Goal: Task Accomplishment & Management: Complete application form

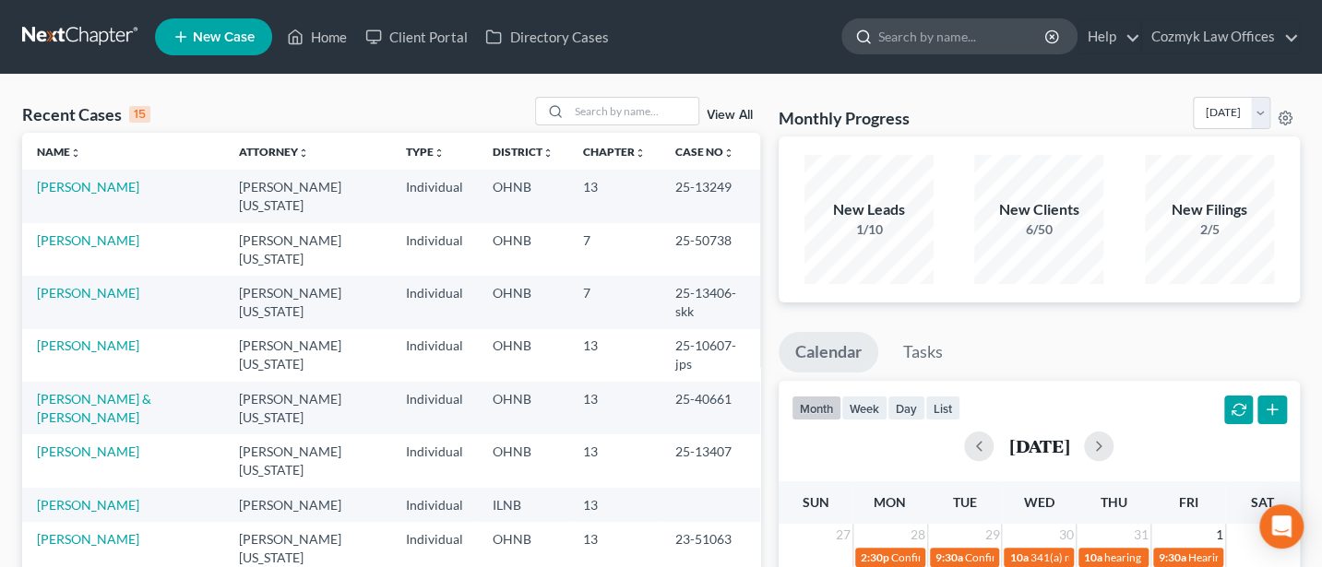
click at [915, 24] on input "search" at bounding box center [962, 36] width 169 height 34
type input "chedid"
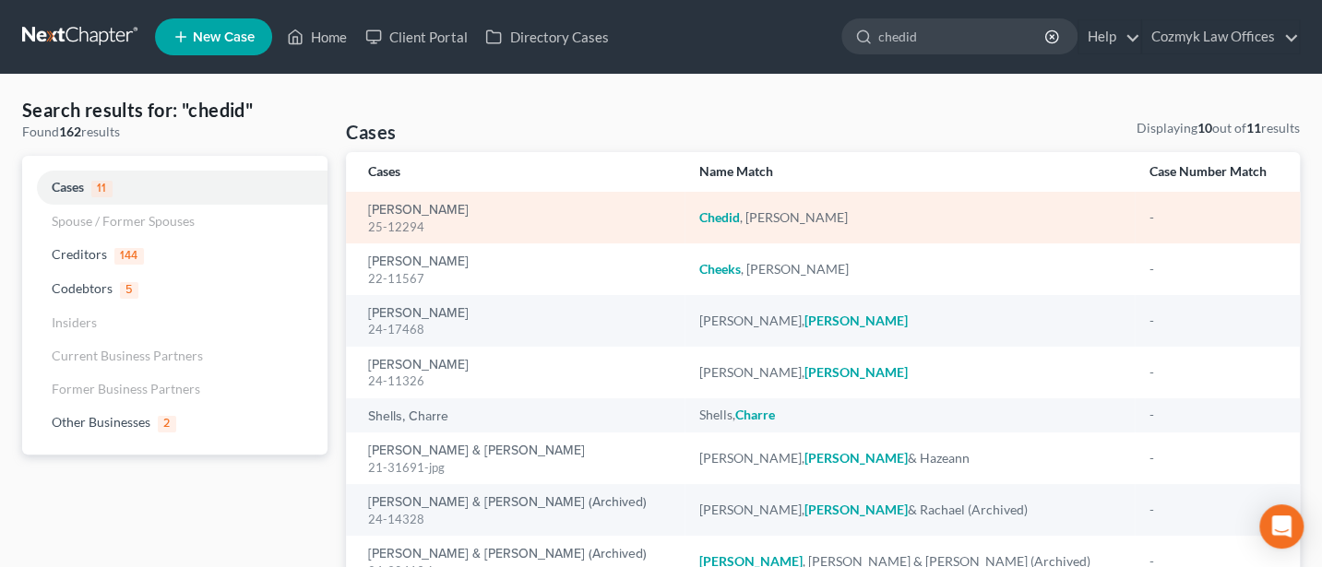
click at [383, 219] on div "25-12294" at bounding box center [518, 228] width 301 height 18
click at [393, 212] on link "[PERSON_NAME]" at bounding box center [418, 210] width 101 height 13
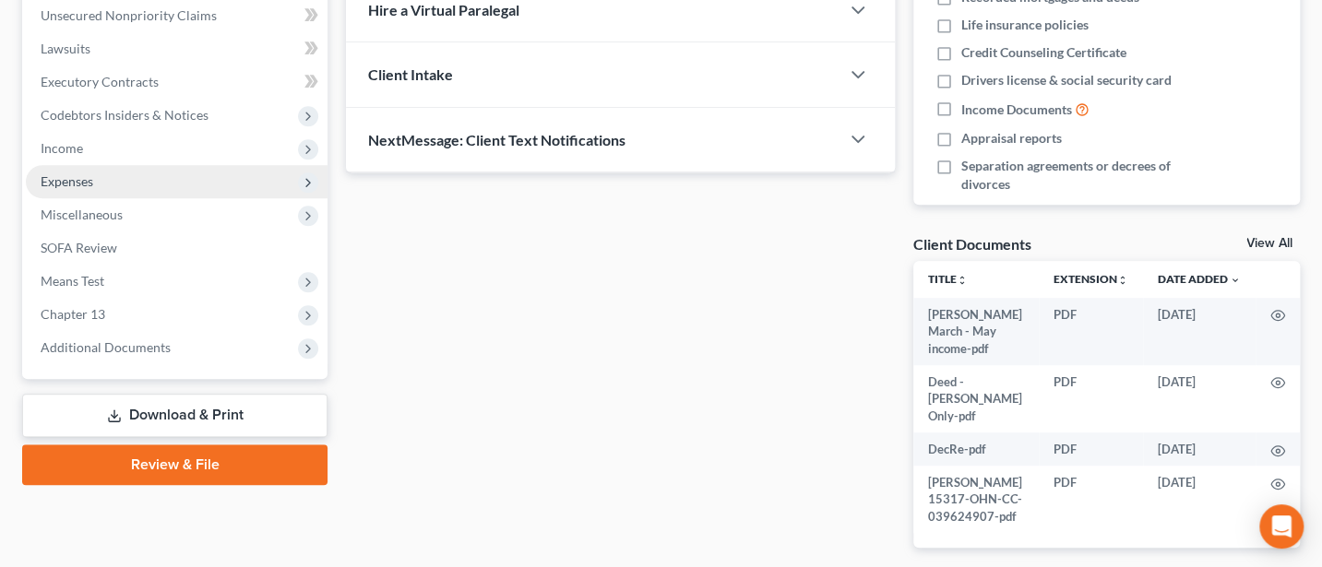
scroll to position [504, 0]
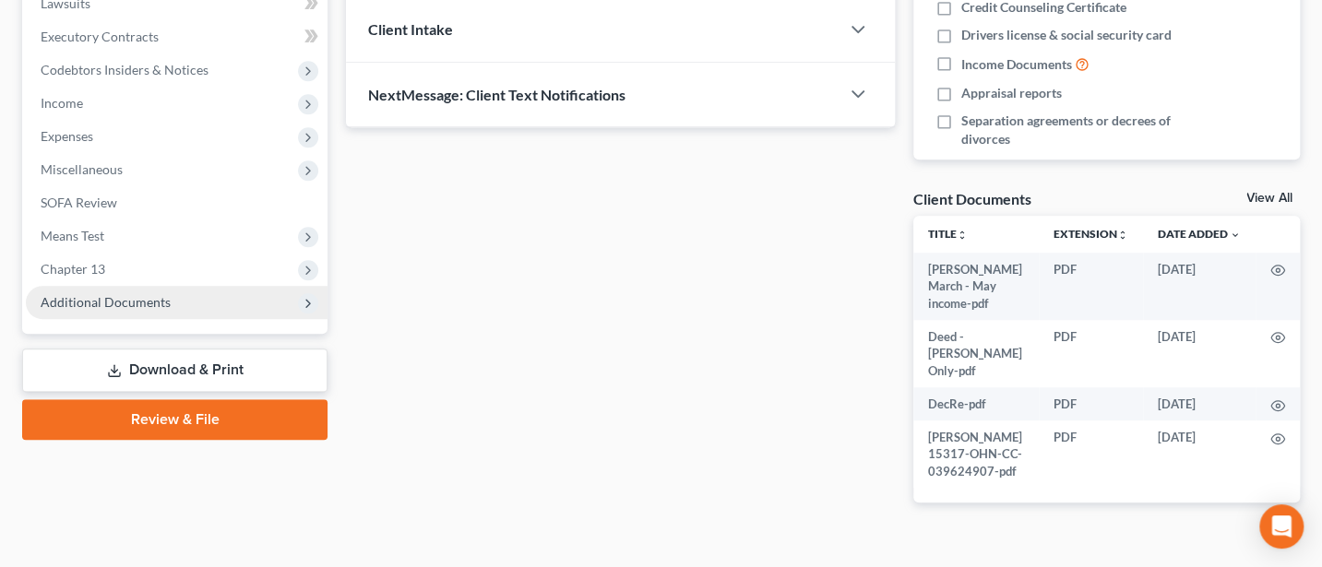
click at [142, 302] on span "Additional Documents" at bounding box center [106, 302] width 130 height 16
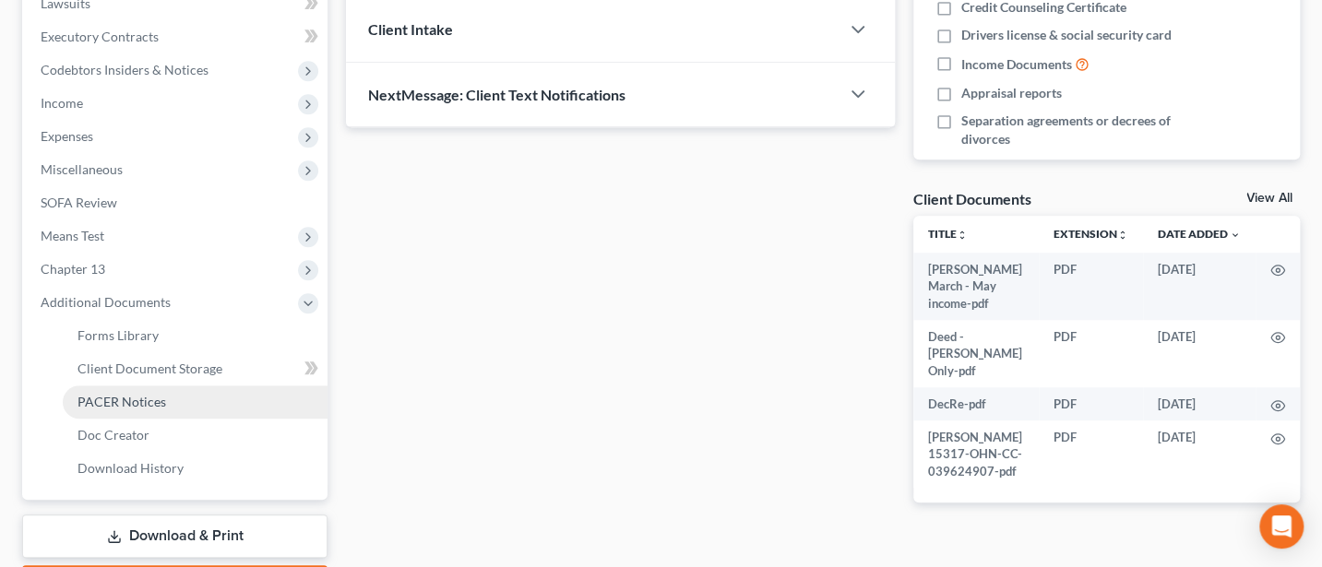
click at [137, 401] on span "PACER Notices" at bounding box center [121, 402] width 89 height 16
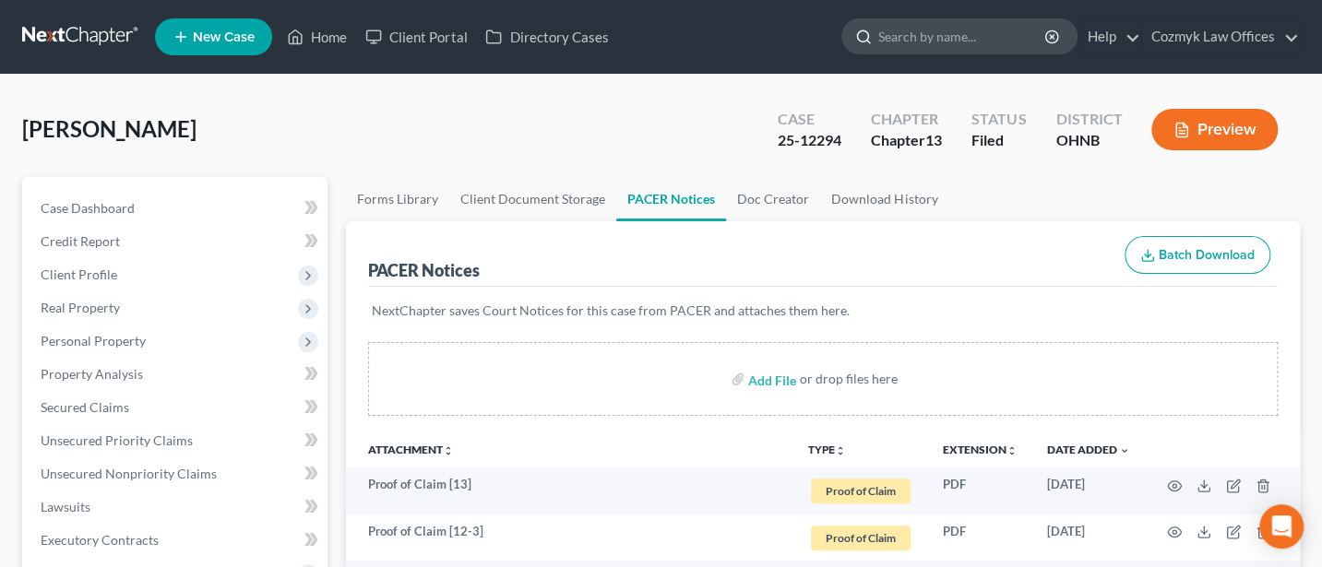
click at [921, 38] on input "search" at bounding box center [962, 36] width 169 height 34
type input "Ramsey"
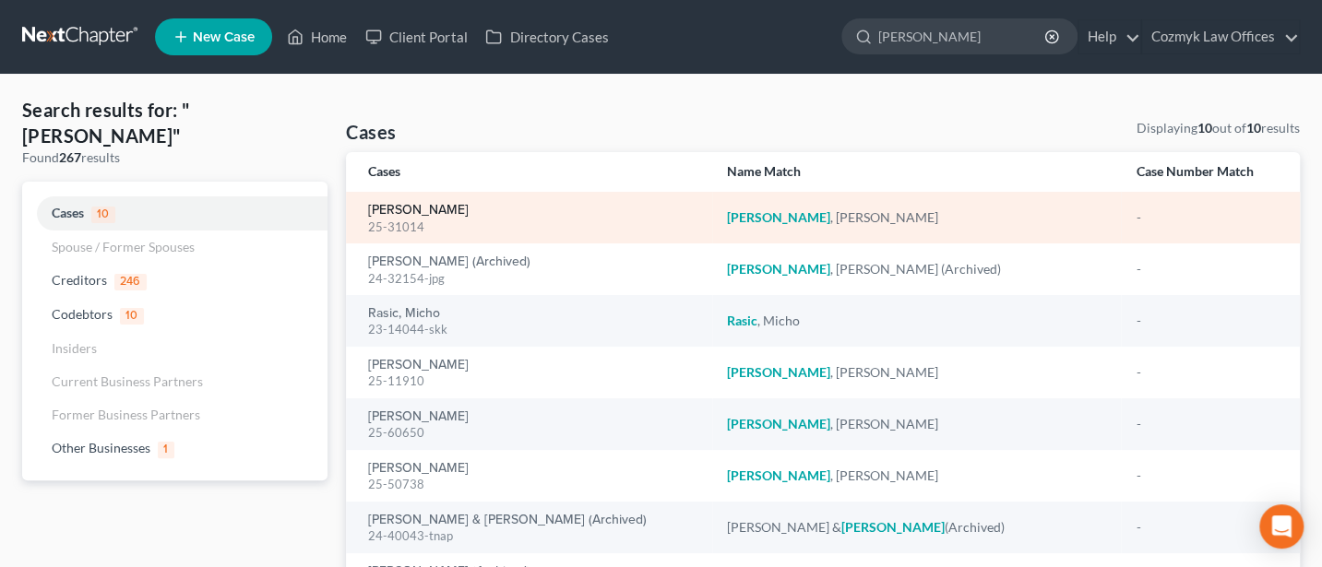
click at [433, 209] on link "[PERSON_NAME]" at bounding box center [418, 210] width 101 height 13
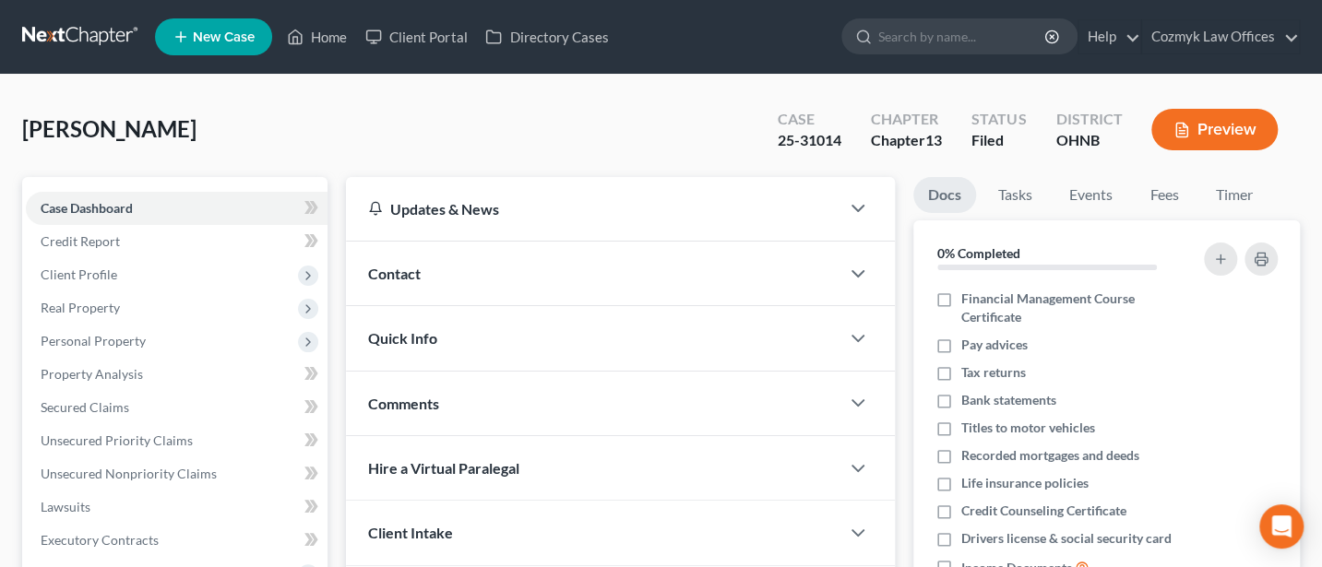
scroll to position [492, 0]
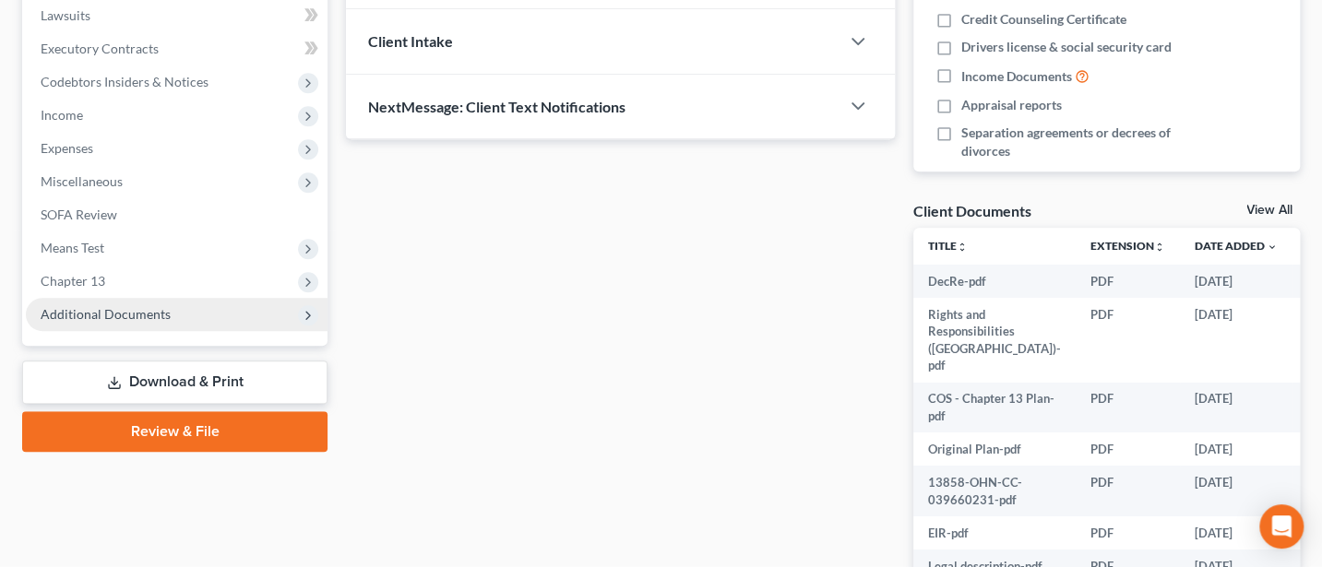
click at [138, 299] on span "Additional Documents" at bounding box center [177, 314] width 302 height 33
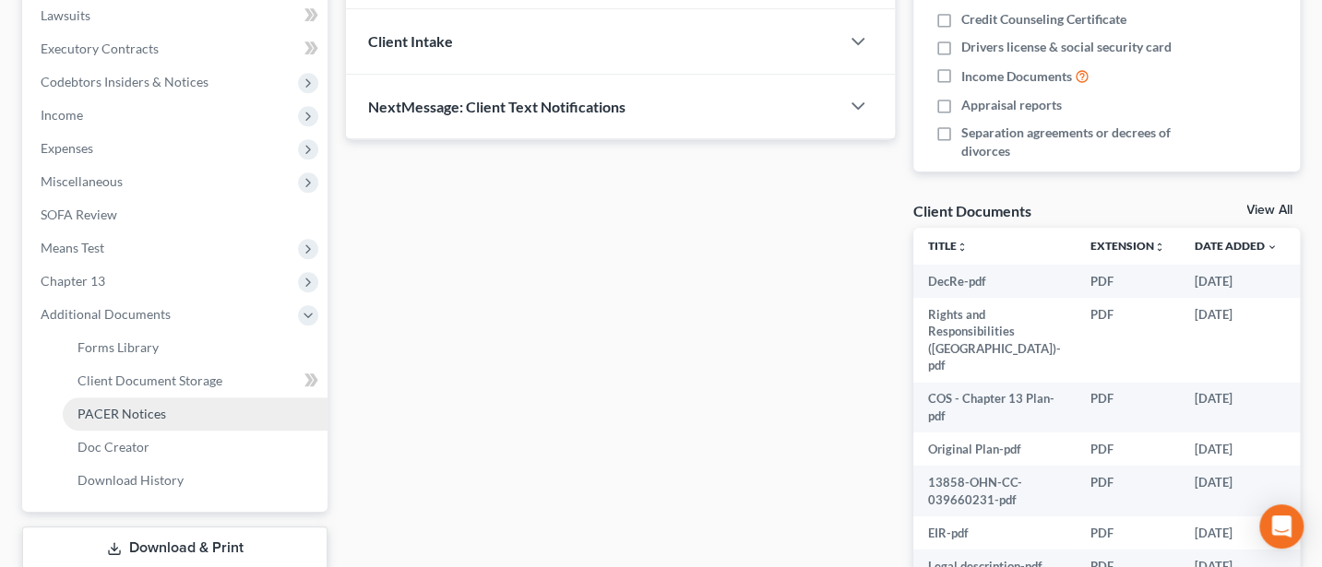
click at [143, 407] on span "PACER Notices" at bounding box center [121, 414] width 89 height 16
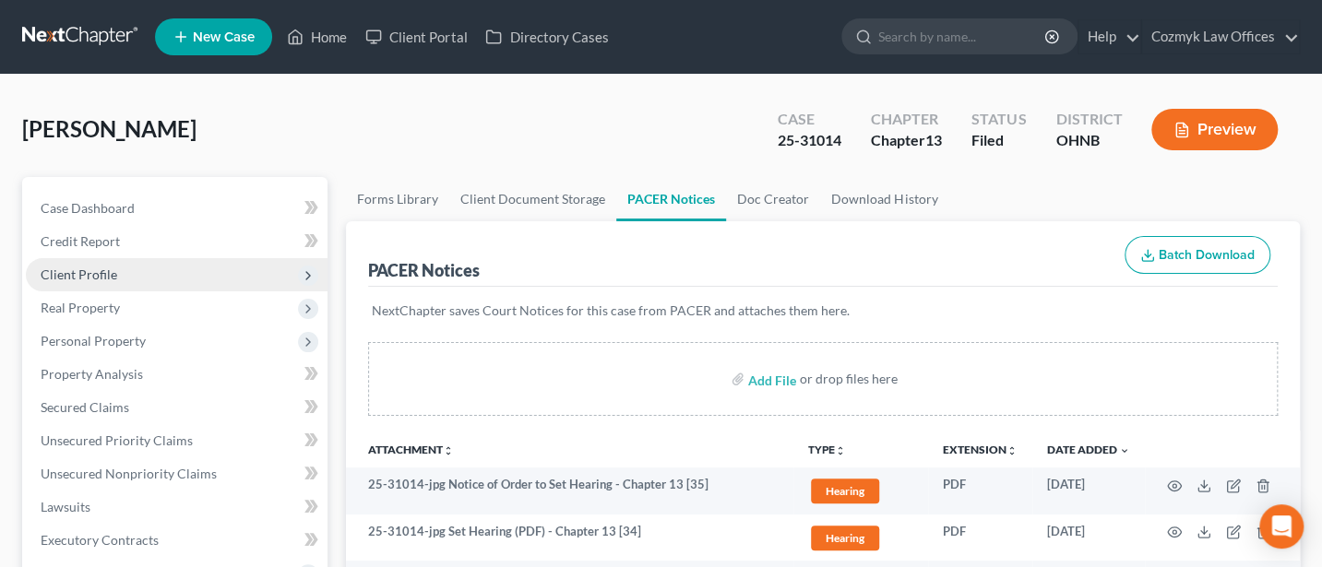
click at [88, 272] on span "Client Profile" at bounding box center [79, 275] width 77 height 16
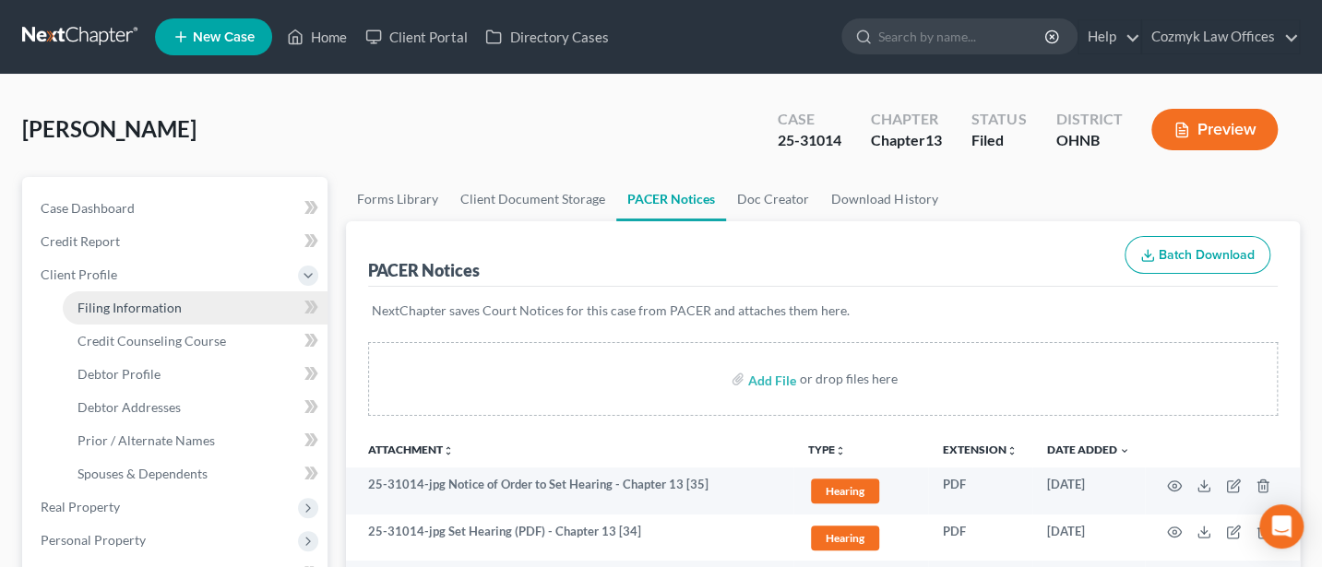
click at [137, 308] on span "Filing Information" at bounding box center [129, 308] width 104 height 16
select select "1"
select select "0"
select select "3"
select select "36"
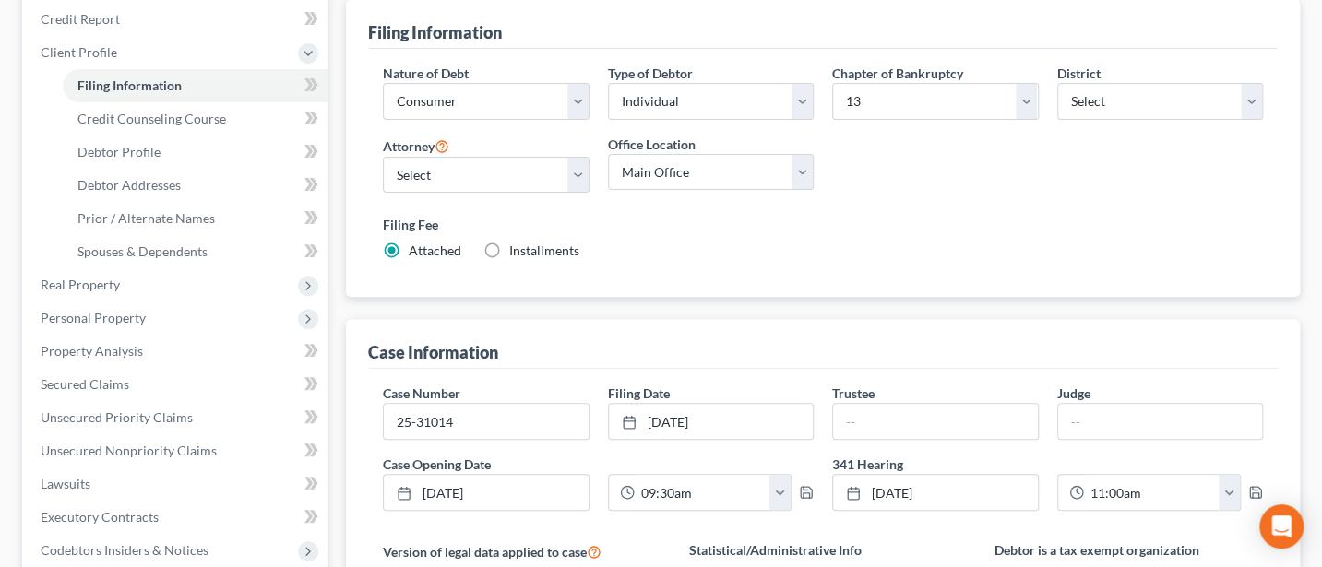
scroll to position [245, 0]
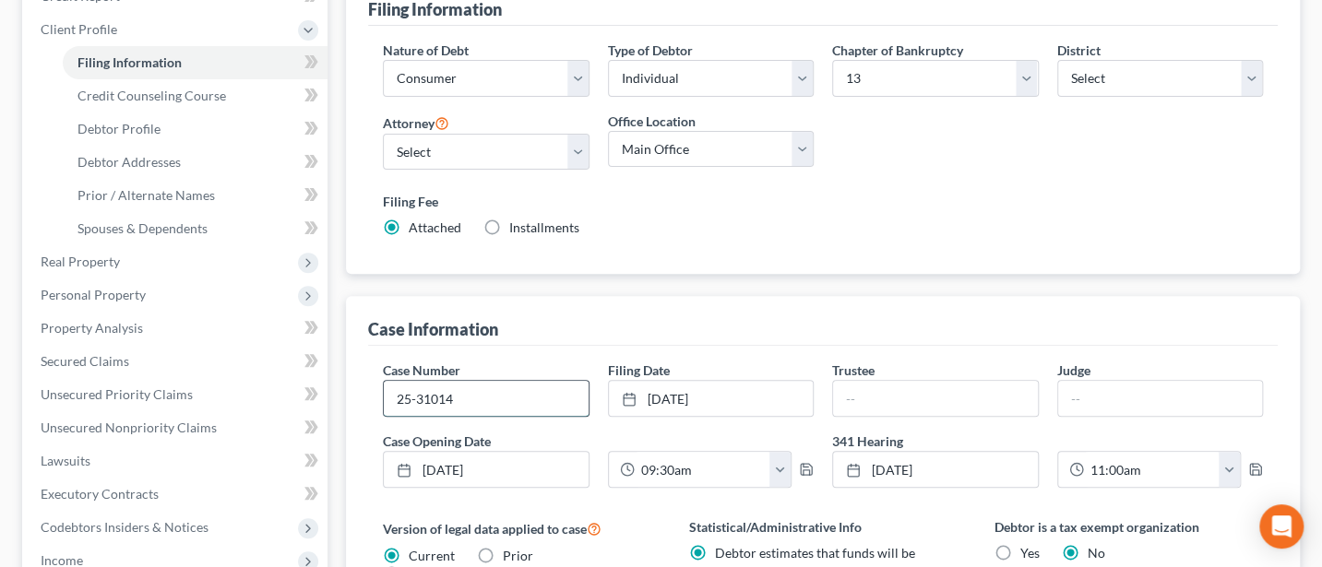
click at [482, 387] on input "25-31014" at bounding box center [486, 398] width 204 height 35
type input "25-31014-jpg"
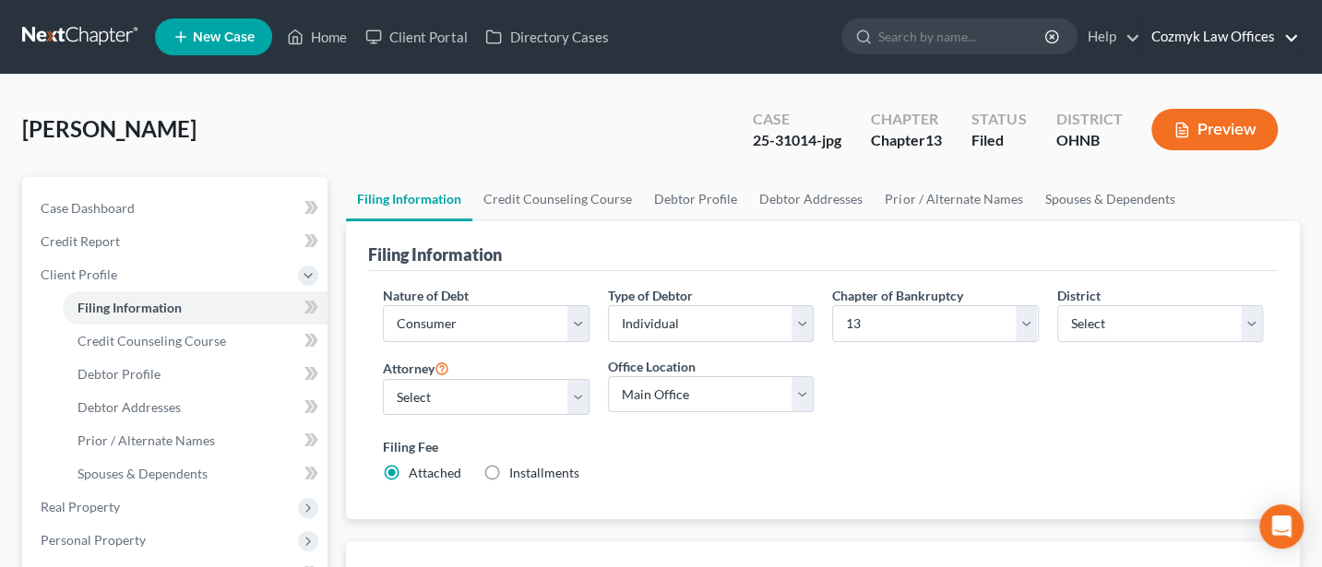
click at [1192, 40] on link "Cozmyk Law Offices" at bounding box center [1220, 36] width 157 height 33
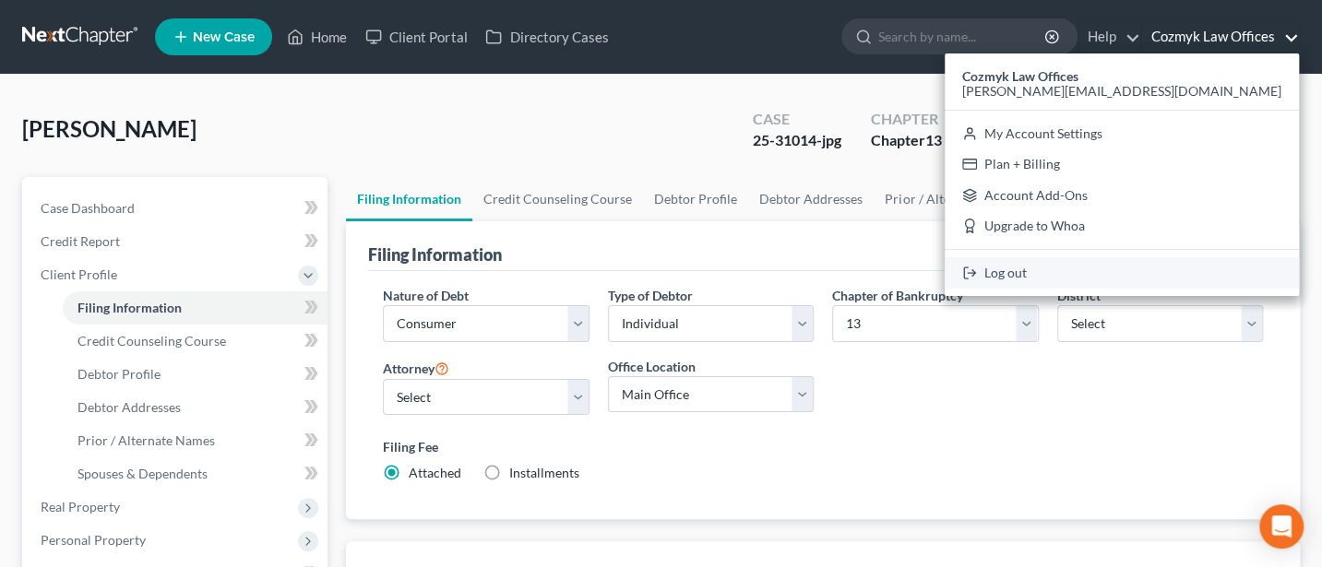
click at [1180, 269] on link "Log out" at bounding box center [1122, 272] width 354 height 31
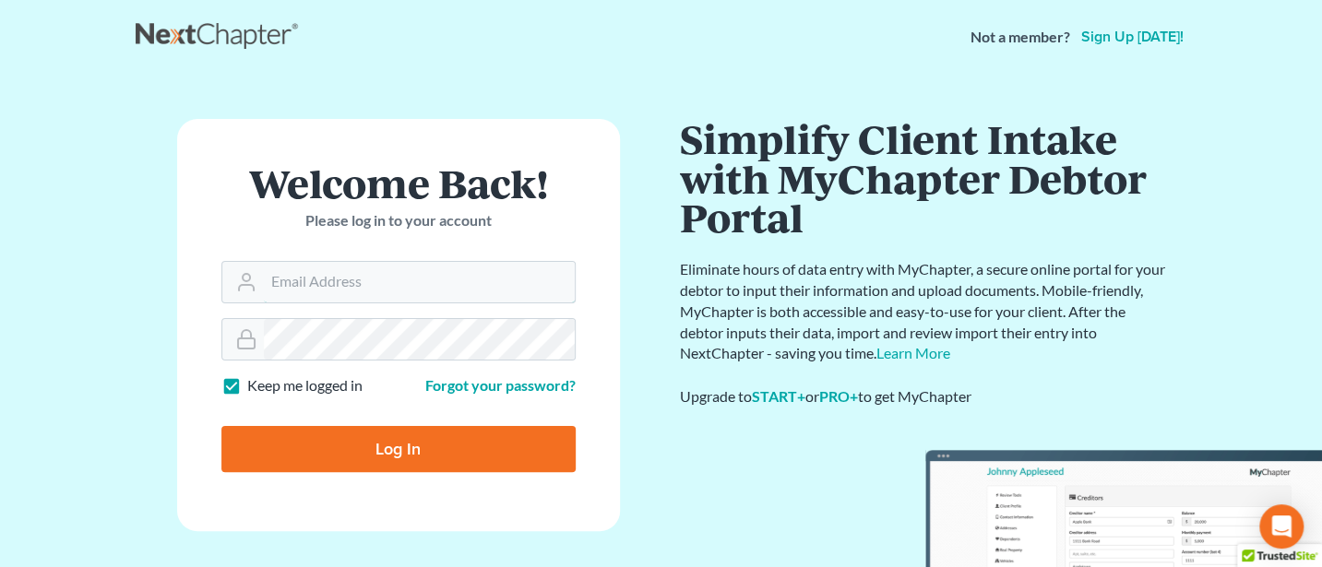
type input "[PERSON_NAME][EMAIL_ADDRESS][DOMAIN_NAME]"
click at [411, 448] on input "Log In" at bounding box center [398, 449] width 354 height 46
type input "Thinking..."
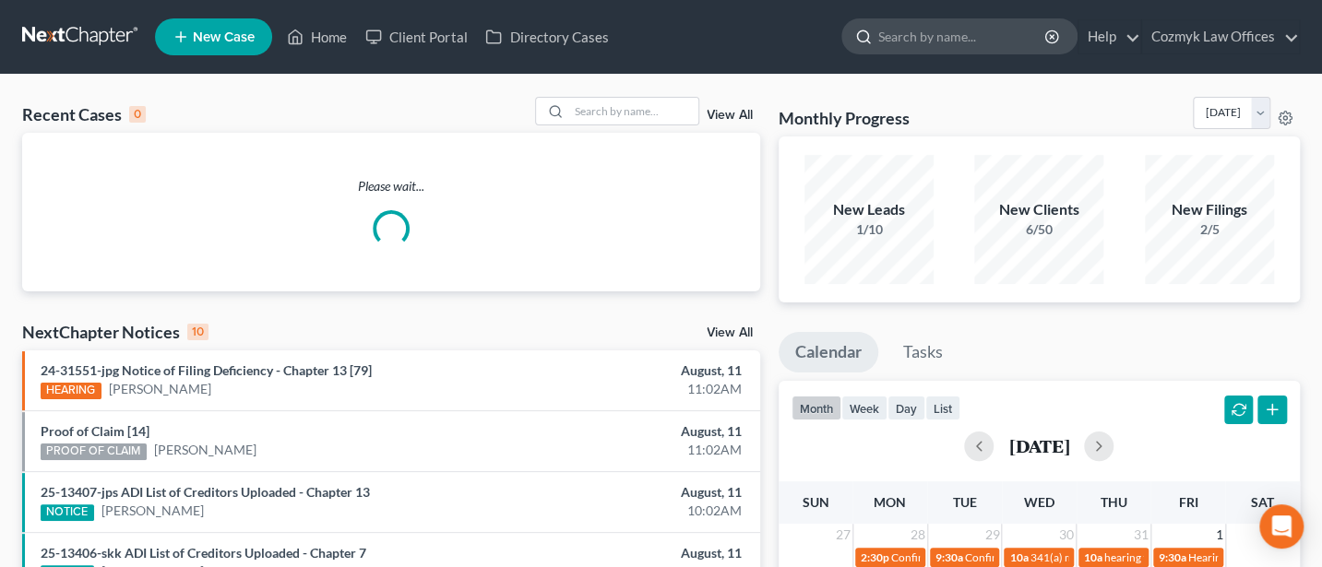
click at [925, 37] on input "search" at bounding box center [962, 36] width 169 height 34
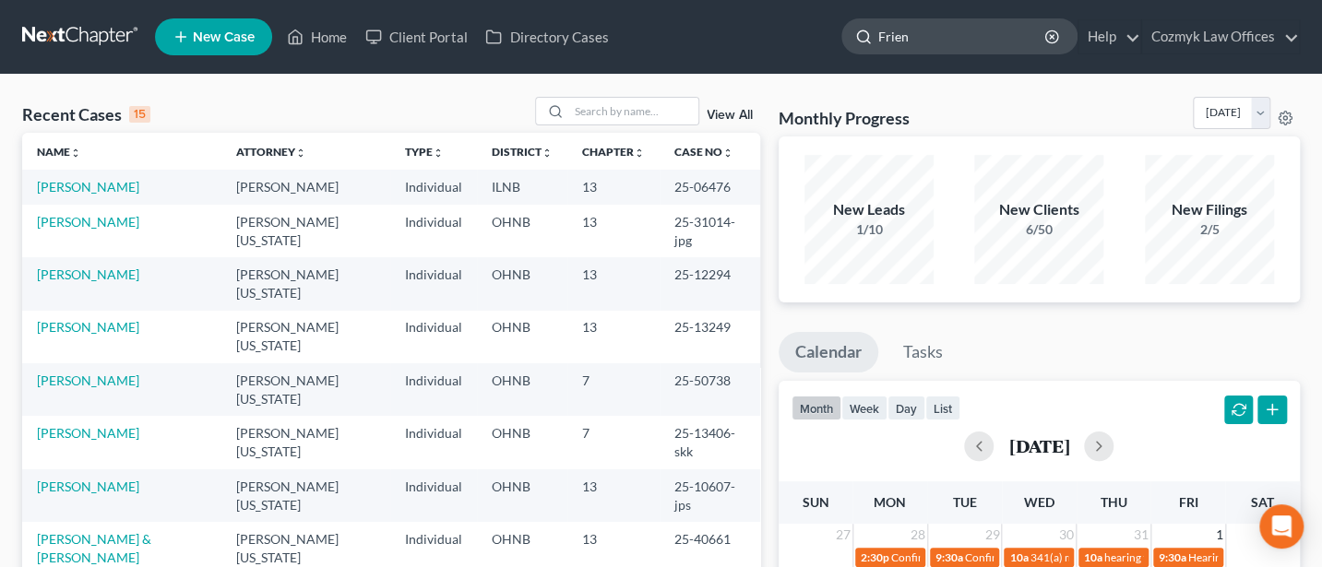
type input "Friend"
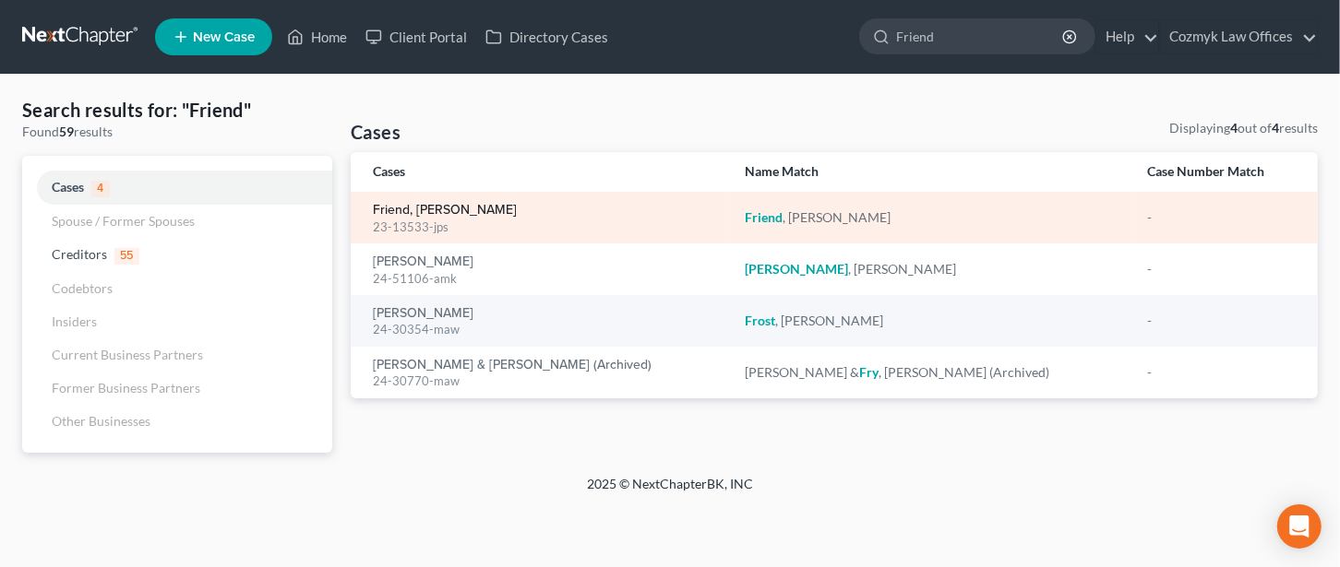
click at [408, 207] on link "Friend, [PERSON_NAME]" at bounding box center [445, 210] width 144 height 13
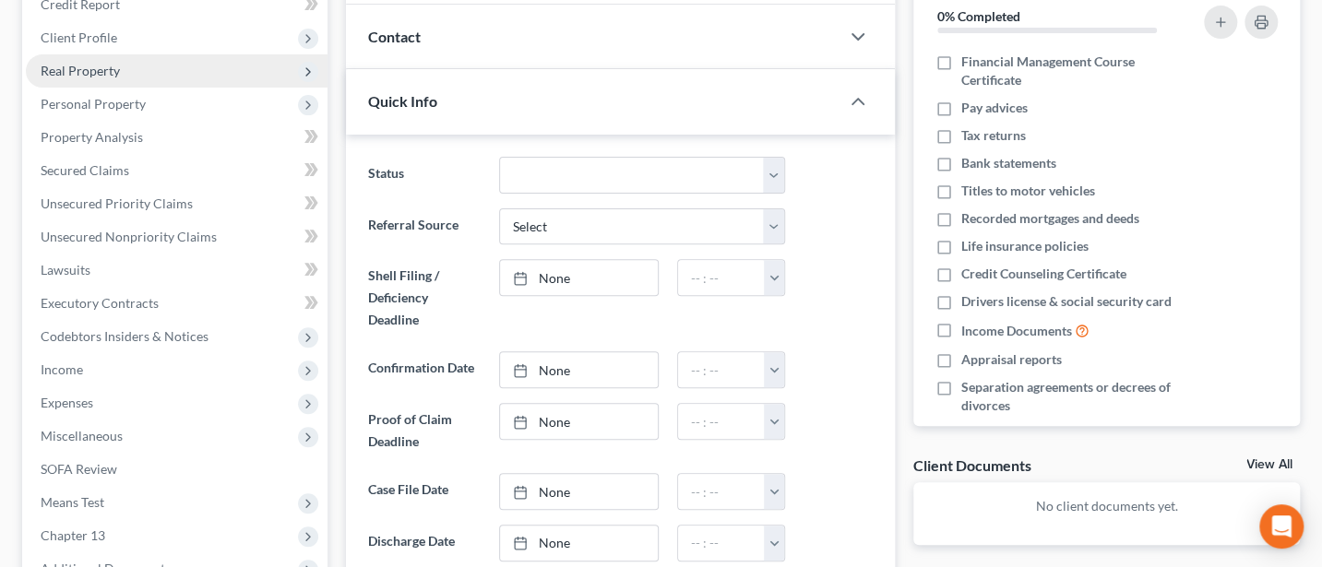
scroll to position [245, 0]
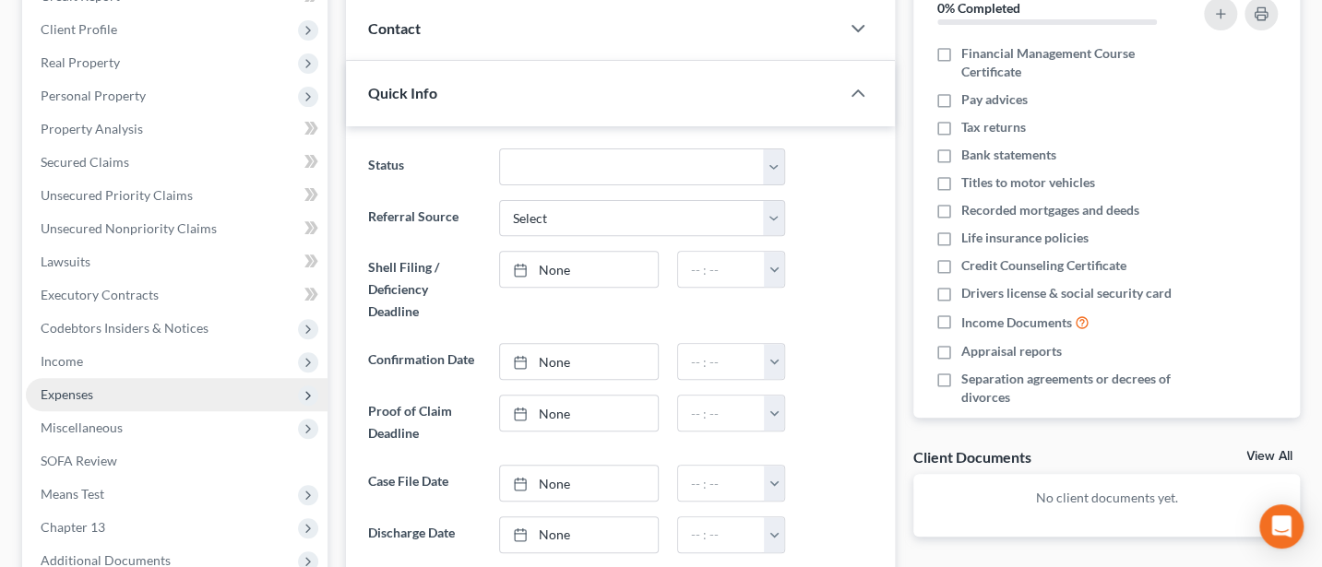
click at [75, 395] on span "Expenses" at bounding box center [67, 395] width 53 height 16
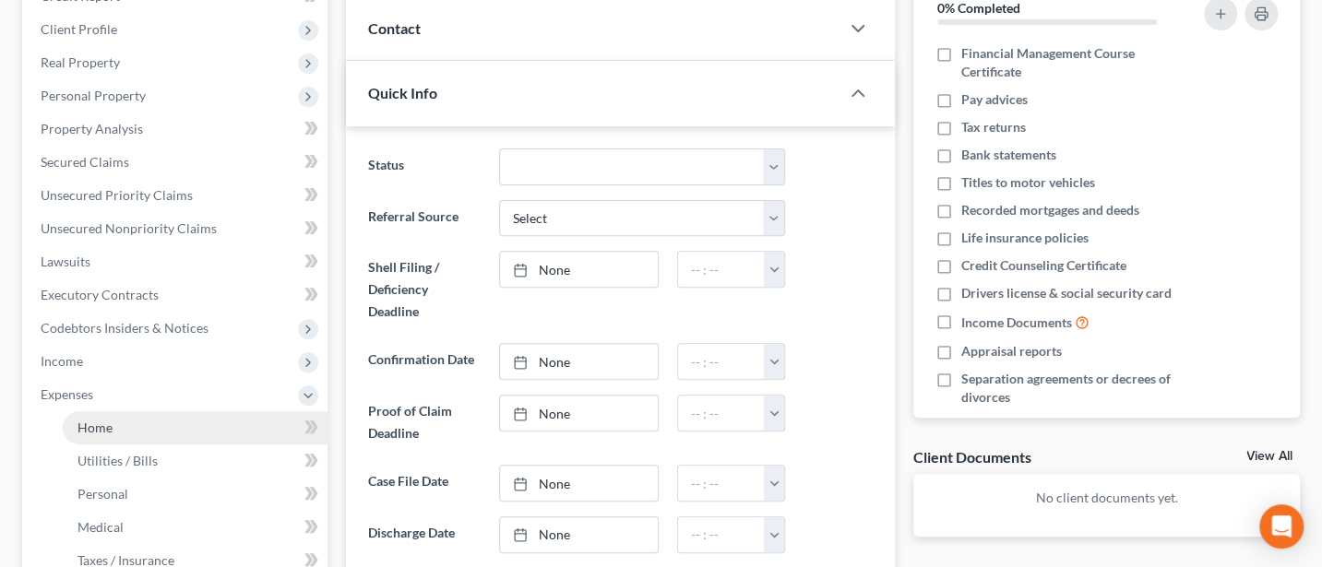
click at [97, 432] on span "Home" at bounding box center [94, 428] width 35 height 16
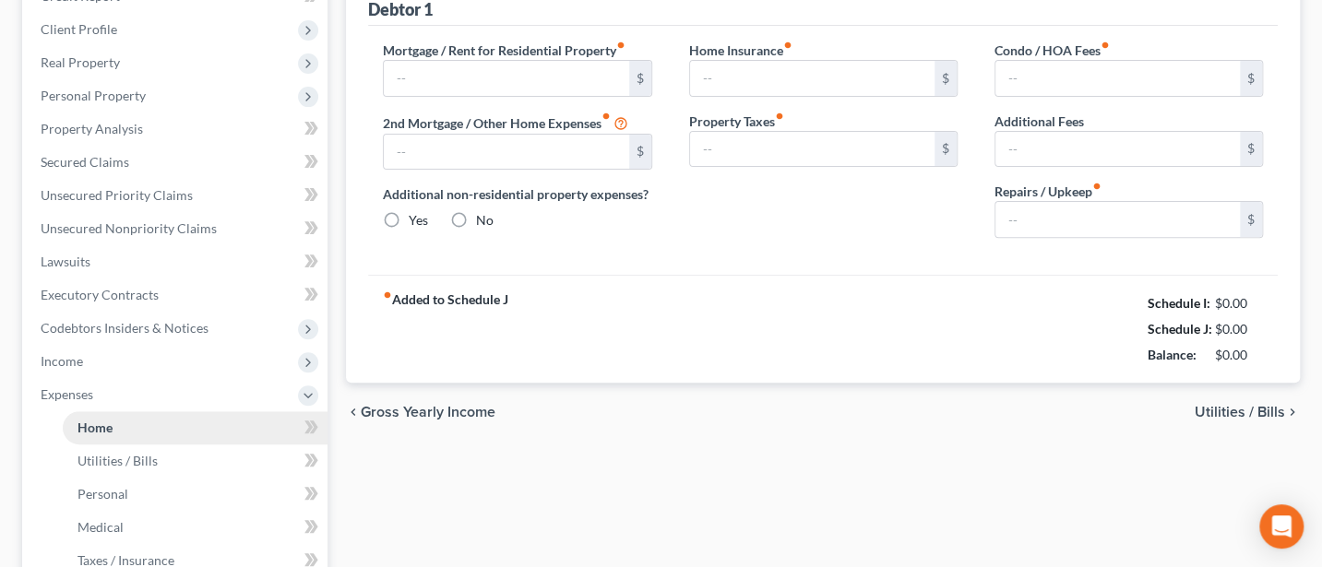
scroll to position [174, 0]
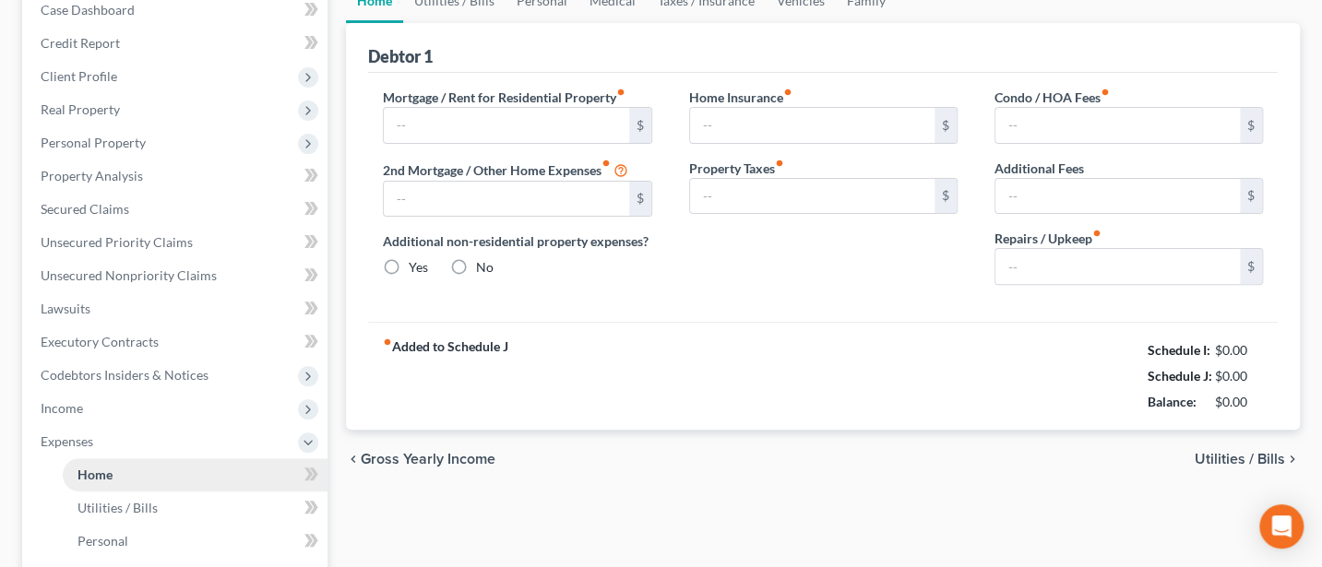
type input "1,350.00"
type input "0.00"
radio input "true"
type input "150.00"
type input "0.00"
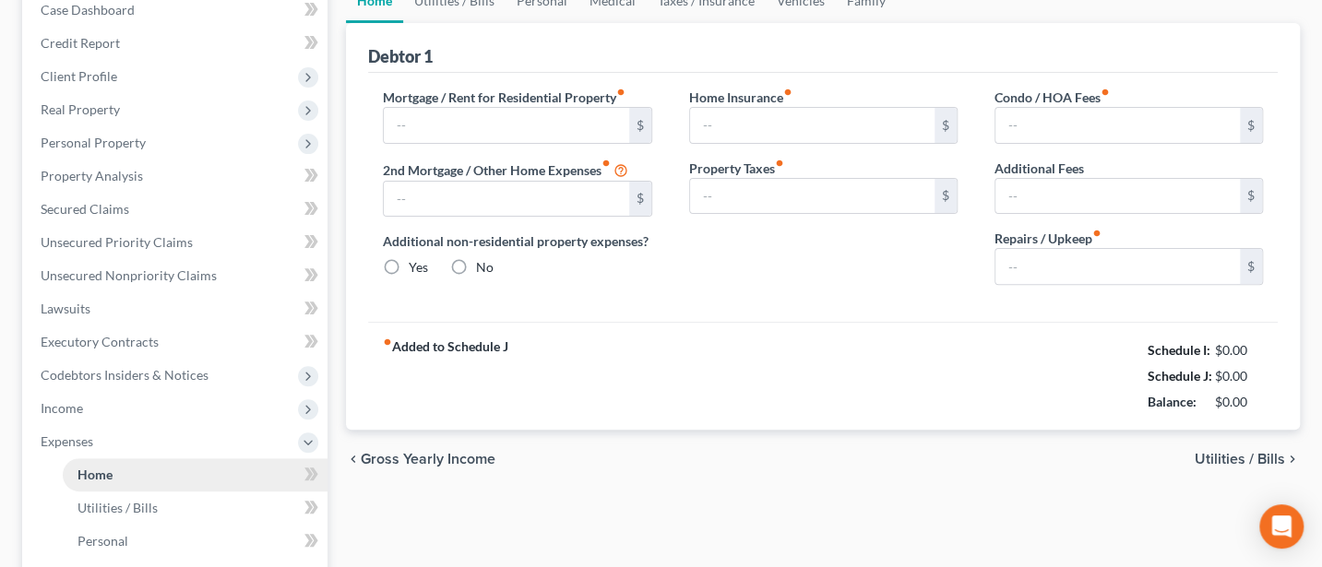
type input "0.00"
type input "50.00"
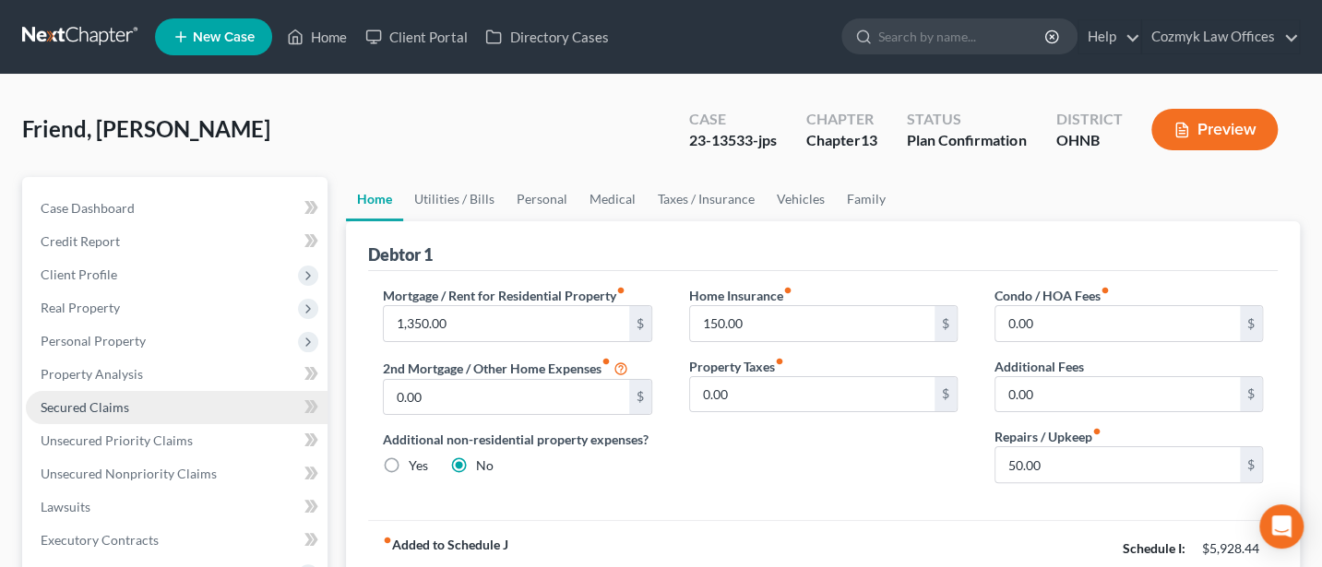
scroll to position [245, 0]
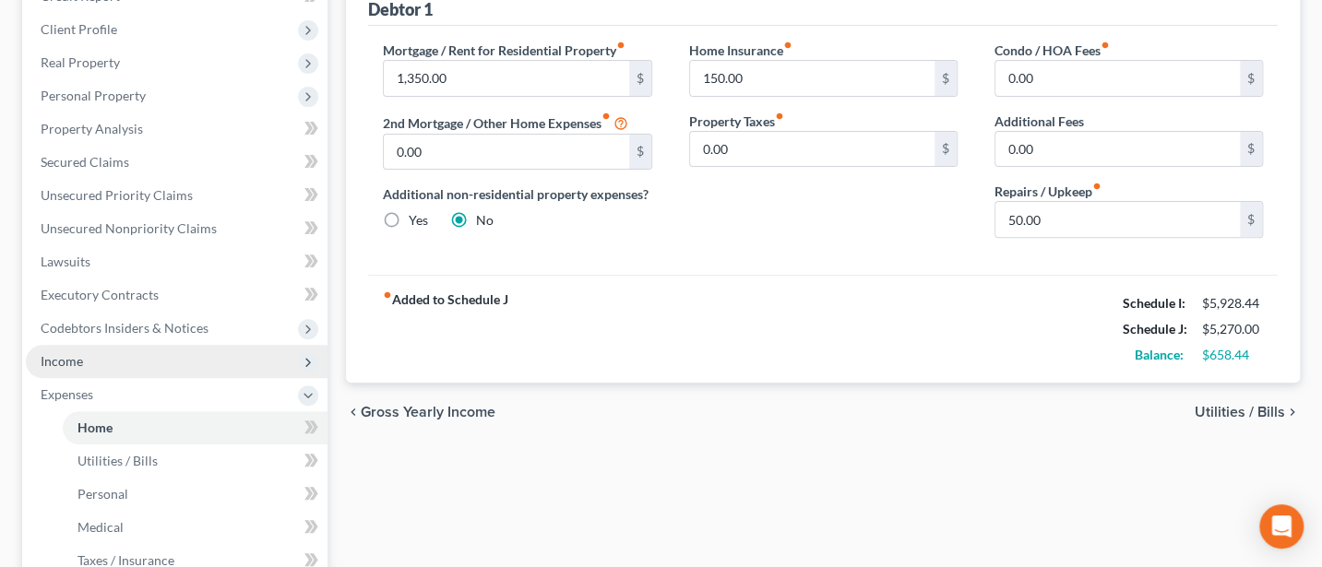
click at [77, 357] on span "Income" at bounding box center [62, 361] width 42 height 16
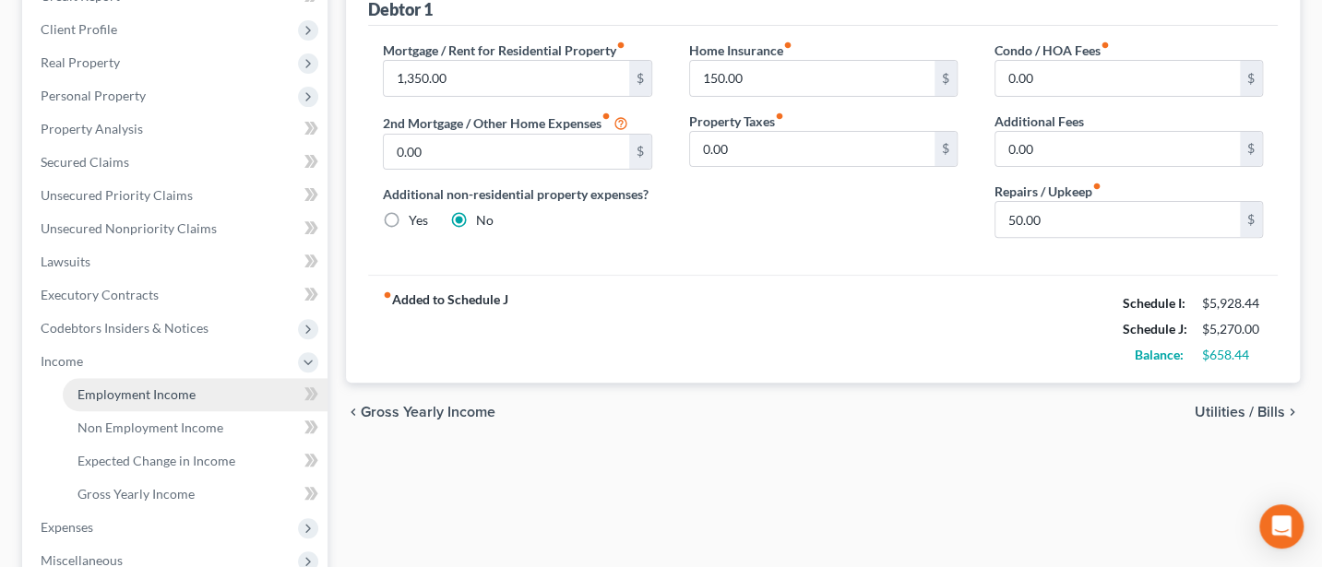
click at [145, 392] on span "Employment Income" at bounding box center [136, 395] width 118 height 16
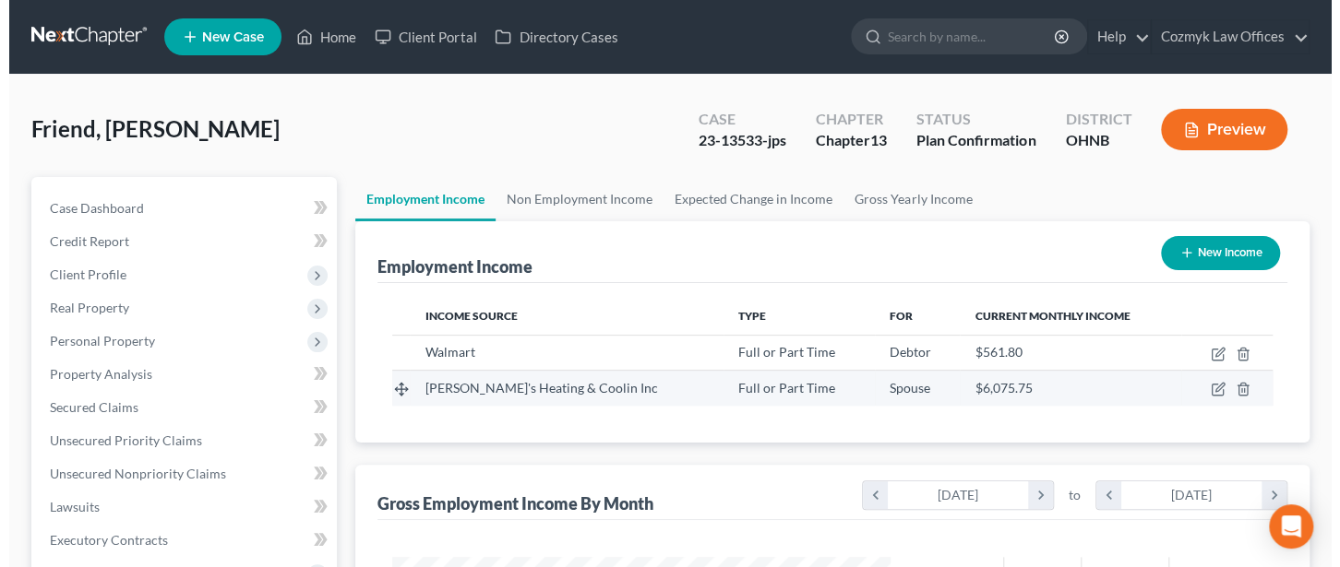
scroll to position [328, 534]
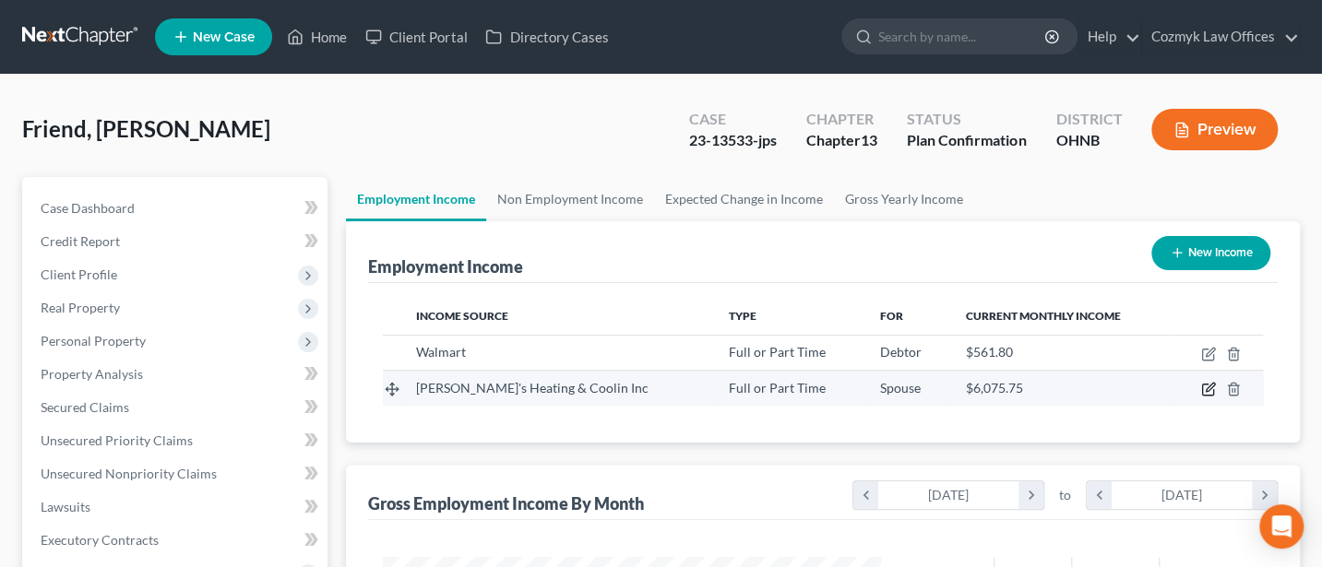
click at [1213, 387] on icon "button" at bounding box center [1208, 389] width 15 height 15
select select "0"
select select "36"
select select "0"
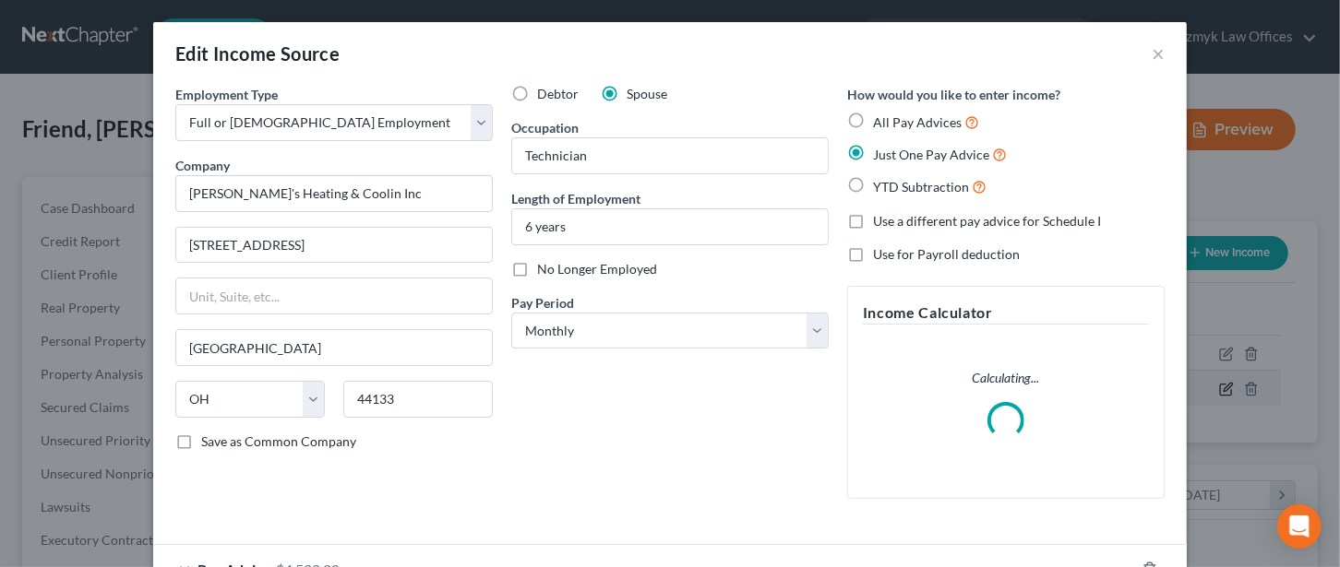
scroll to position [328, 542]
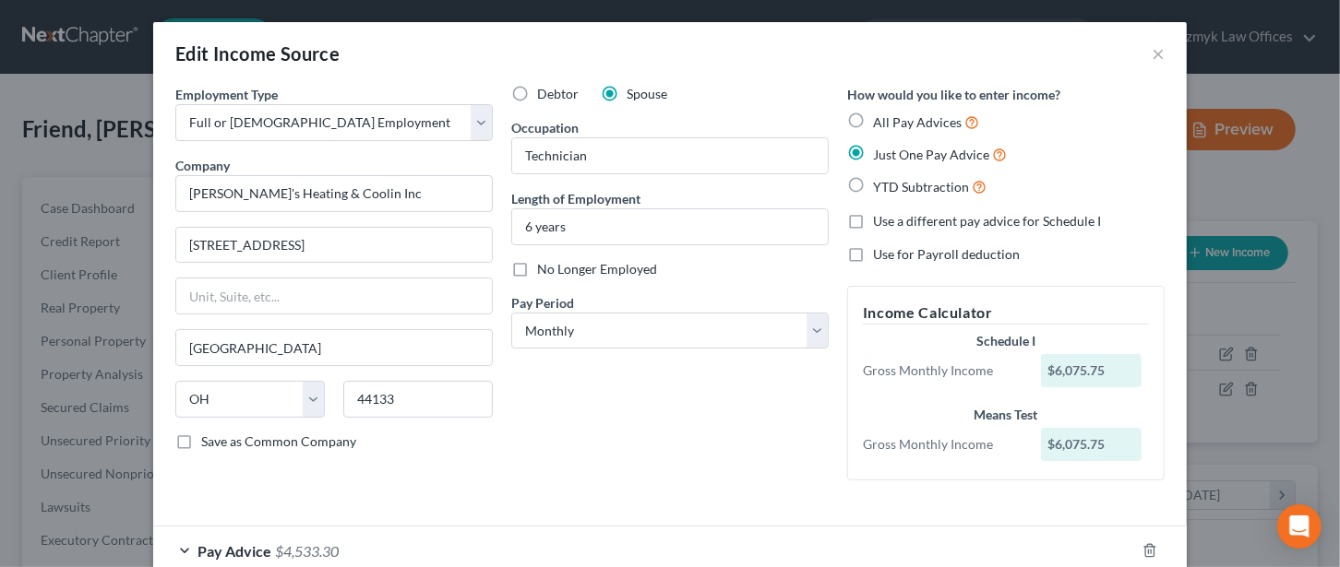
click at [780, 515] on form "Employment Type * Select Full or [DEMOGRAPHIC_DATA] Employment Self Employment …" at bounding box center [669, 331] width 989 height 492
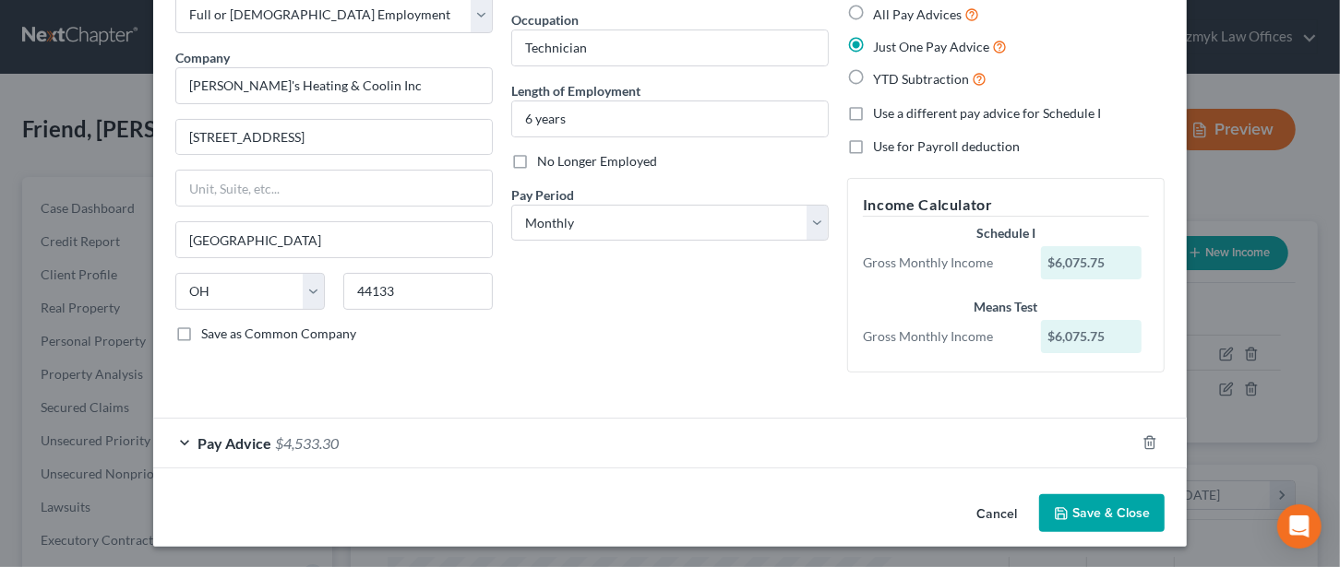
click at [239, 435] on span "Pay Advice" at bounding box center [234, 444] width 74 height 18
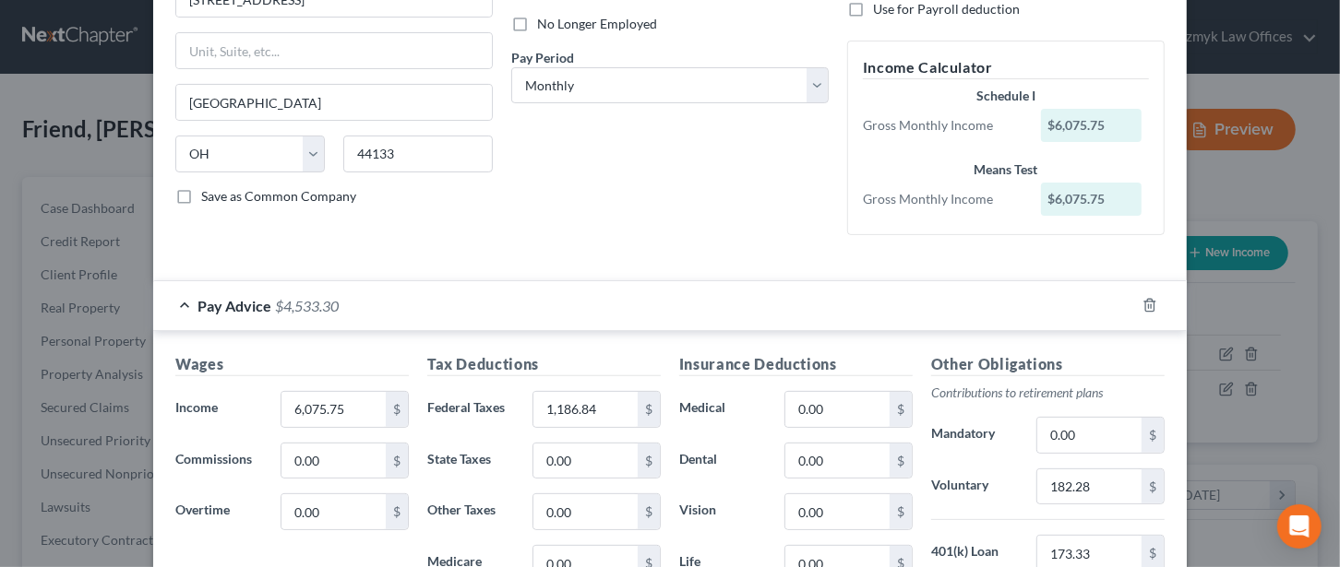
scroll to position [0, 0]
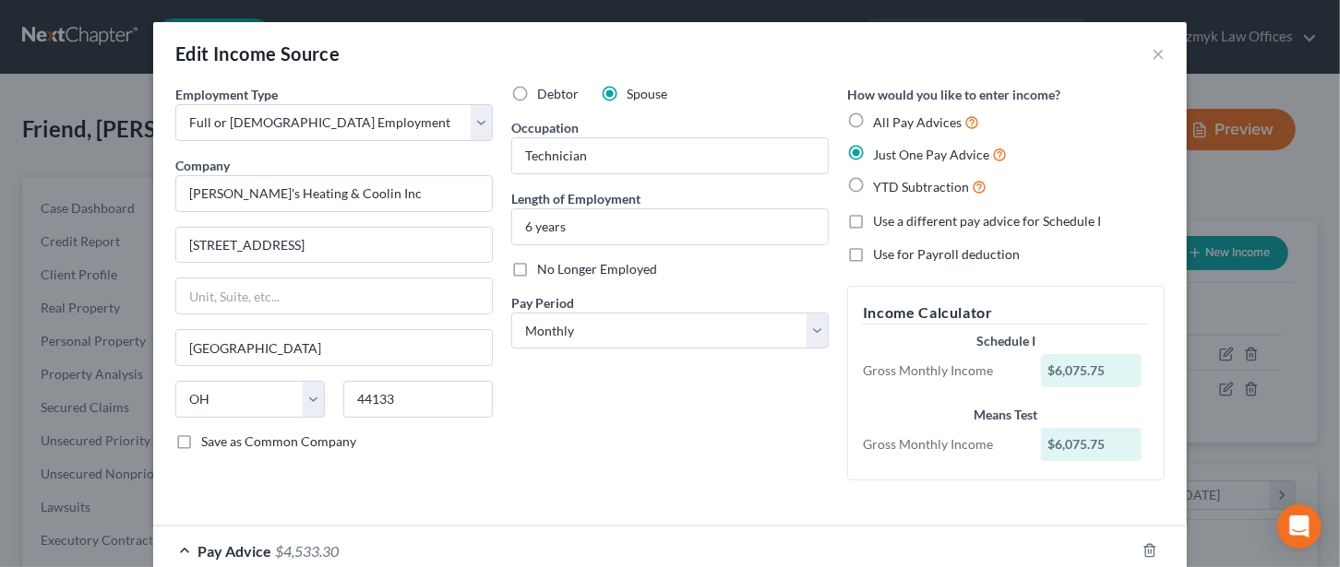
click at [873, 121] on label "All Pay Advices" at bounding box center [926, 122] width 106 height 21
click at [880, 121] on input "All Pay Advices" at bounding box center [886, 118] width 12 height 12
radio input "true"
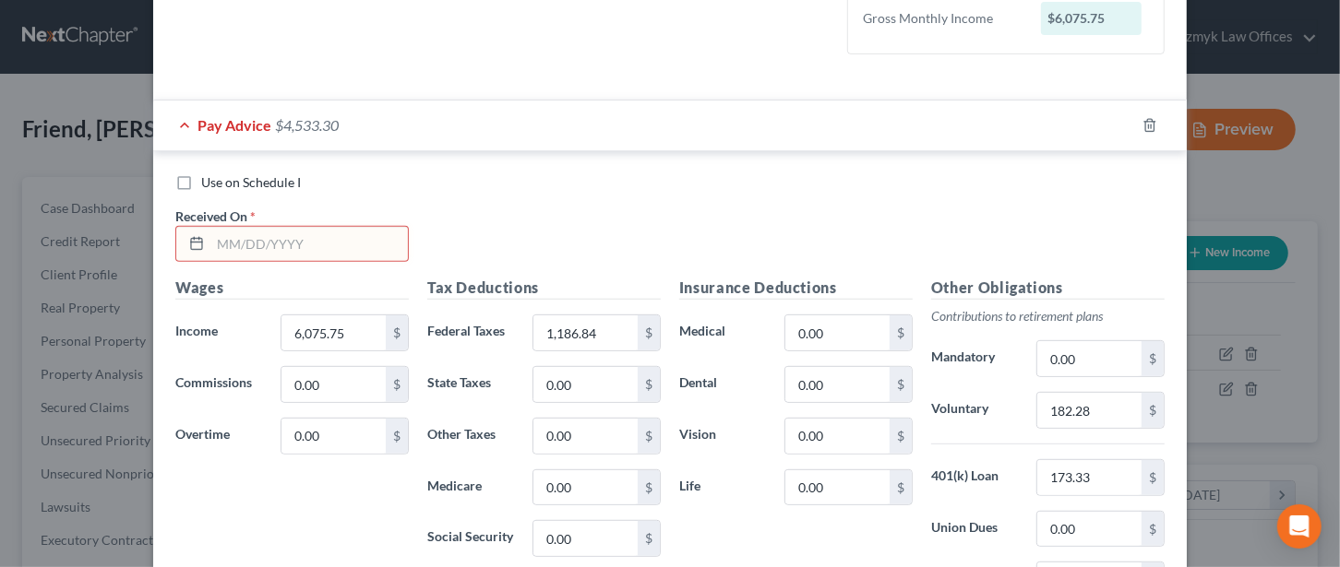
scroll to position [492, 0]
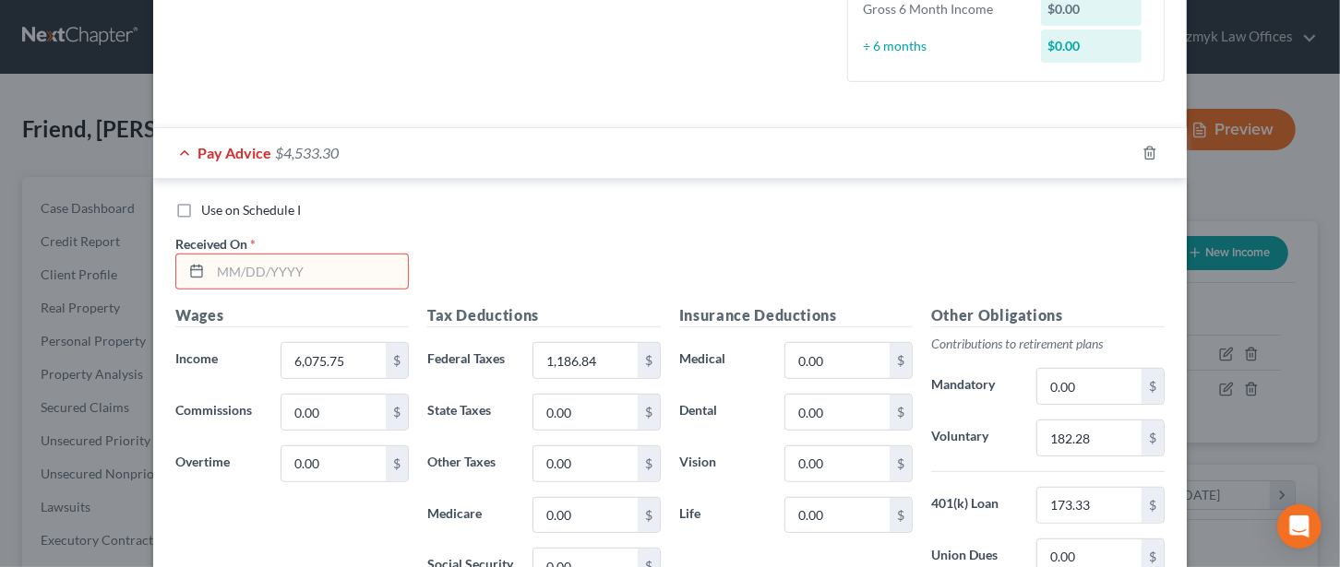
click at [284, 272] on input "text" at bounding box center [308, 272] width 197 height 35
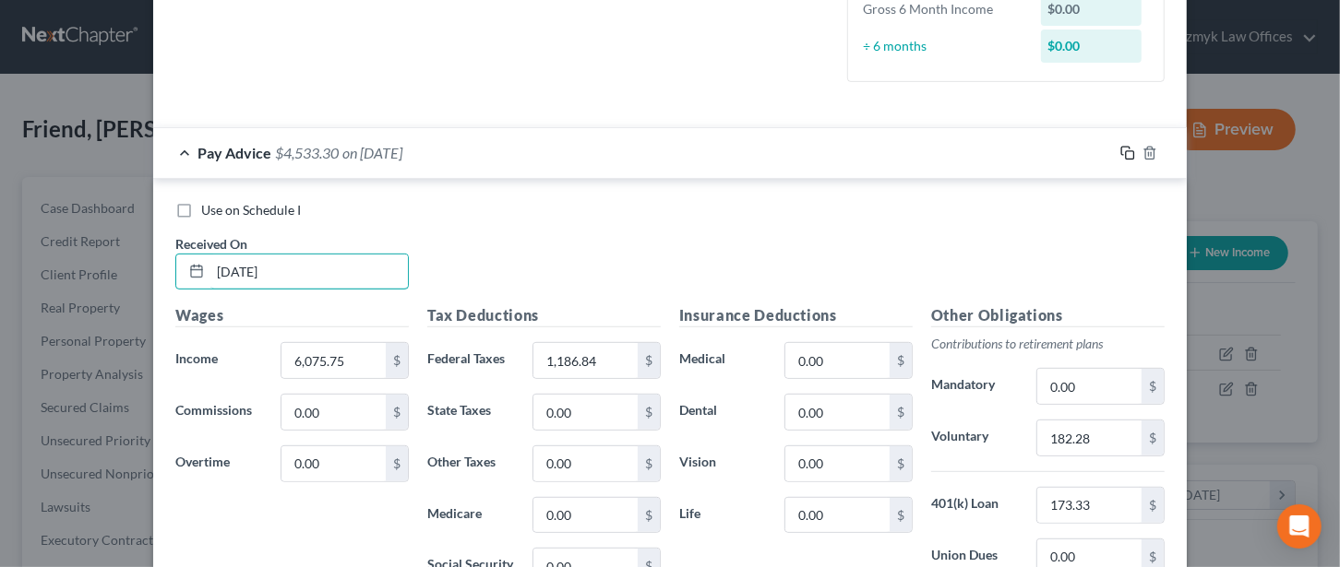
type input "[DATE]"
click at [1123, 146] on icon "button" at bounding box center [1127, 153] width 15 height 15
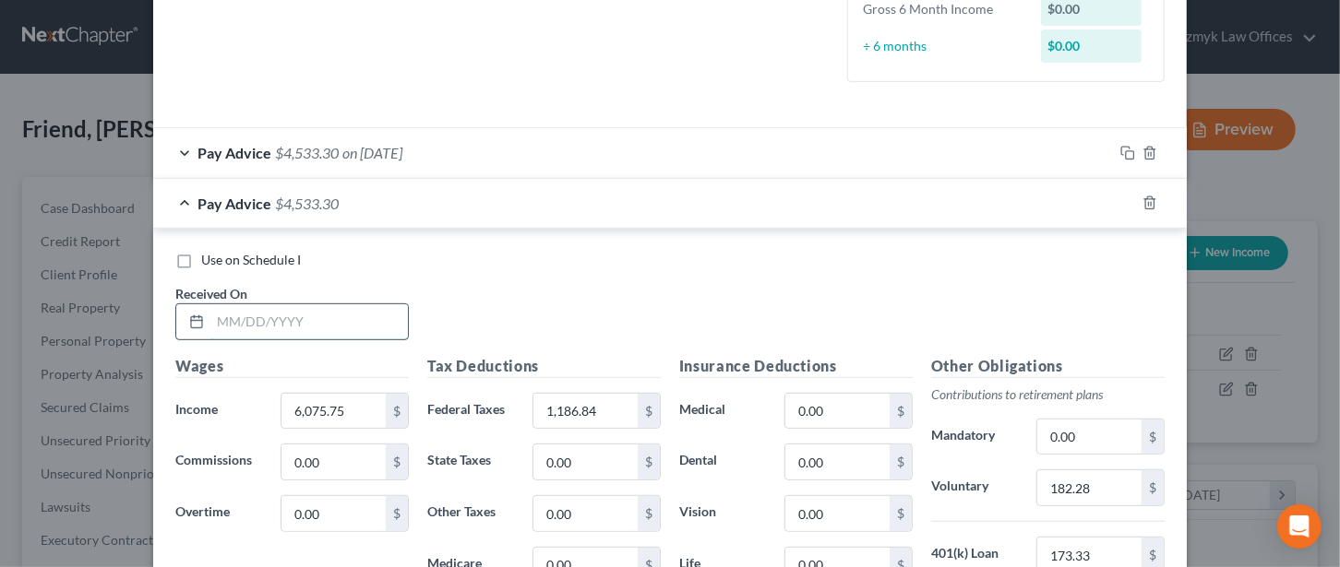
click at [270, 316] on input "text" at bounding box center [308, 321] width 197 height 35
type input "[DATE]"
type input "8,233.98"
type input "1,632.58"
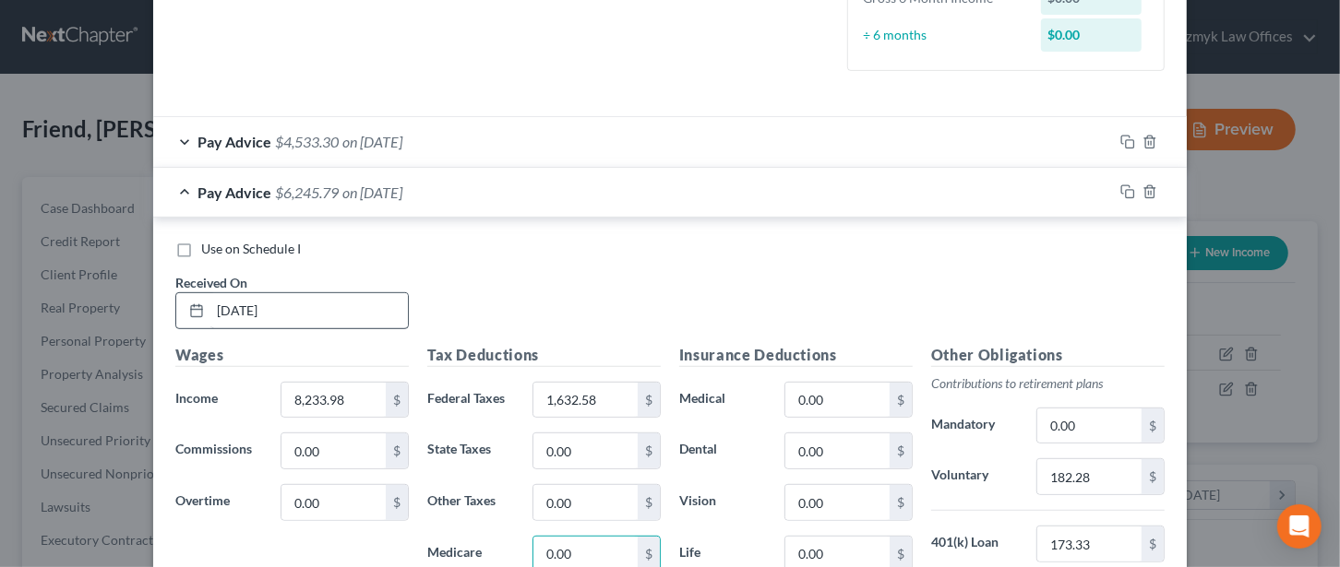
scroll to position [804, 0]
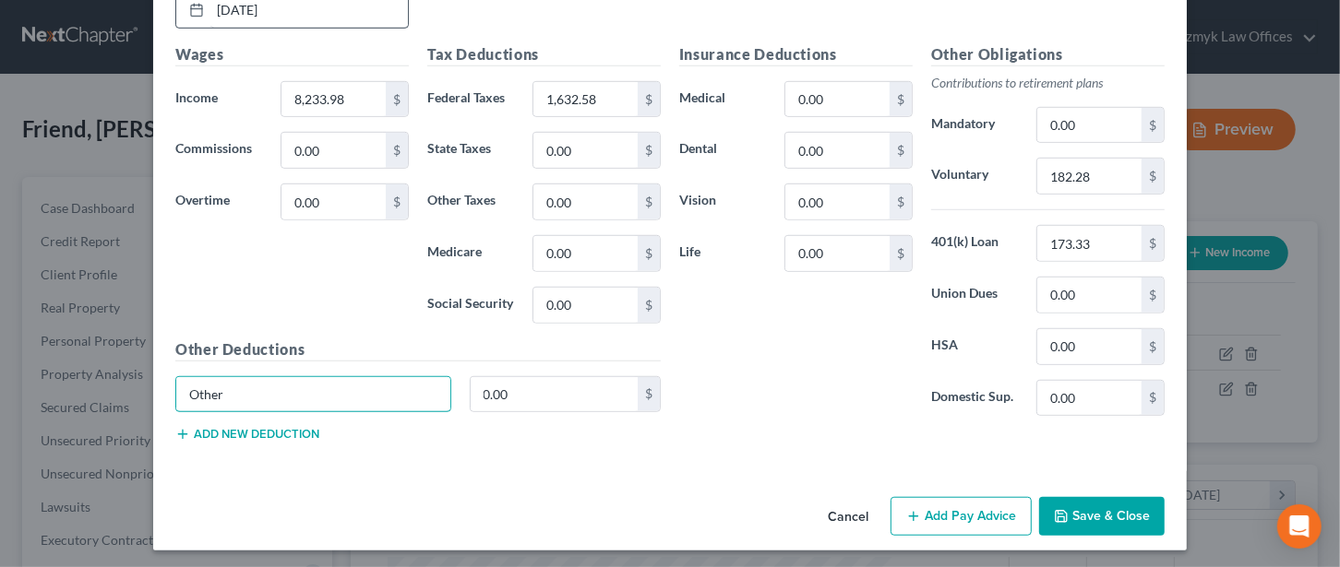
type input "Other"
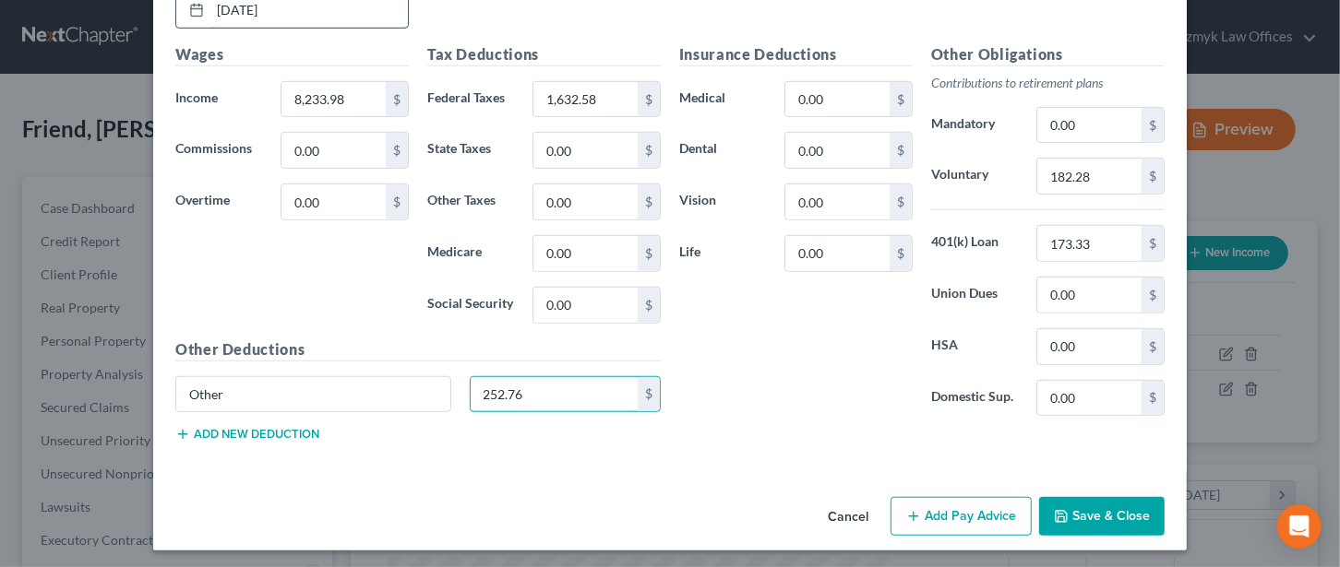
type input "252.76"
type input "137.15"
type input "8.71"
type input "28.08"
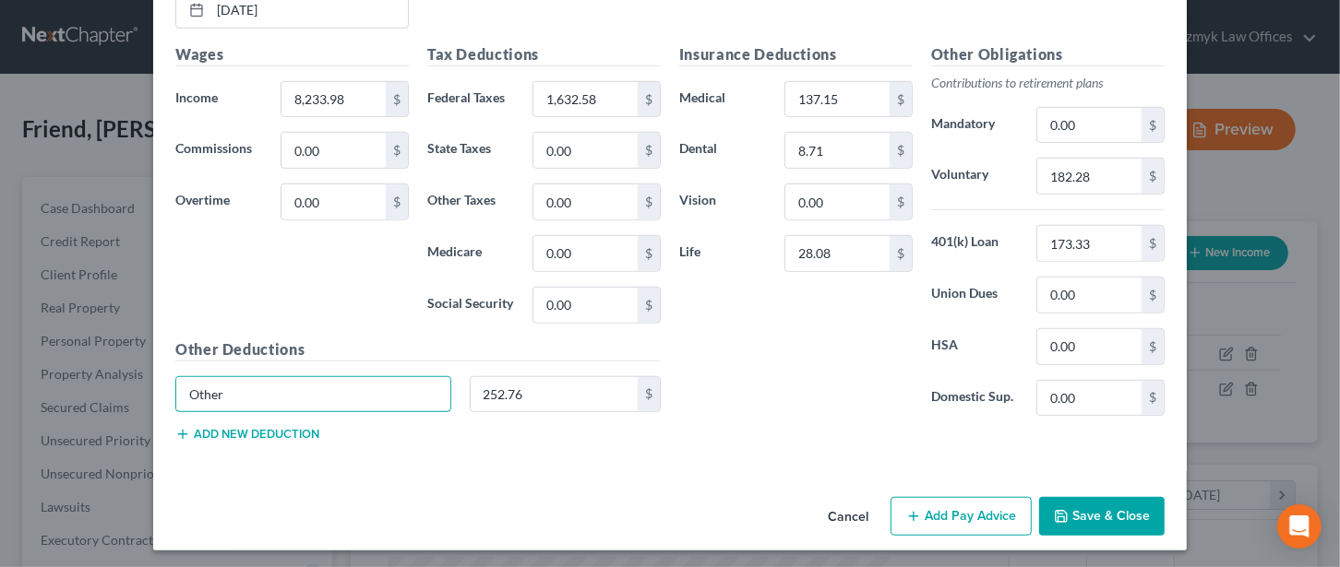
drag, startPoint x: 236, startPoint y: 381, endPoint x: 165, endPoint y: 381, distance: 71.0
click at [166, 381] on div "Other" at bounding box center [313, 394] width 294 height 37
click at [1092, 173] on input "182.28" at bounding box center [1089, 176] width 104 height 35
type input "252.76"
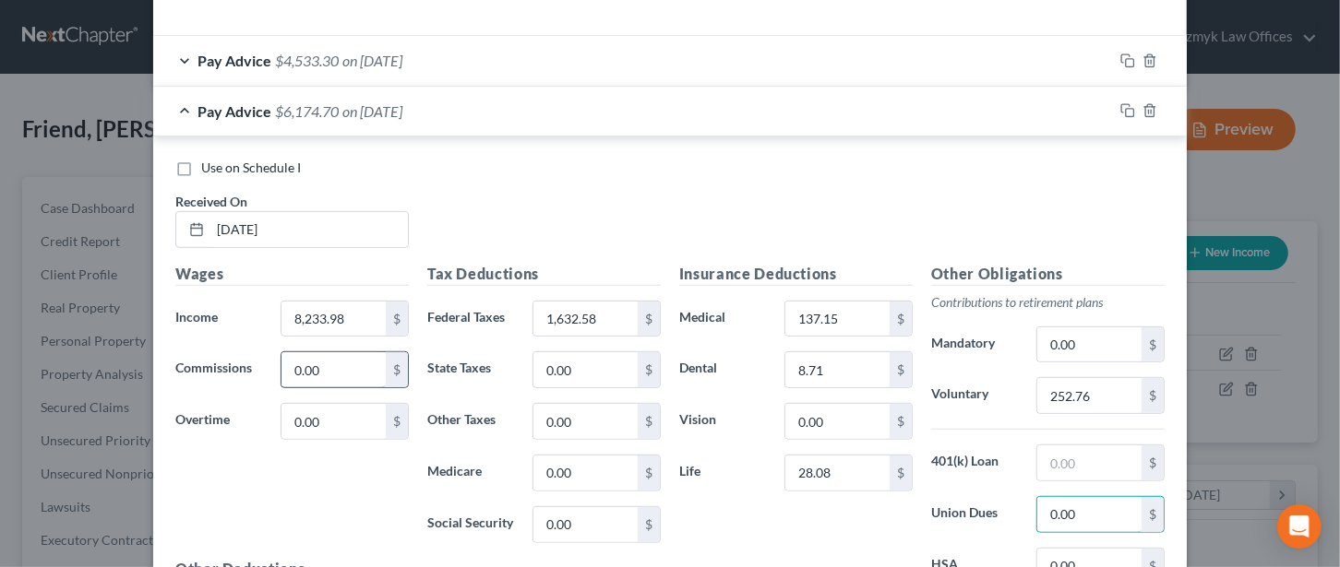
scroll to position [557, 0]
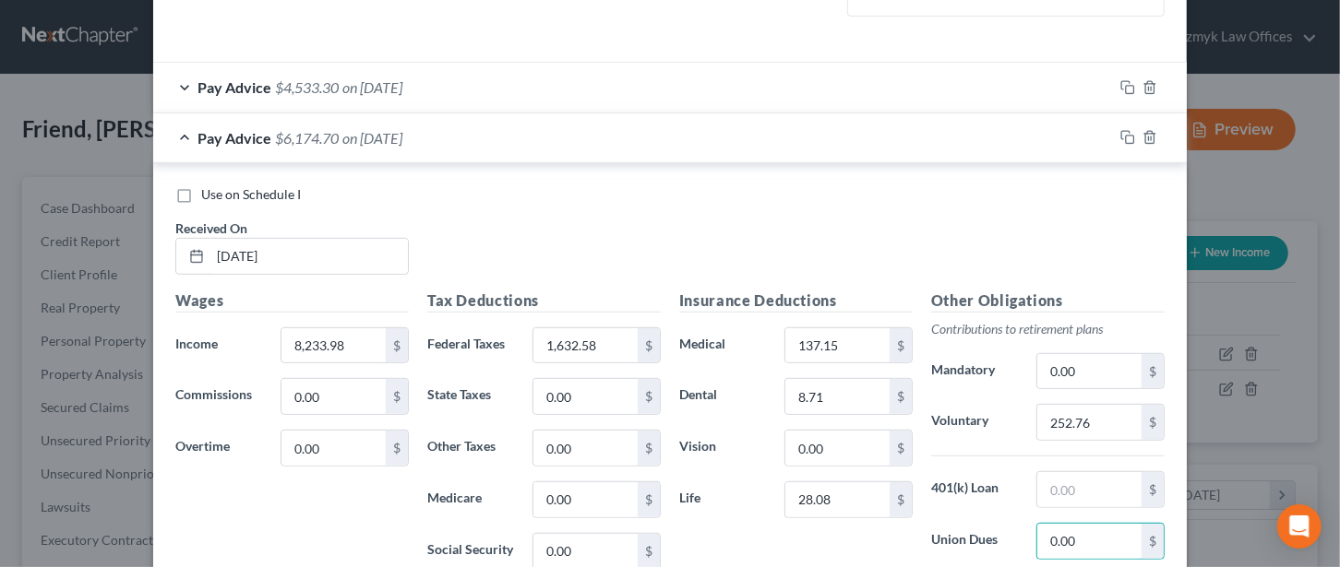
click at [201, 194] on label "Use on Schedule I" at bounding box center [251, 194] width 100 height 18
click at [208, 194] on input "Use on Schedule I" at bounding box center [214, 191] width 12 height 12
checkbox input "true"
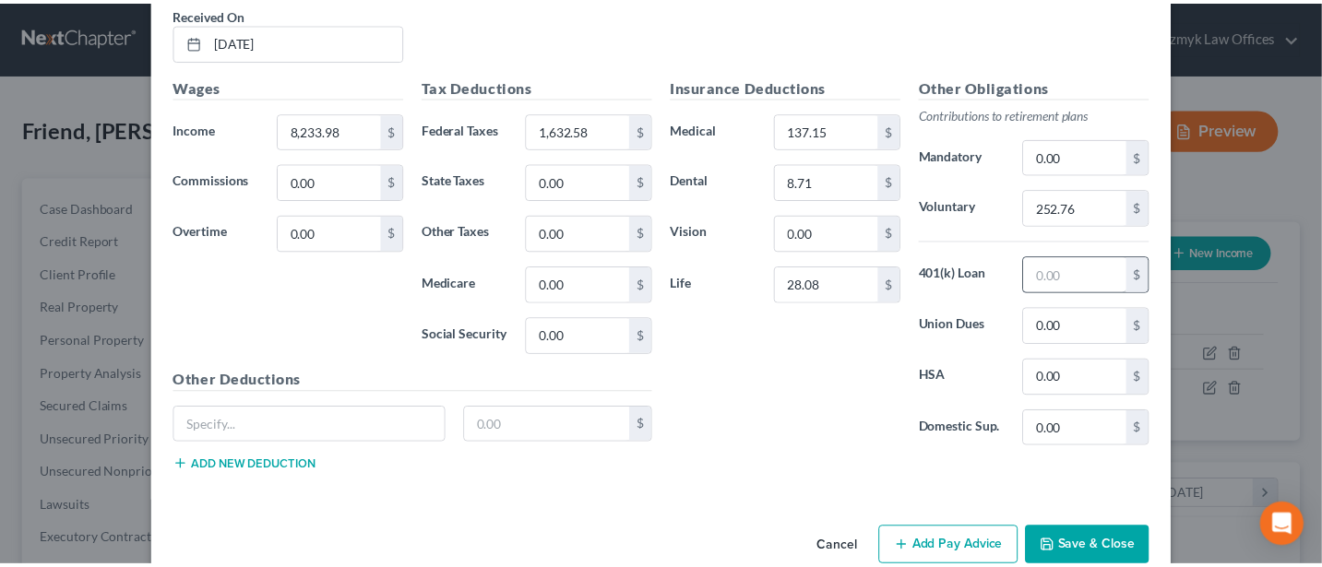
scroll to position [804, 0]
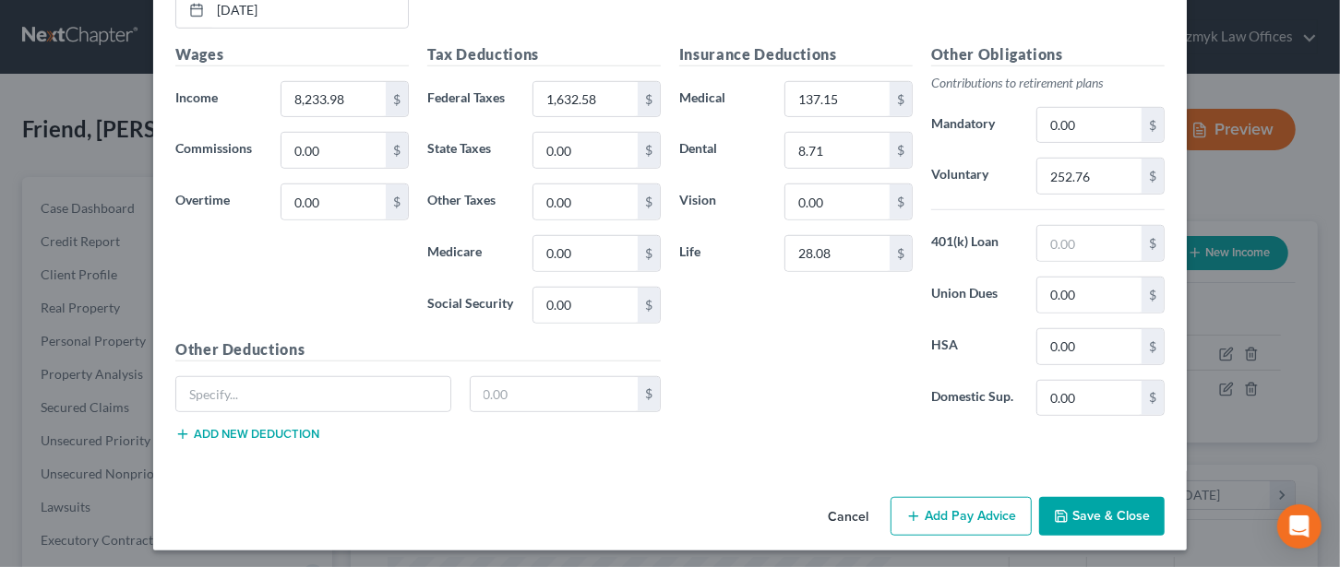
click at [1103, 506] on button "Save & Close" at bounding box center [1101, 516] width 125 height 39
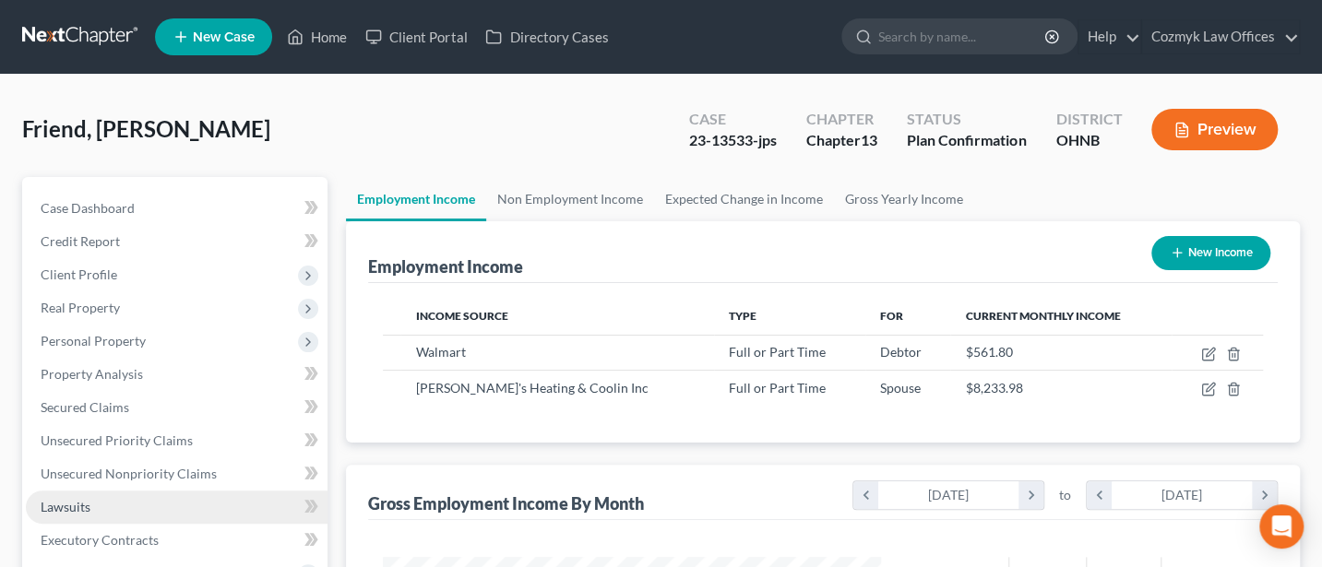
scroll to position [492, 0]
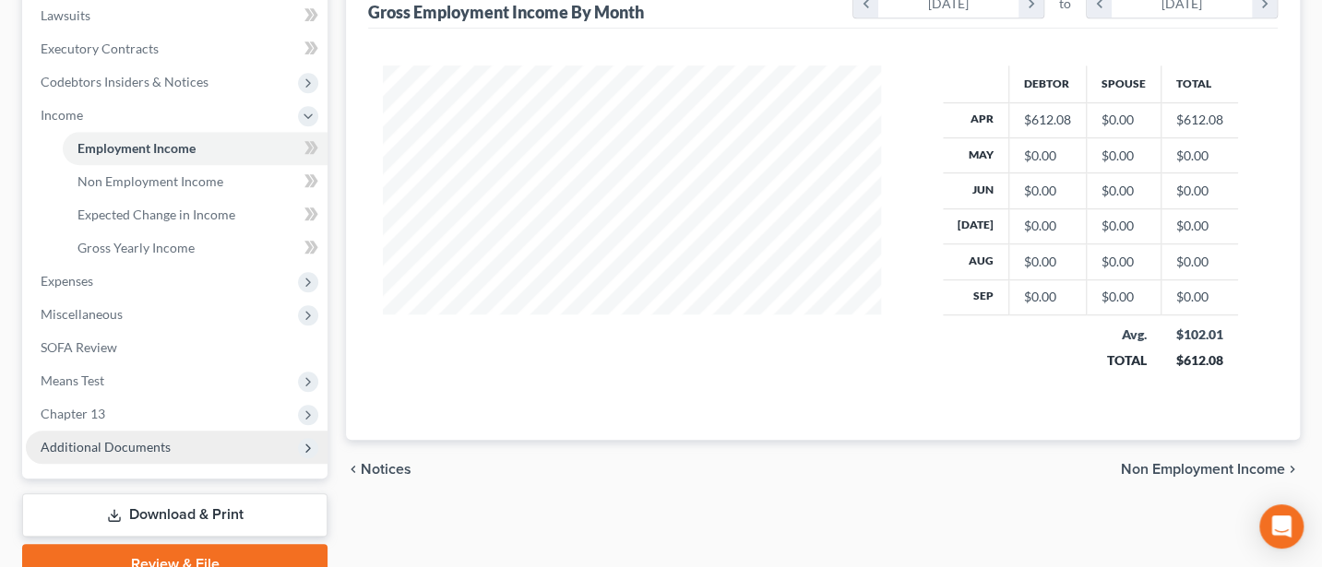
click at [84, 446] on span "Additional Documents" at bounding box center [106, 447] width 130 height 16
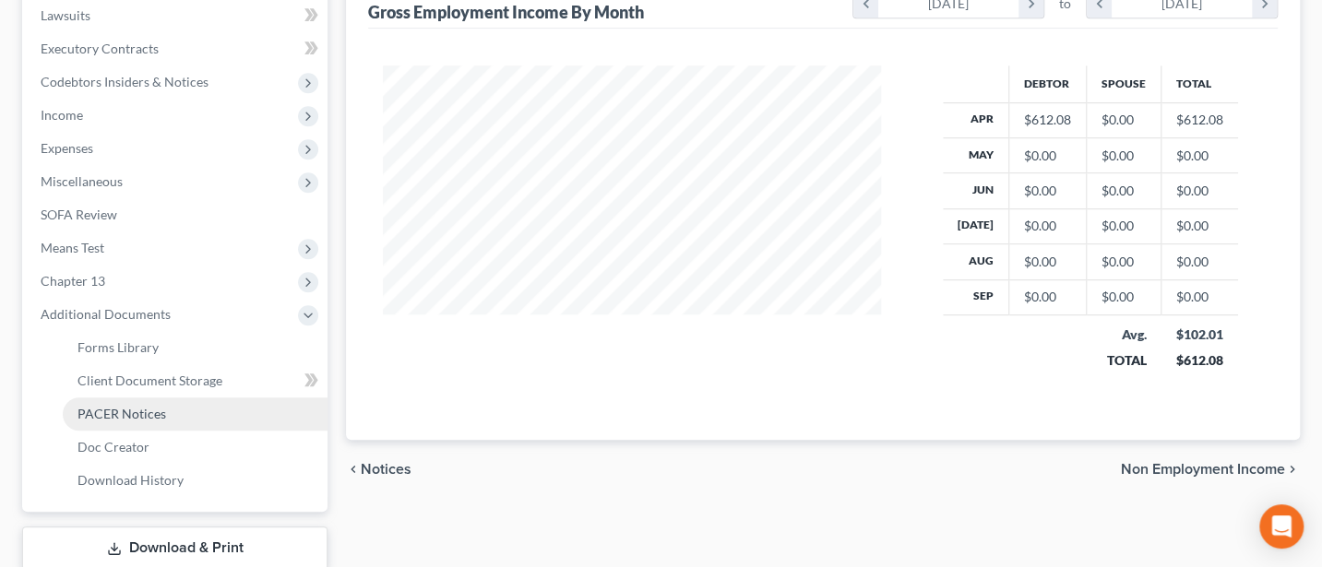
click at [113, 409] on span "PACER Notices" at bounding box center [121, 414] width 89 height 16
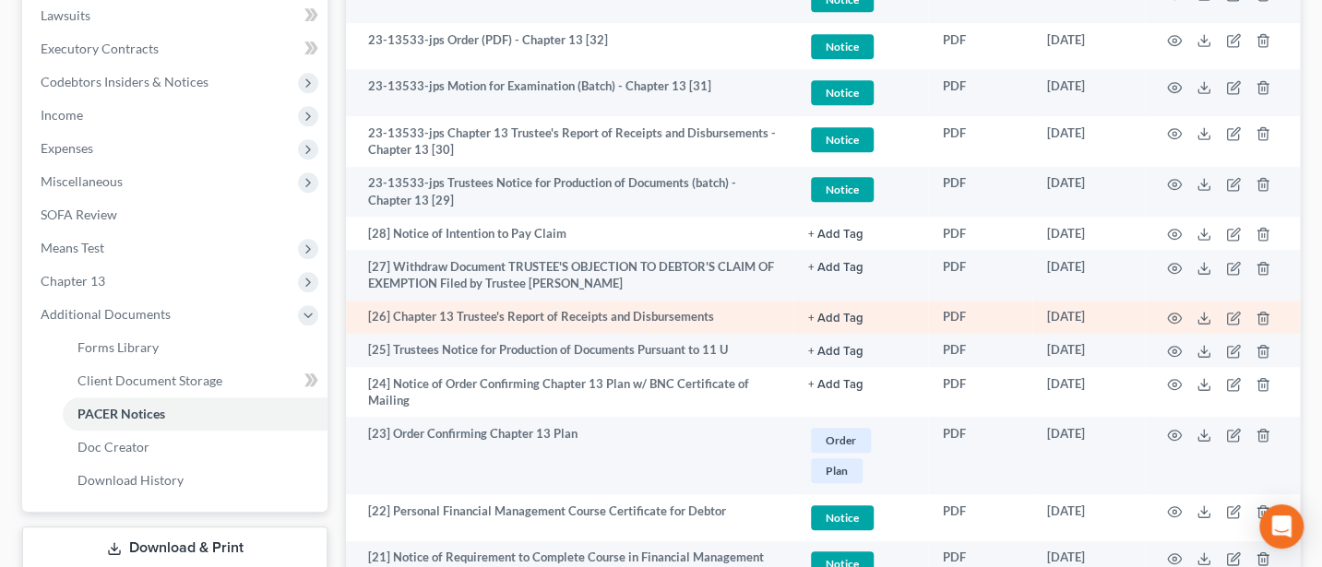
scroll to position [738, 0]
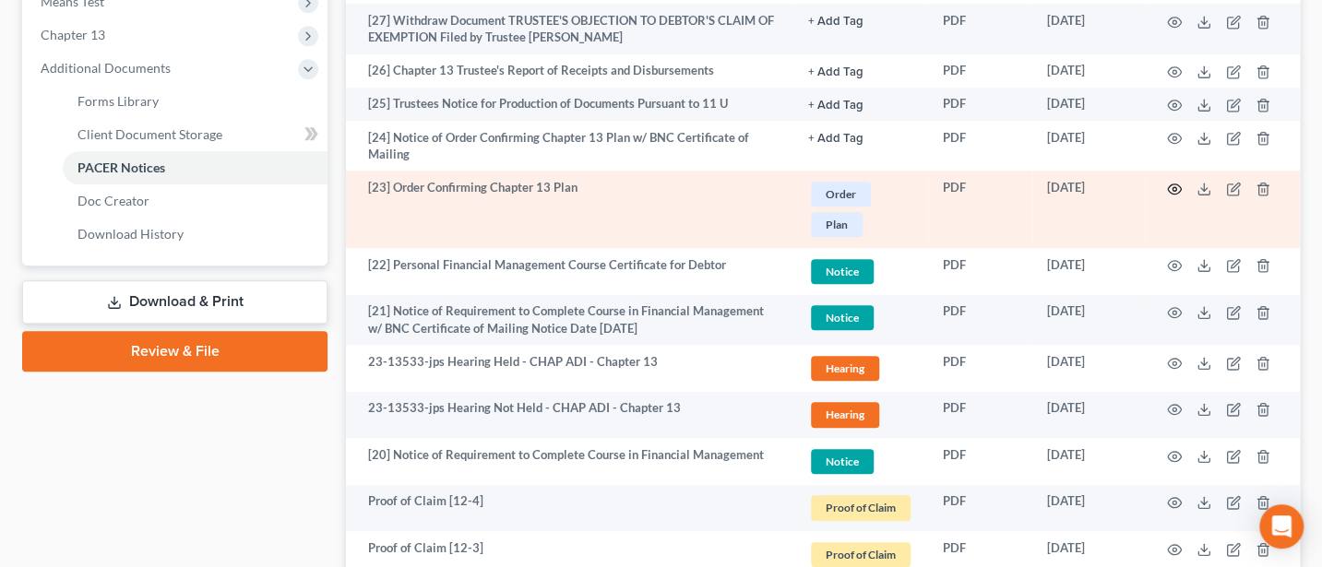
click at [1176, 186] on icon "button" at bounding box center [1174, 189] width 15 height 15
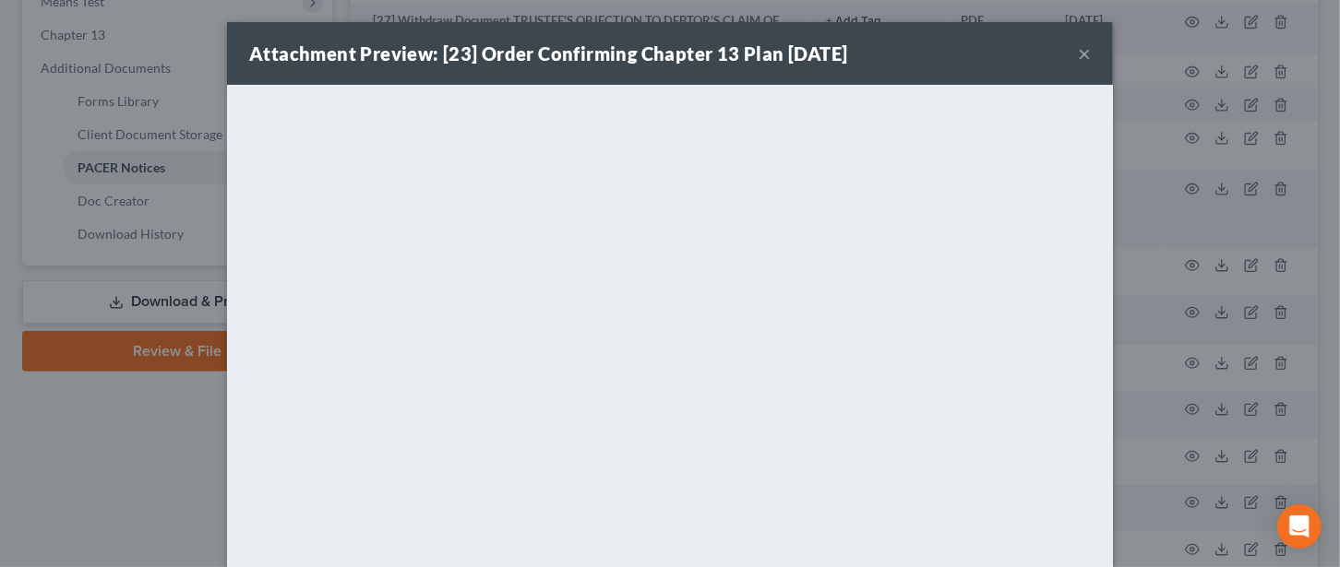
click at [1078, 53] on button "×" at bounding box center [1084, 53] width 13 height 22
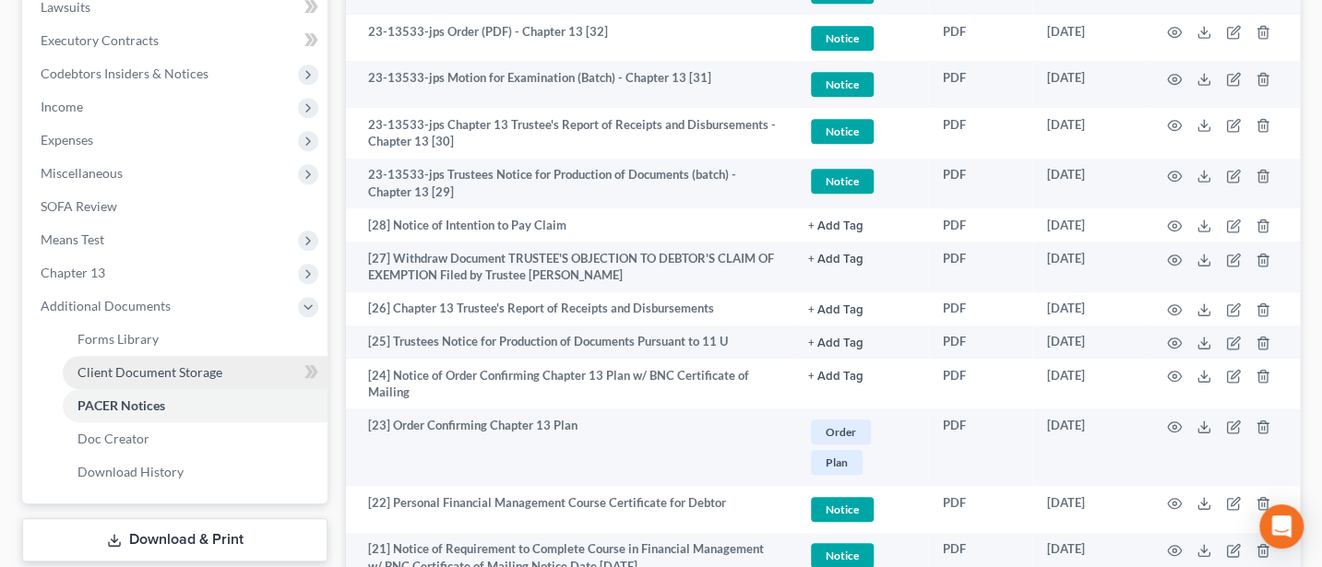
scroll to position [492, 0]
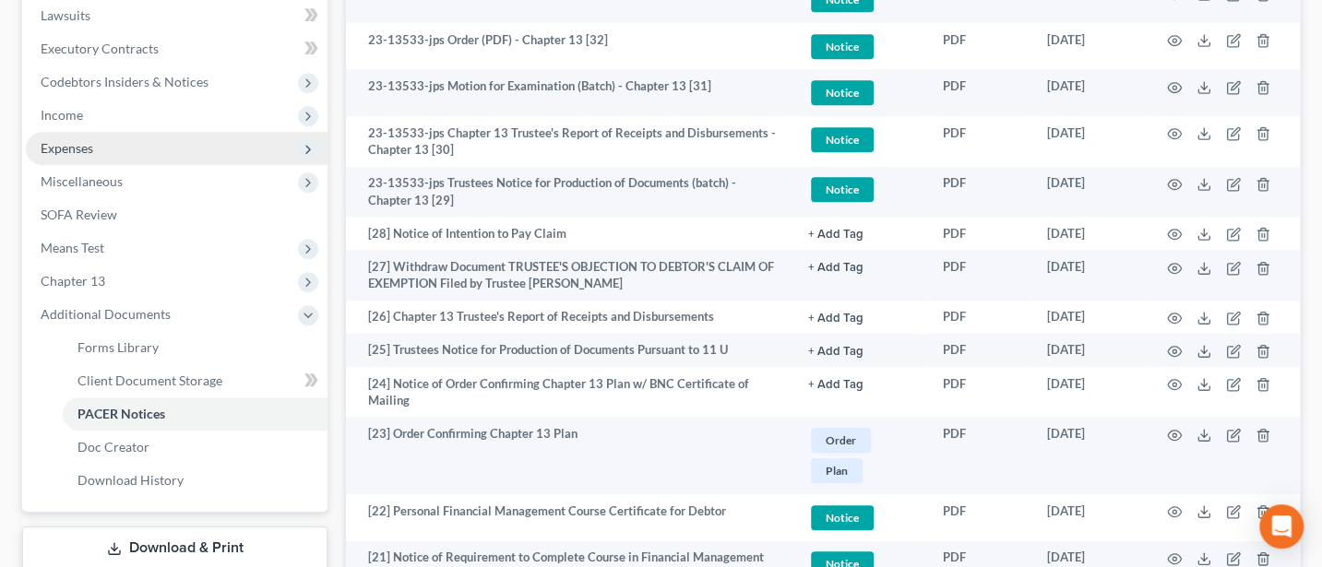
click at [82, 143] on span "Expenses" at bounding box center [67, 148] width 53 height 16
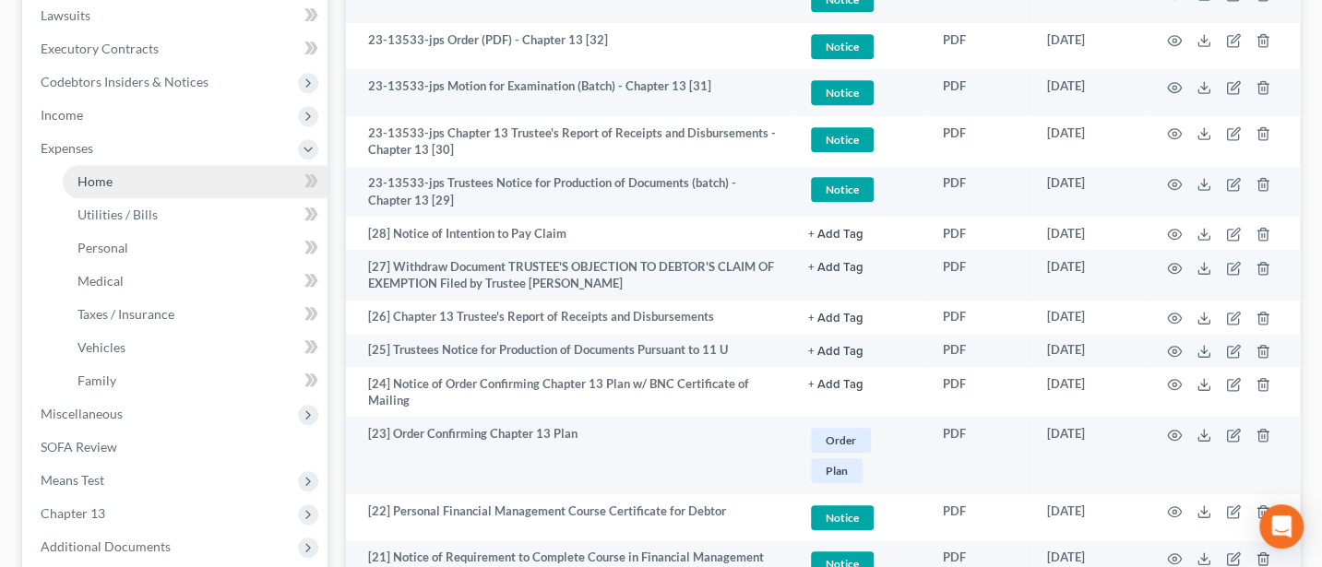
click at [97, 186] on span "Home" at bounding box center [94, 181] width 35 height 16
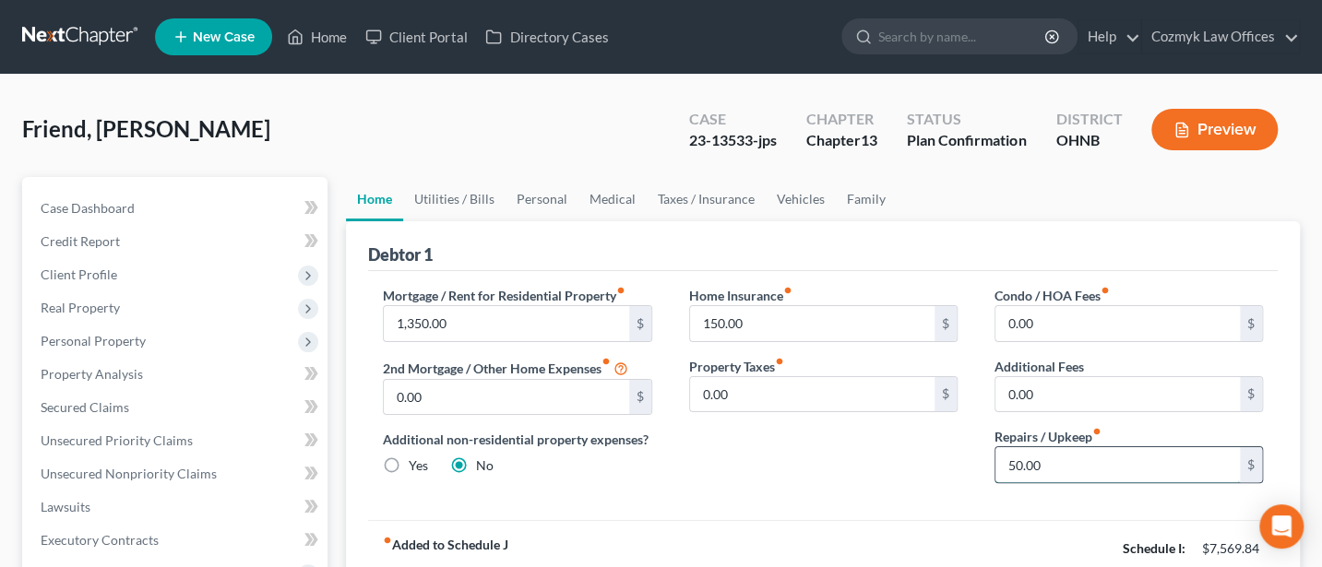
click at [1072, 468] on input "50.00" at bounding box center [1117, 464] width 244 height 35
type input "150"
click at [442, 188] on link "Utilities / Bills" at bounding box center [454, 199] width 102 height 44
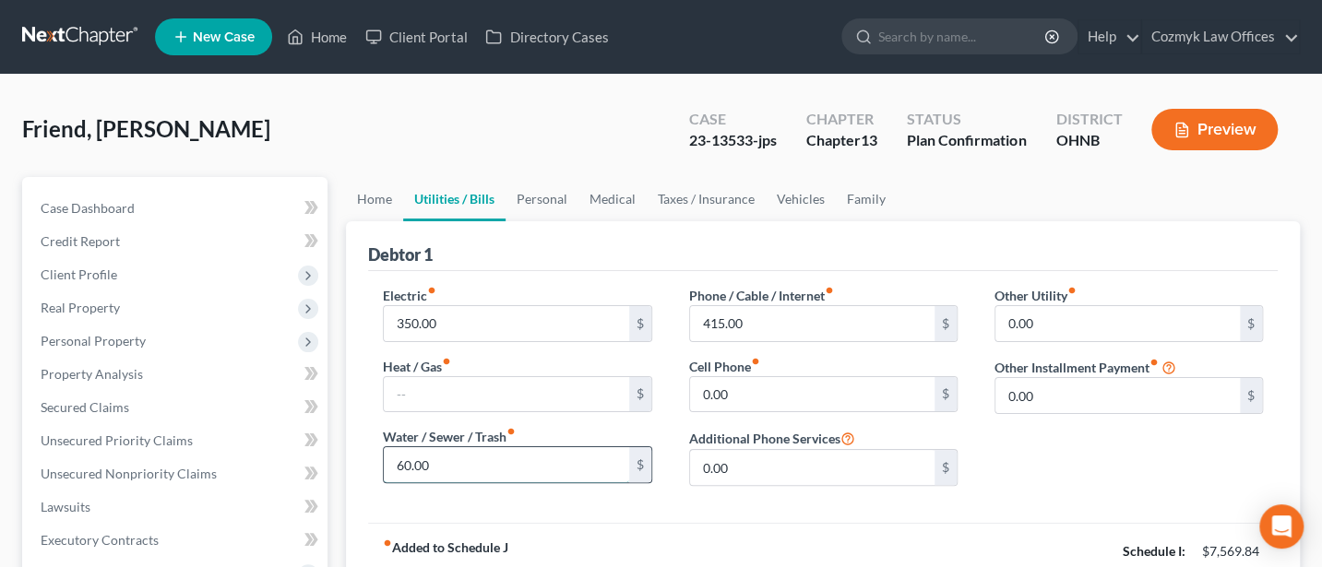
click at [450, 468] on input "60.00" at bounding box center [506, 464] width 244 height 35
type input "100"
type input "150"
click at [560, 199] on link "Personal" at bounding box center [542, 199] width 73 height 44
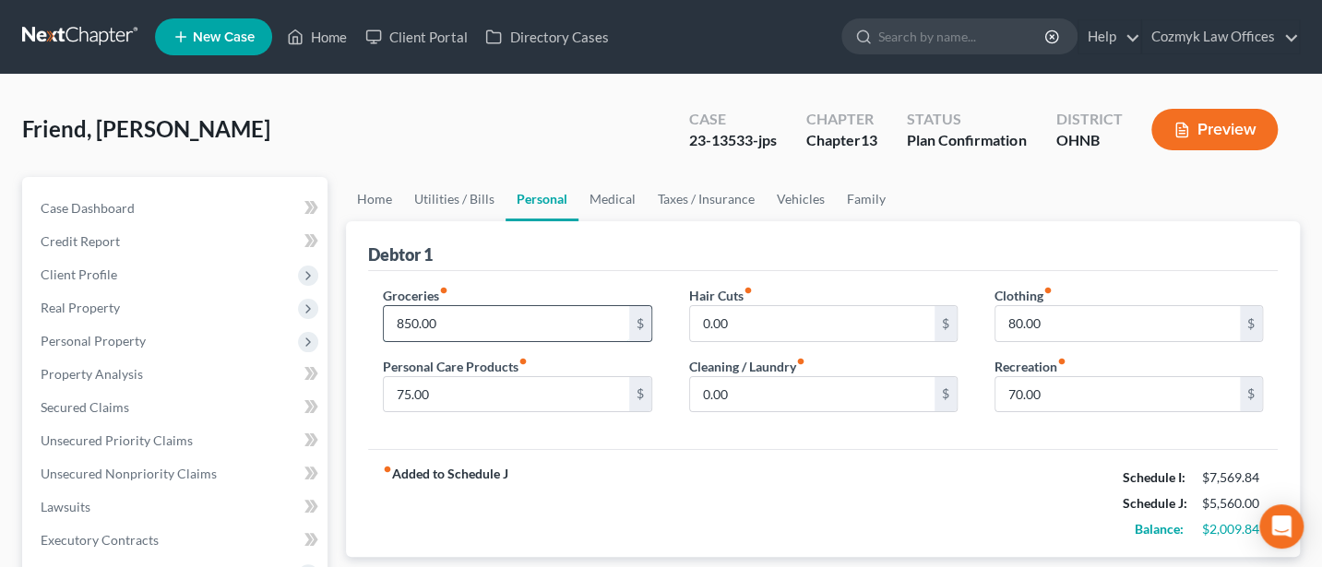
click at [433, 323] on input "850.00" at bounding box center [506, 323] width 244 height 35
type input "900"
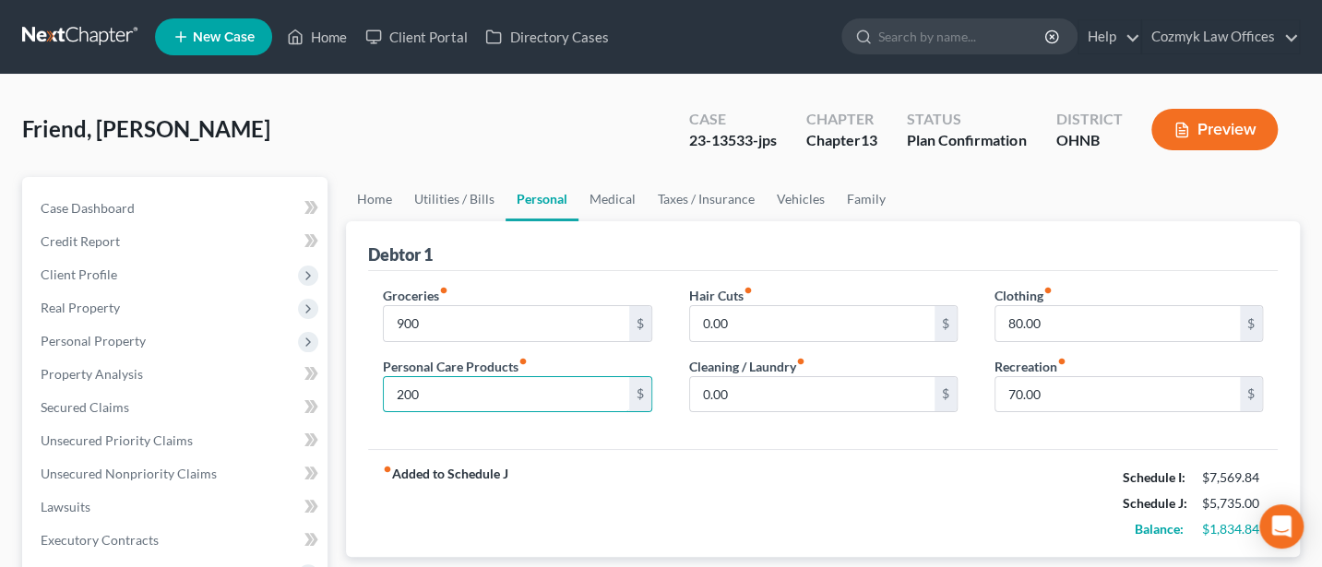
type input "200"
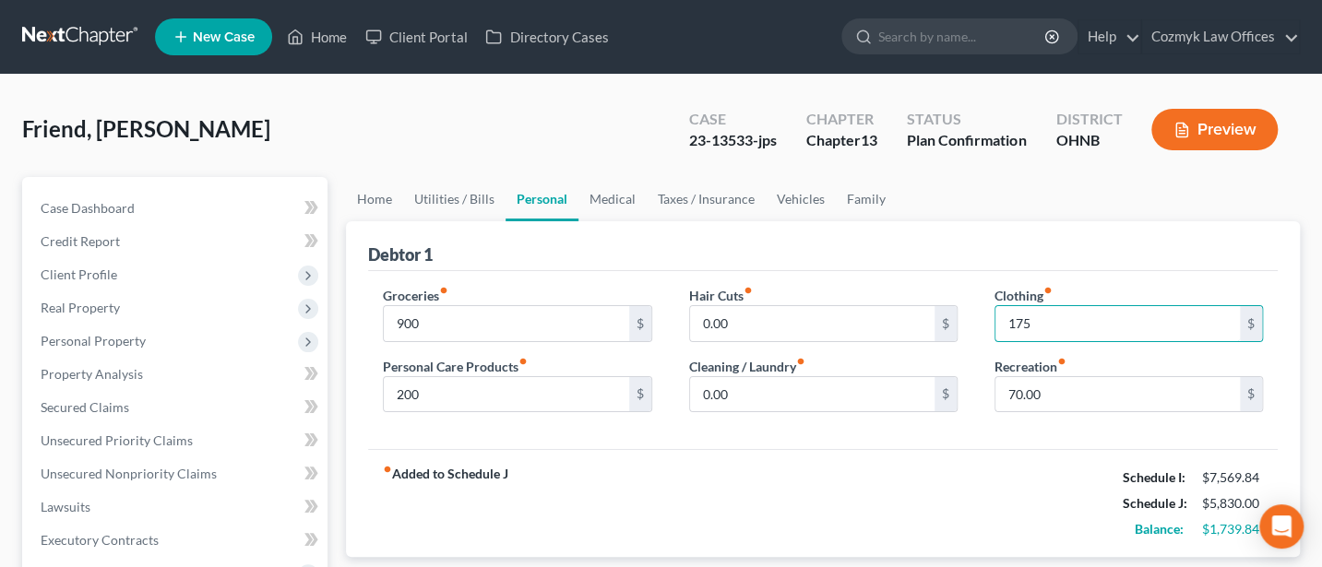
type input "175"
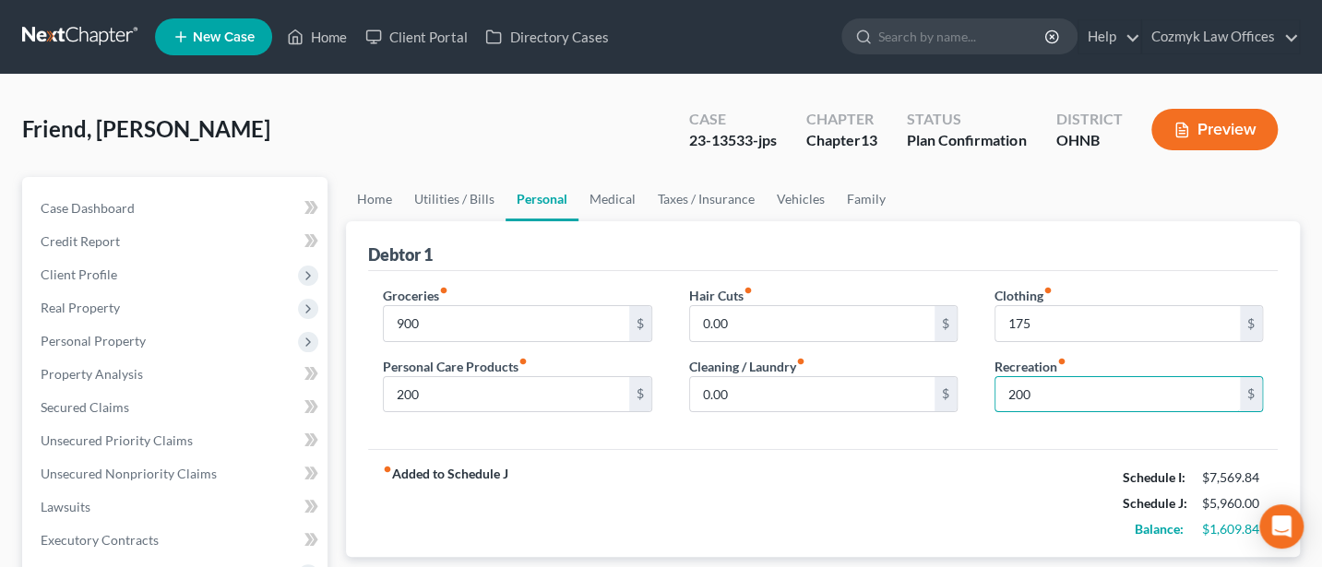
type input "200"
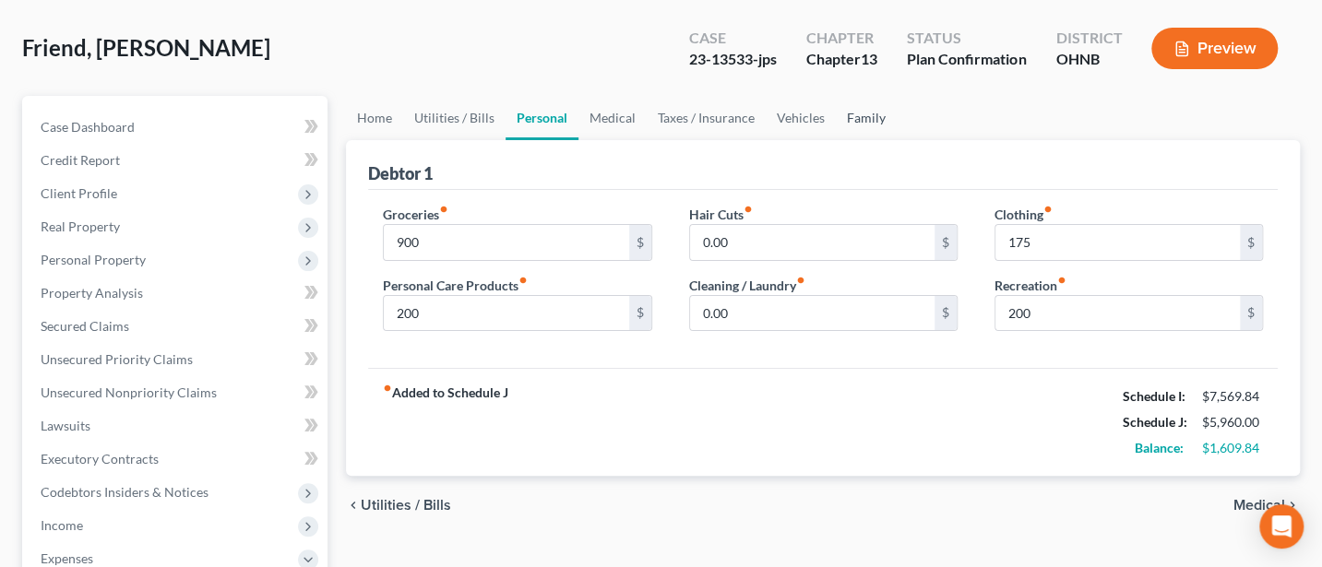
scroll to position [54, 0]
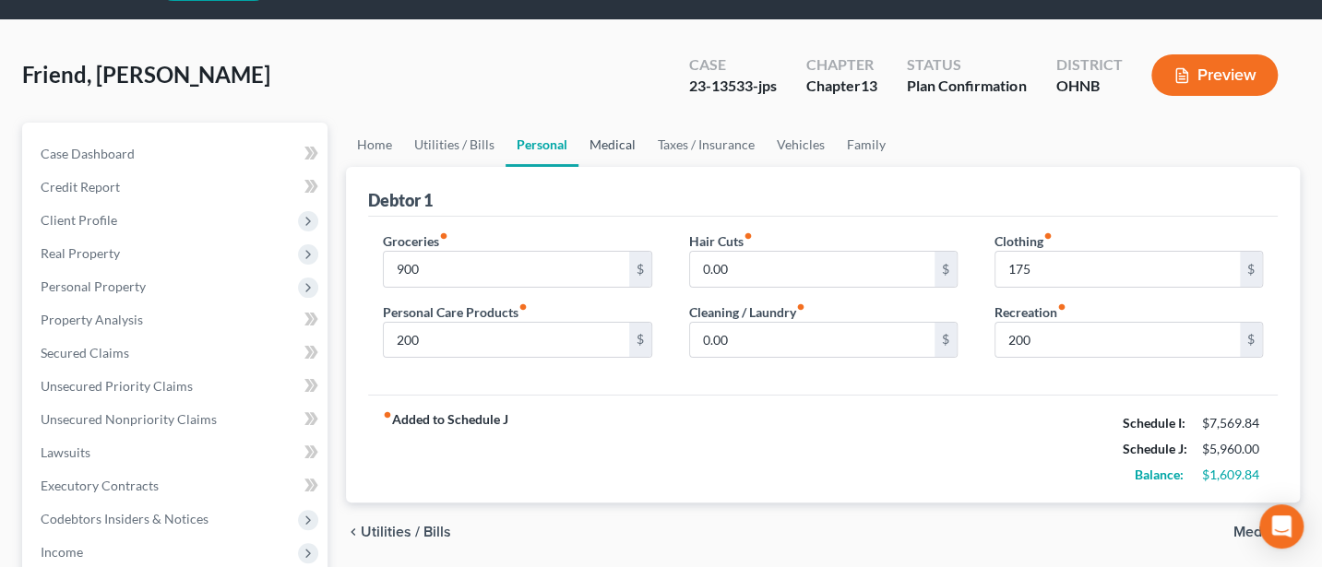
click at [600, 147] on link "Medical" at bounding box center [612, 145] width 68 height 44
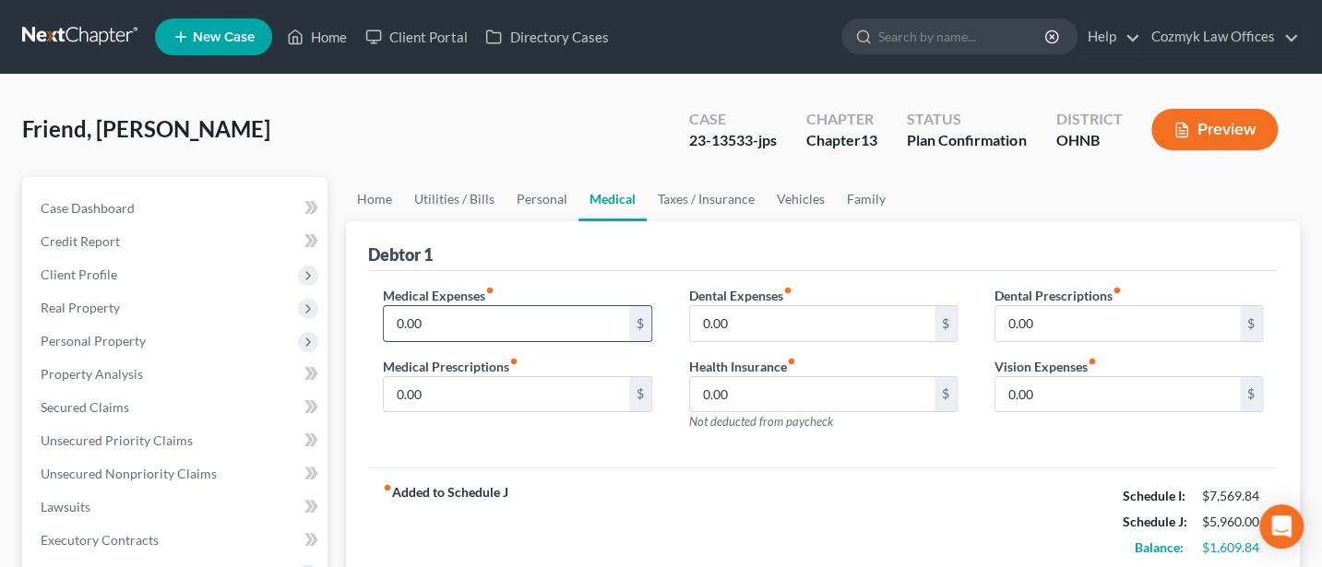
click at [430, 328] on input "0.00" at bounding box center [506, 323] width 244 height 35
type input "150"
click at [693, 200] on link "Taxes / Insurance" at bounding box center [706, 199] width 119 height 44
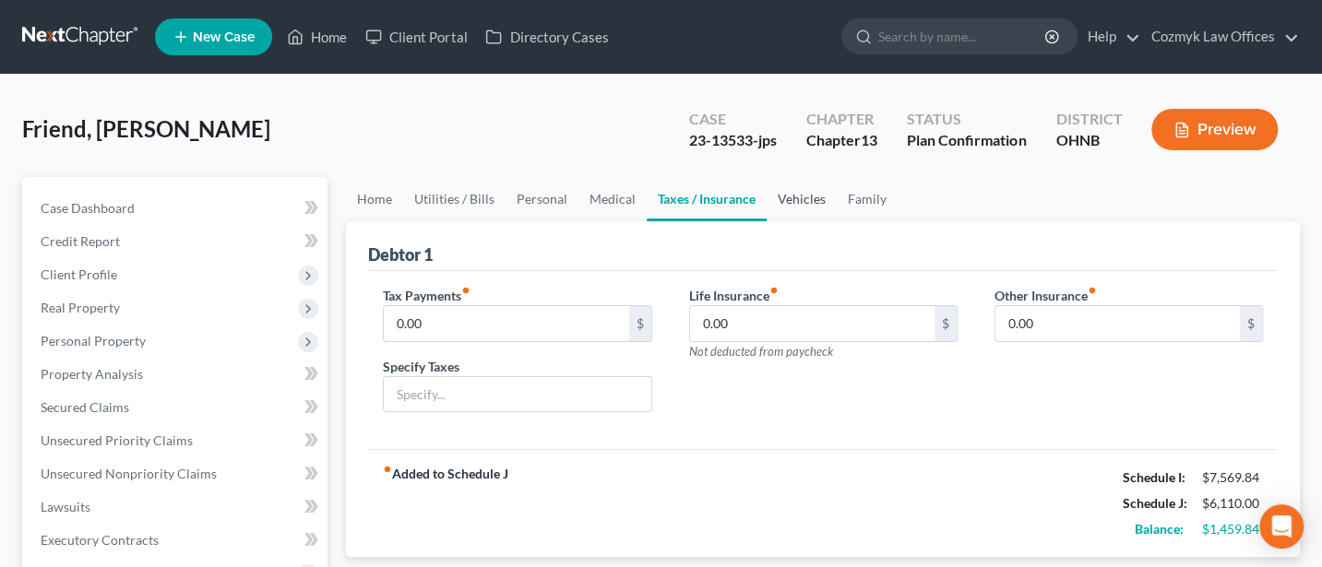
click at [800, 200] on link "Vehicles" at bounding box center [802, 199] width 70 height 44
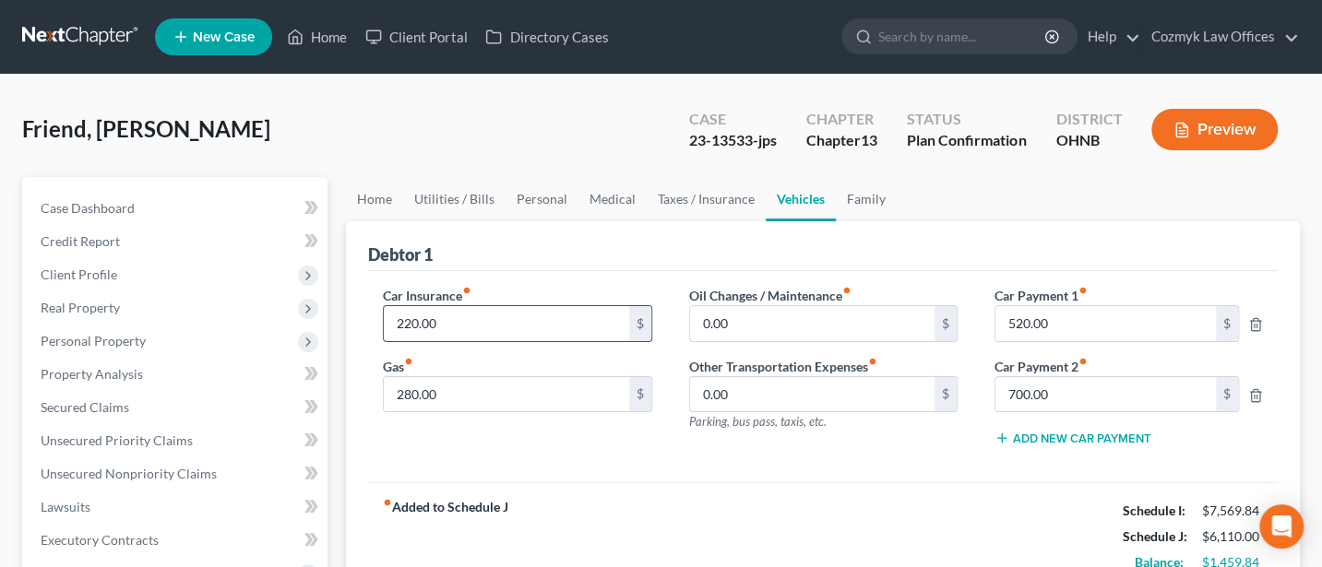
click at [451, 328] on input "220.00" at bounding box center [506, 323] width 244 height 35
click at [445, 388] on input "280.00" at bounding box center [506, 394] width 244 height 35
type input "350"
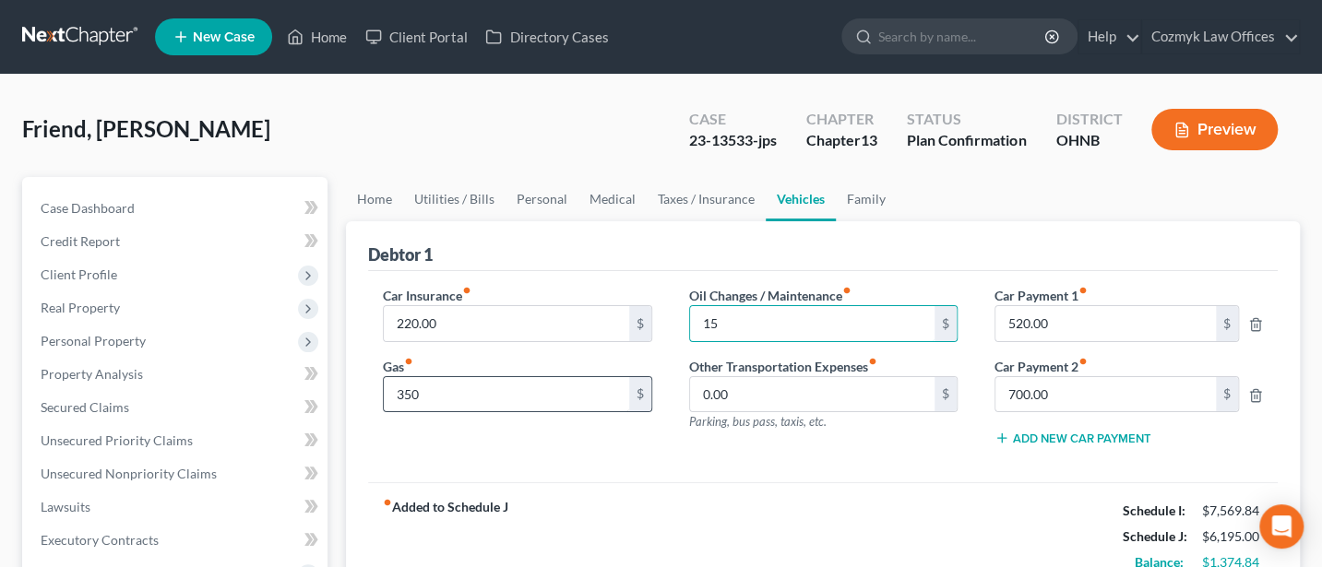
type input "1"
type input "200"
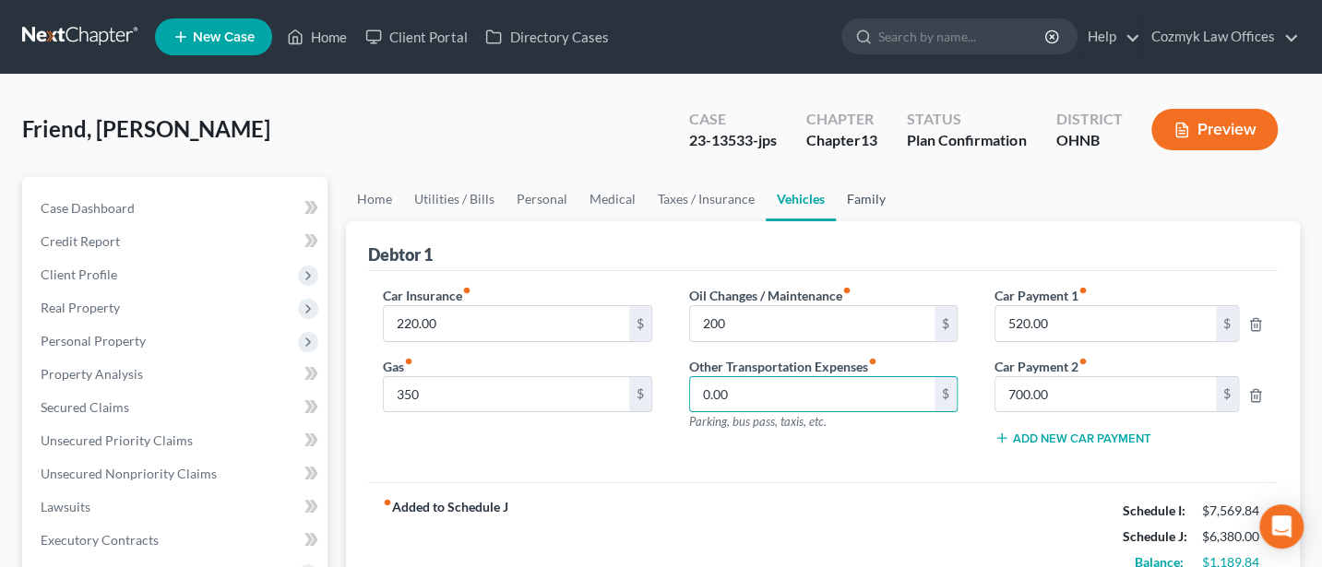
click at [865, 197] on link "Family" at bounding box center [866, 199] width 61 height 44
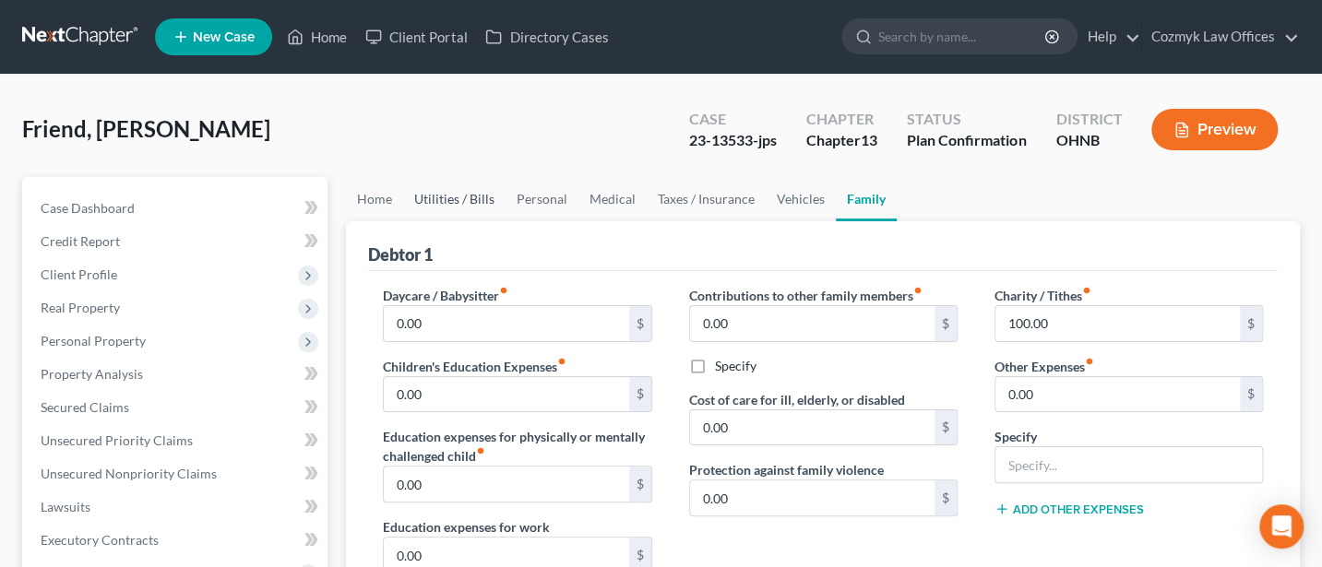
click at [473, 197] on link "Utilities / Bills" at bounding box center [454, 199] width 102 height 44
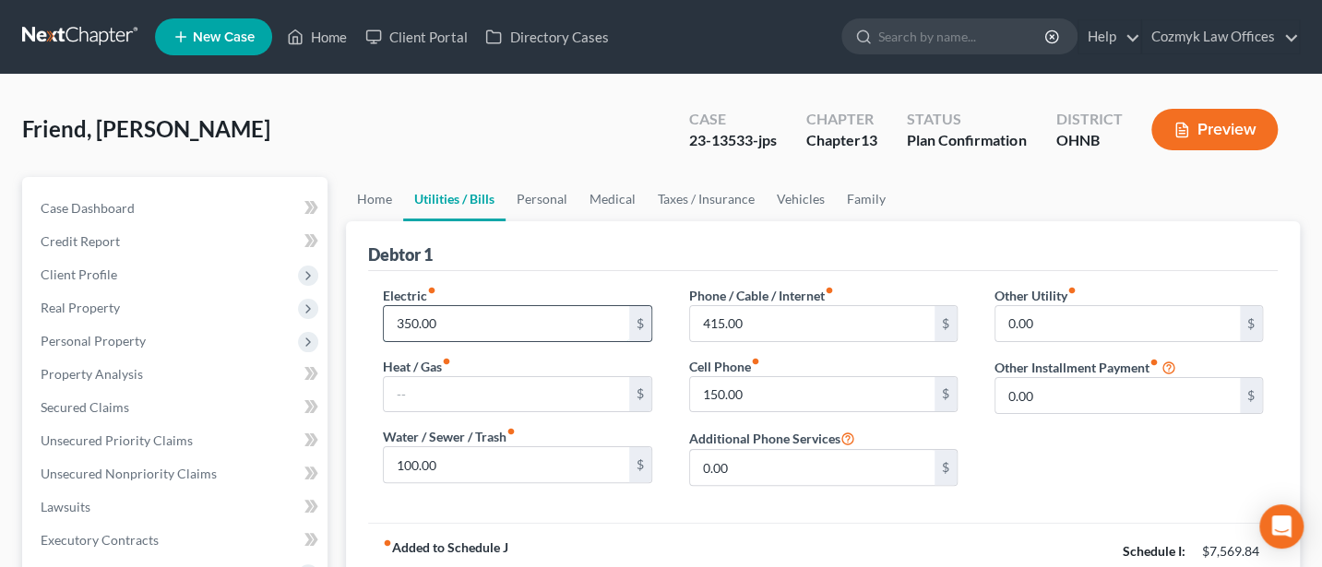
click at [456, 332] on input "350.00" at bounding box center [506, 323] width 244 height 35
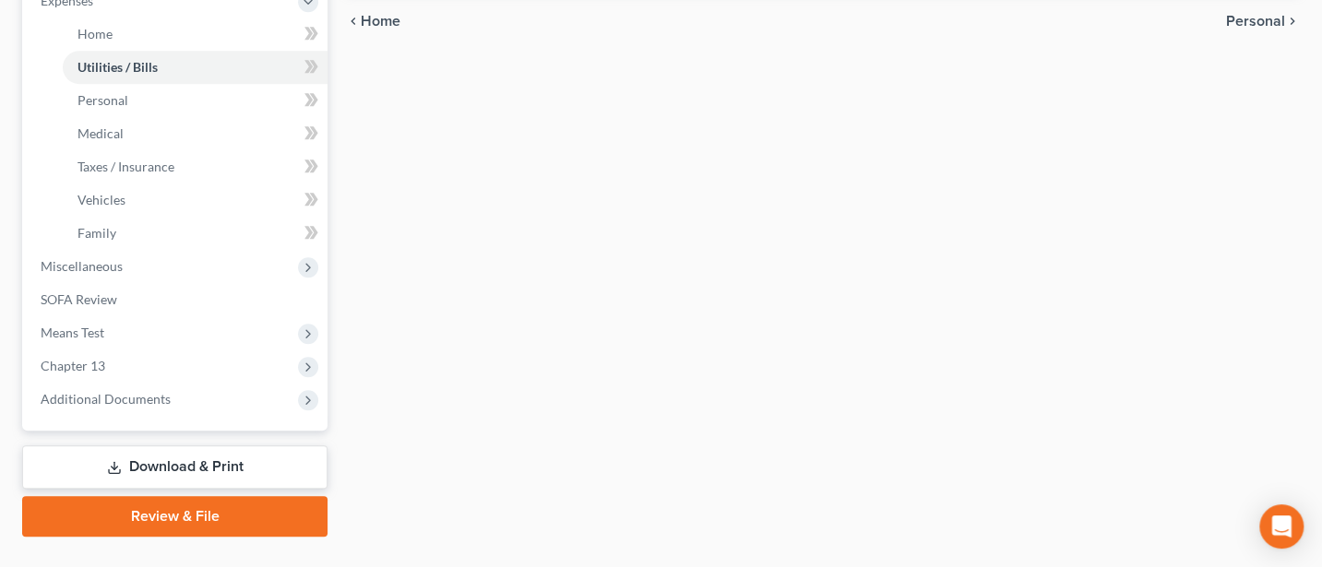
scroll to position [676, 0]
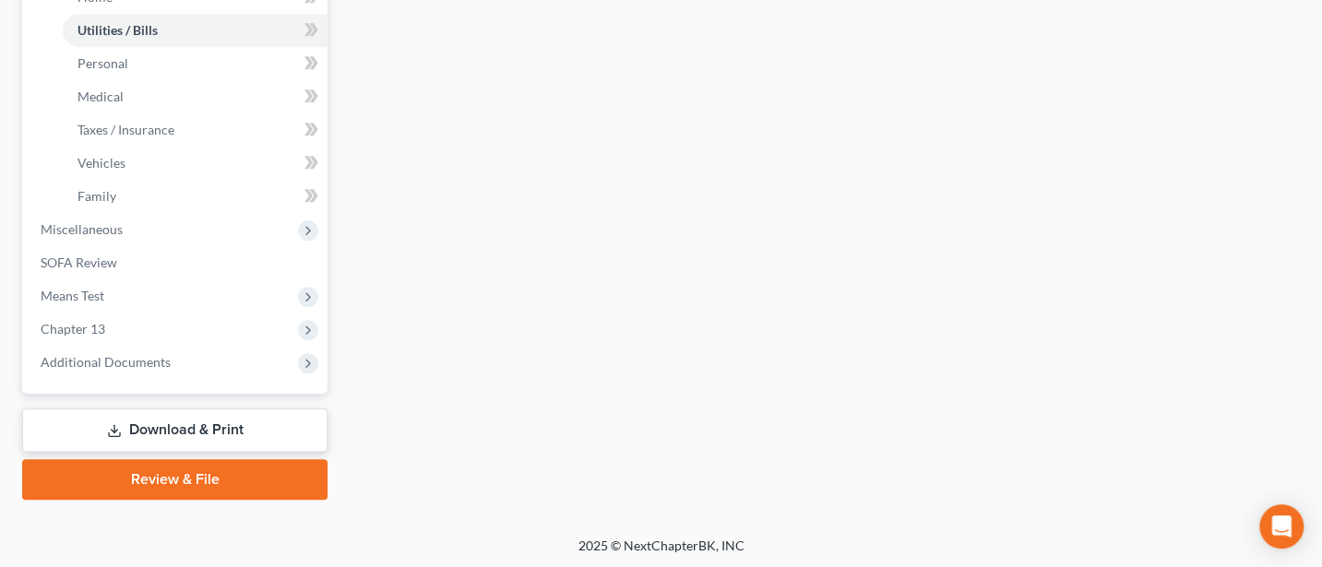
click at [174, 425] on link "Download & Print" at bounding box center [174, 430] width 305 height 43
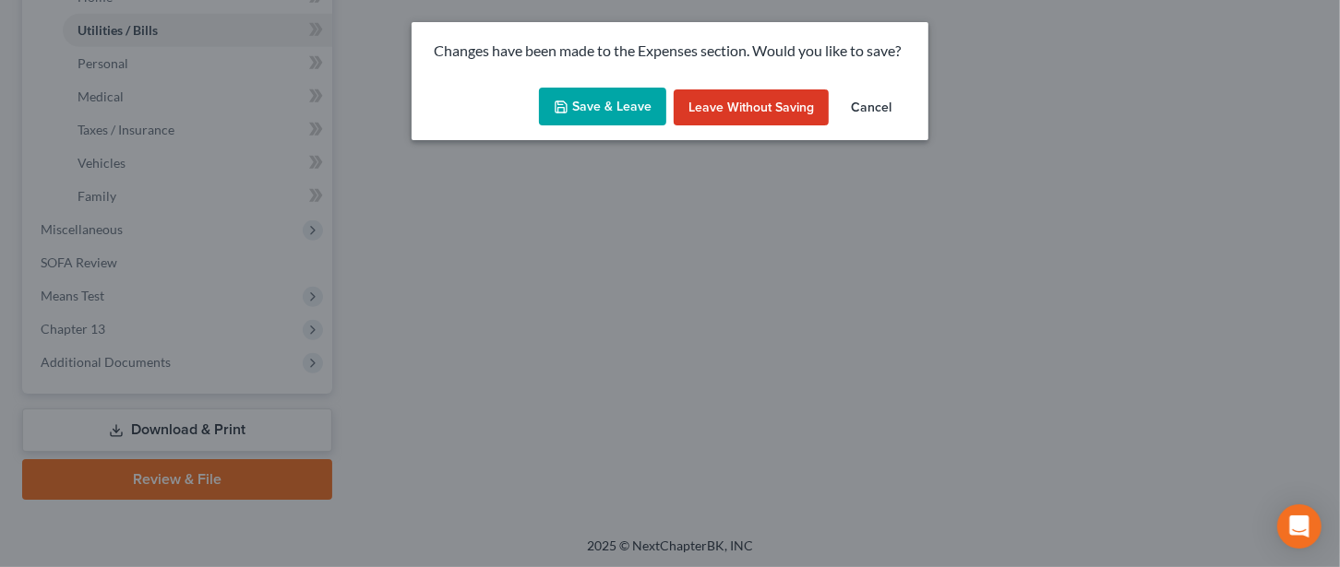
click at [614, 97] on button "Save & Leave" at bounding box center [602, 107] width 127 height 39
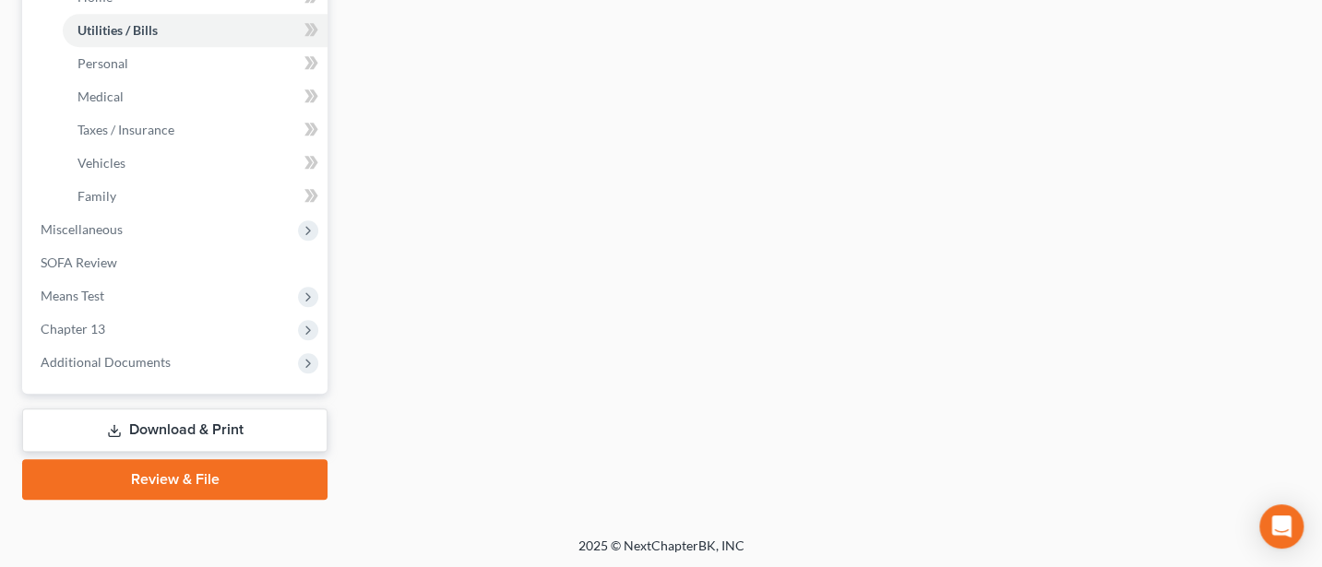
type input "450.00"
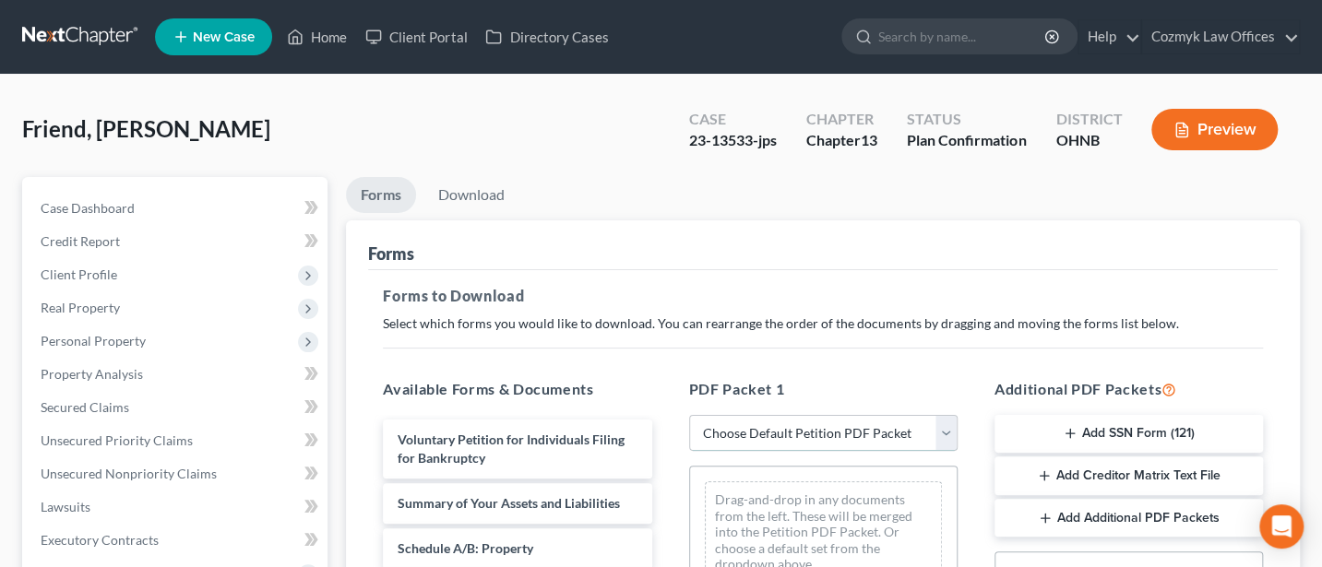
click at [814, 427] on select "Choose Default Petition PDF Packet Complete Bankruptcy Petition (all forms and …" at bounding box center [823, 433] width 268 height 37
select select "2"
click at [689, 415] on select "Choose Default Petition PDF Packet Complete Bankruptcy Petition (all forms and …" at bounding box center [823, 433] width 268 height 37
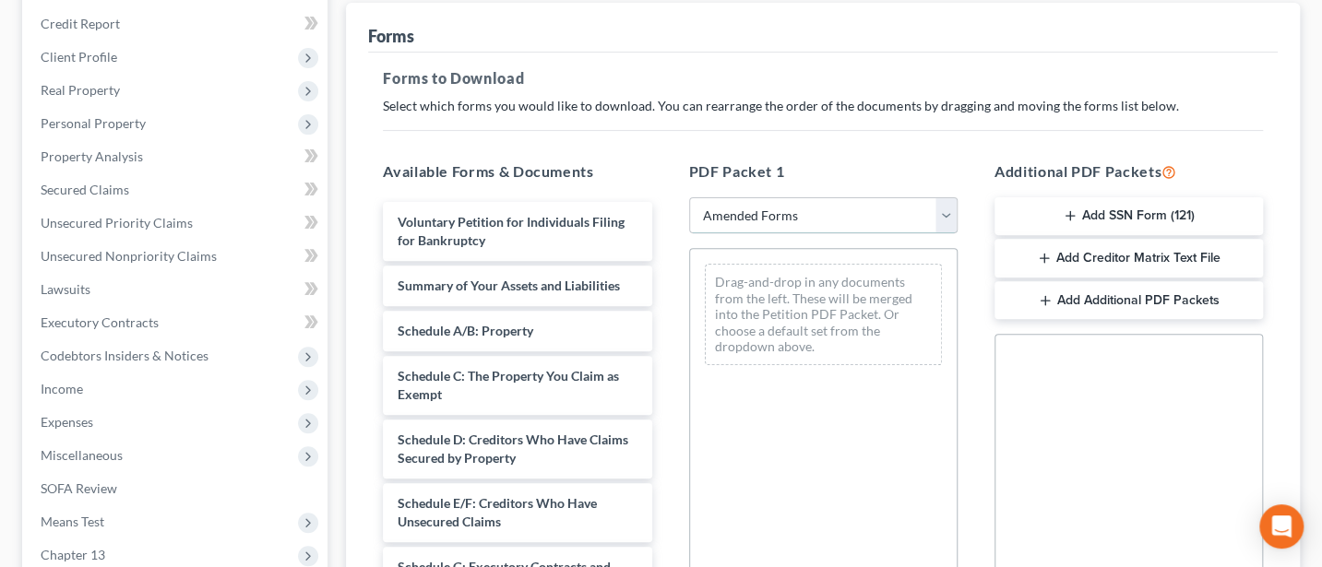
scroll to position [245, 0]
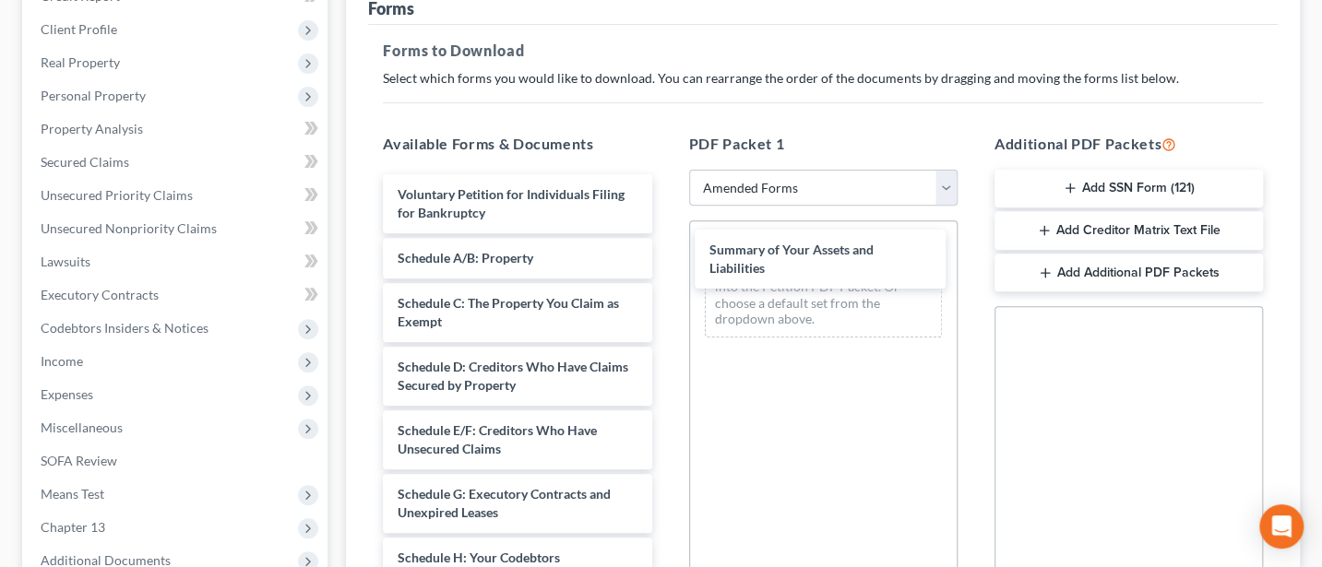
drag, startPoint x: 470, startPoint y: 250, endPoint x: 781, endPoint y: 235, distance: 312.2
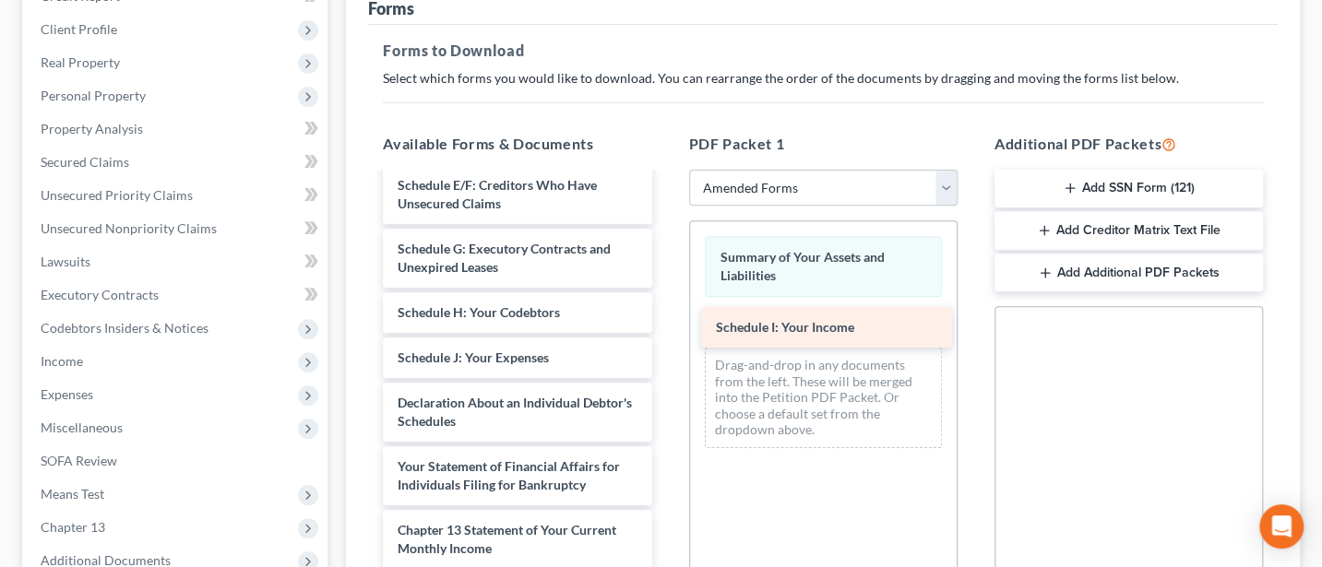
drag, startPoint x: 479, startPoint y: 360, endPoint x: 797, endPoint y: 331, distance: 319.6
click at [666, 331] on div "Schedule I: Your Income Voluntary Petition for Individuals Filing for Bankruptc…" at bounding box center [517, 380] width 298 height 903
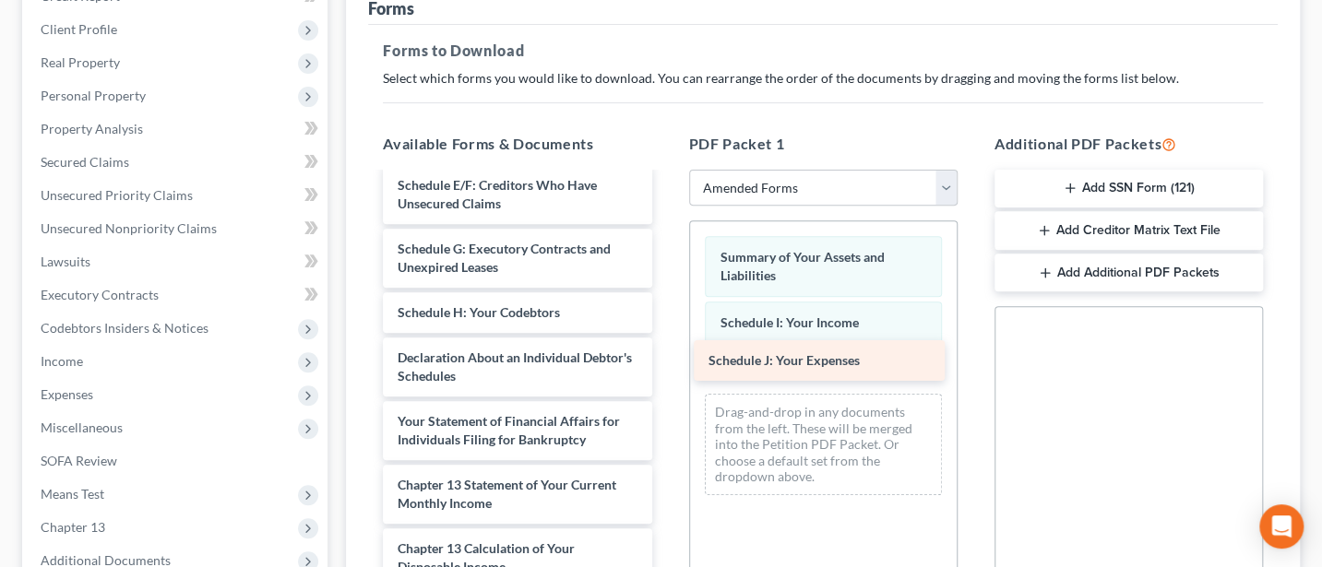
drag, startPoint x: 464, startPoint y: 357, endPoint x: 775, endPoint y: 363, distance: 311.0
click at [666, 363] on div "Schedule J: Your Expenses Voluntary Petition for Individuals Filing for Bankrup…" at bounding box center [517, 358] width 298 height 858
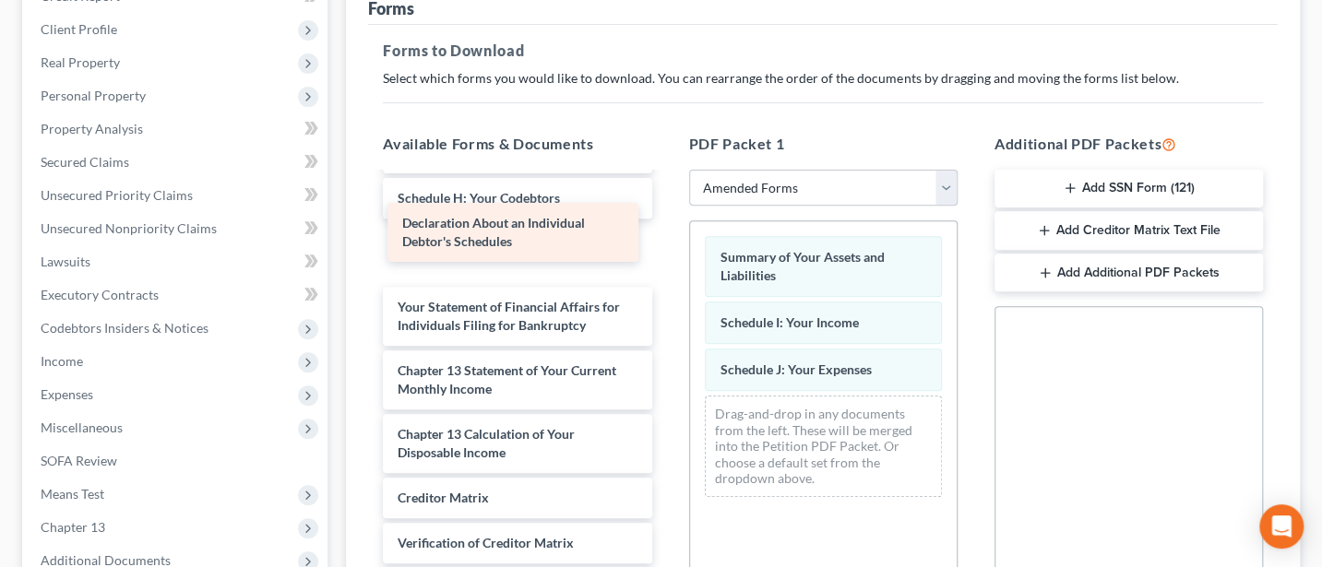
scroll to position [314, 0]
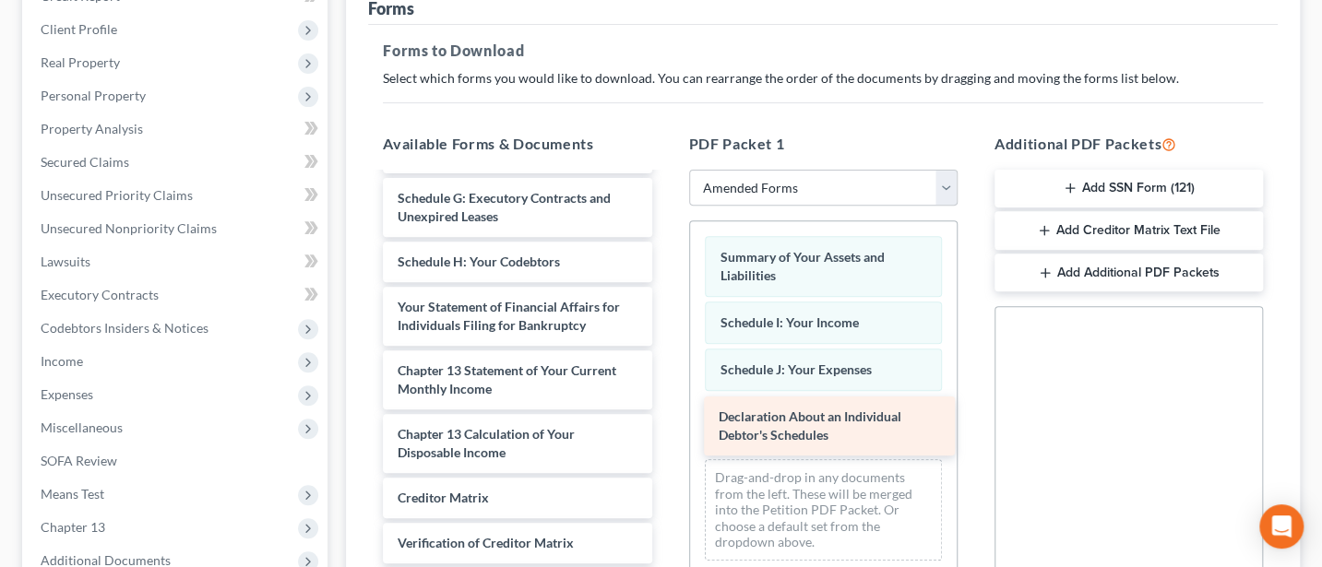
drag, startPoint x: 495, startPoint y: 226, endPoint x: 816, endPoint y: 420, distance: 375.0
click at [666, 420] on div "Declaration About an Individual Debtor's Schedules Voluntary Petition for Indiv…" at bounding box center [517, 275] width 298 height 794
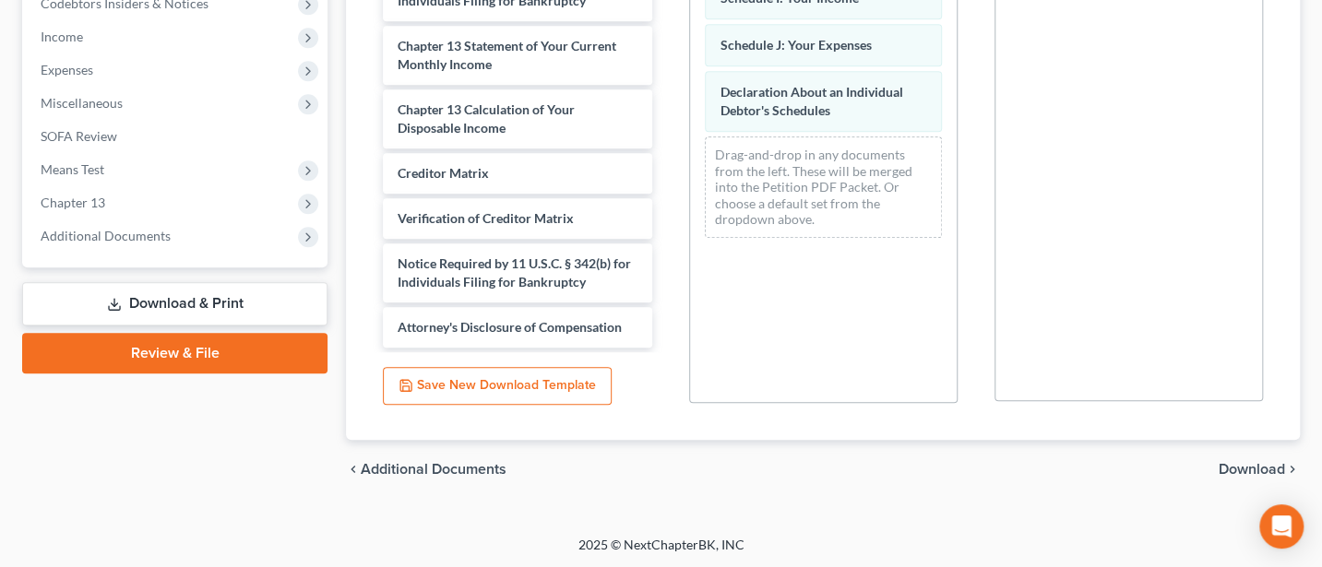
click at [1249, 466] on span "Download" at bounding box center [1252, 469] width 66 height 15
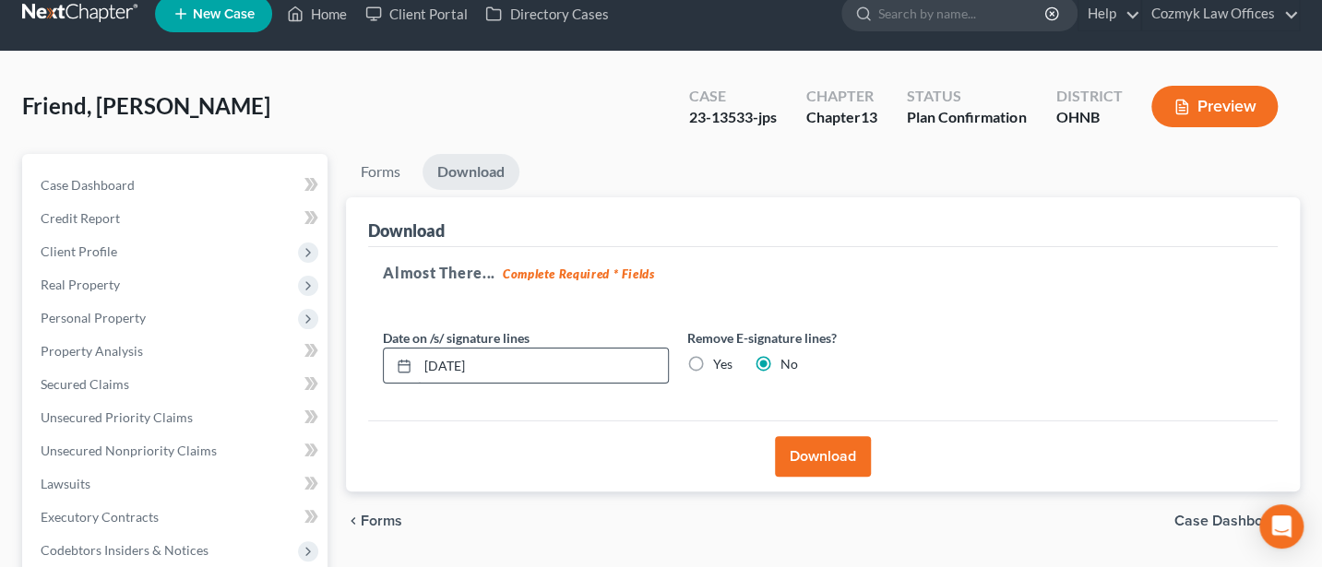
scroll to position [0, 0]
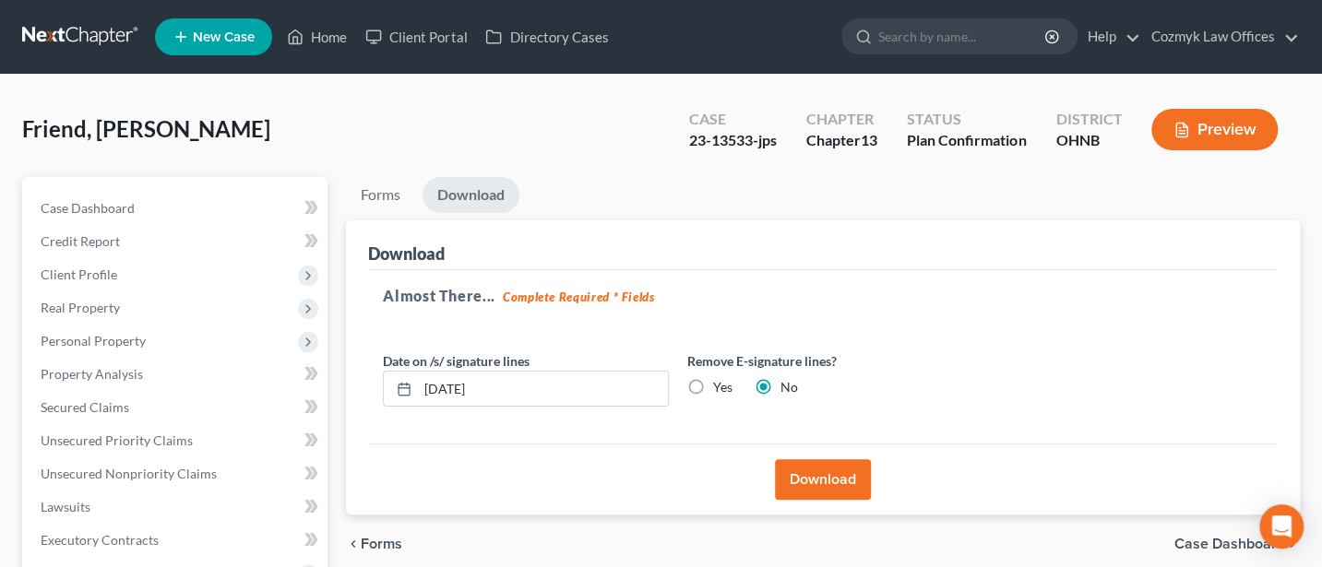
click at [829, 482] on button "Download" at bounding box center [823, 479] width 96 height 41
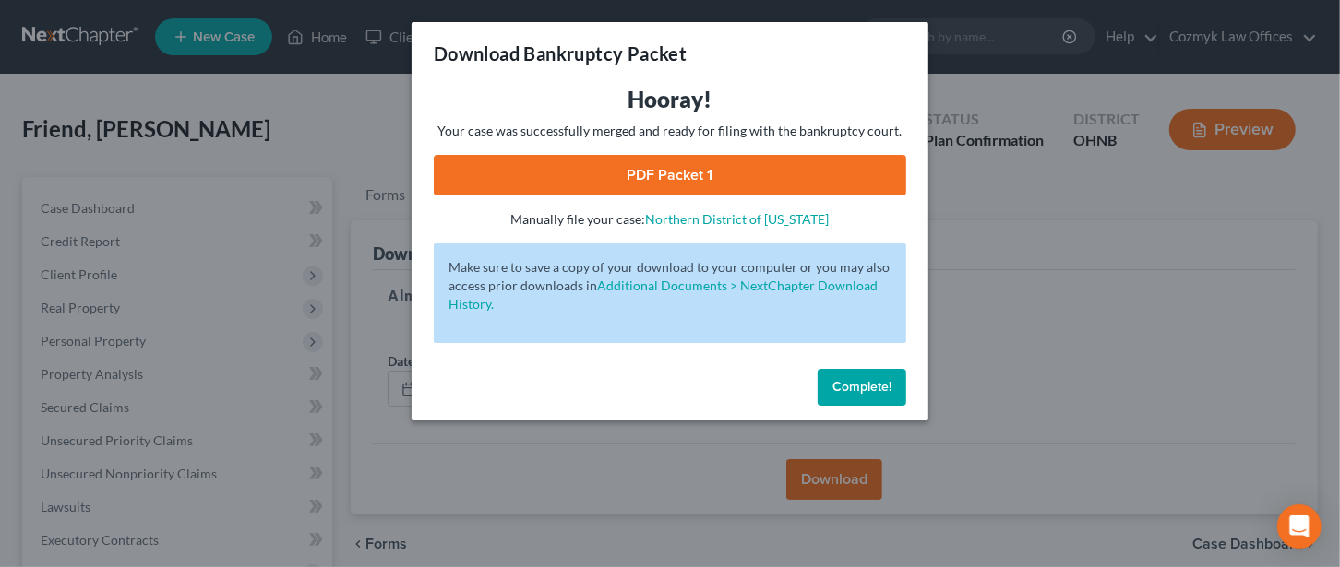
click at [696, 175] on link "PDF Packet 1" at bounding box center [670, 175] width 472 height 41
click at [859, 386] on span "Complete!" at bounding box center [861, 387] width 59 height 16
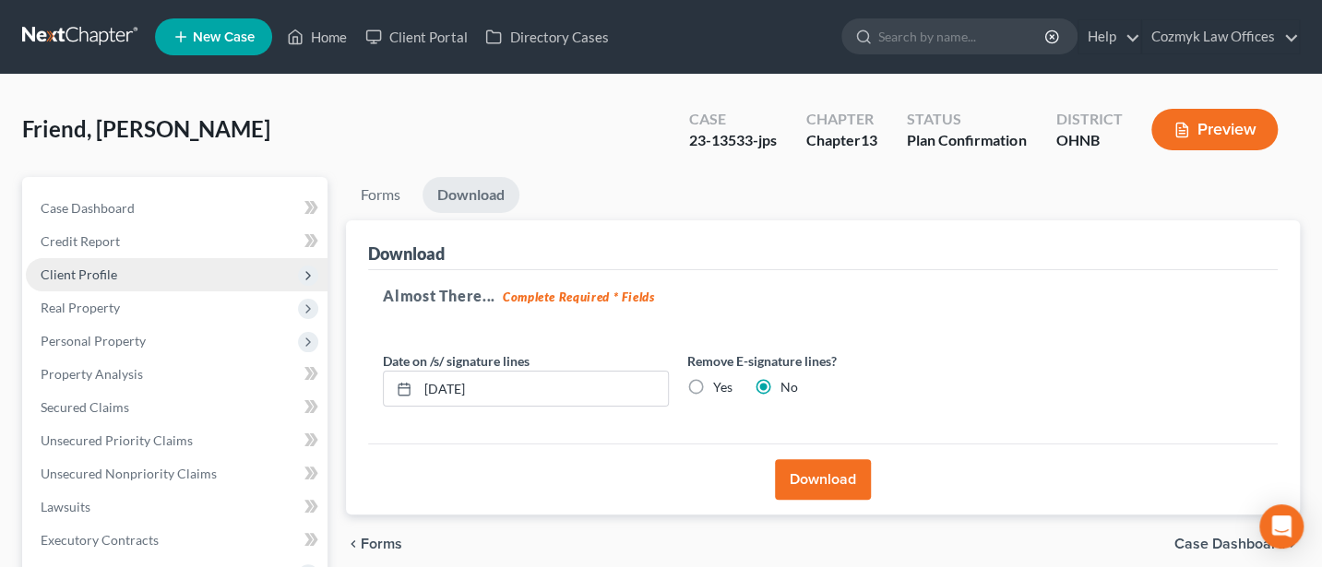
click at [87, 279] on span "Client Profile" at bounding box center [79, 275] width 77 height 16
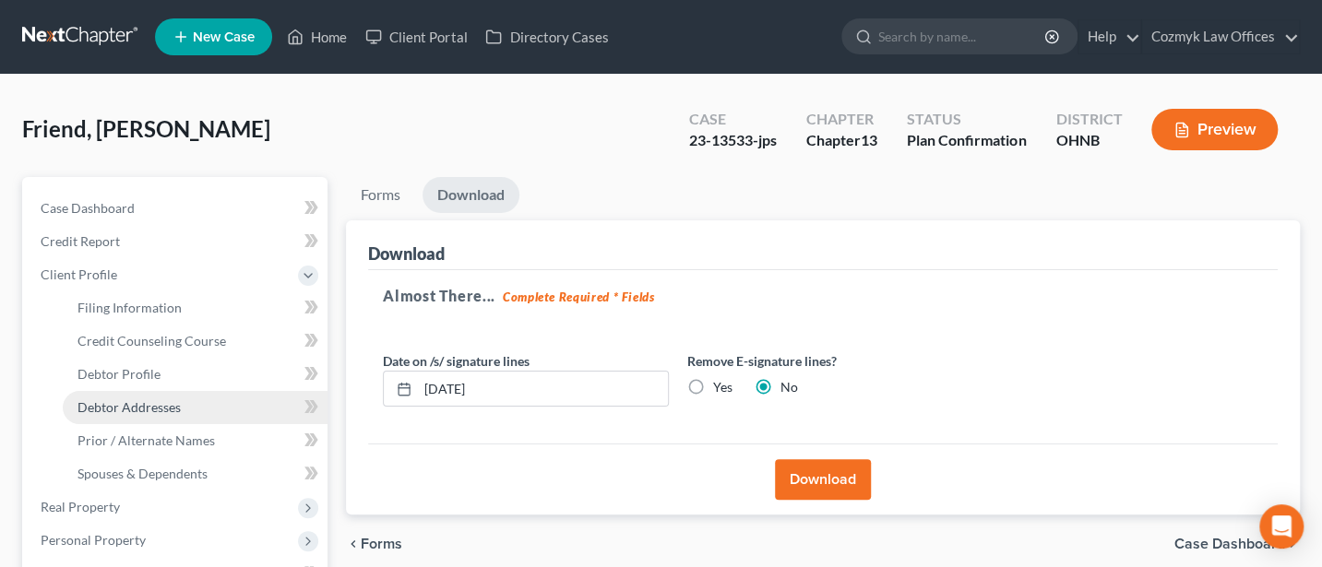
click at [134, 407] on span "Debtor Addresses" at bounding box center [128, 407] width 103 height 16
select select "0"
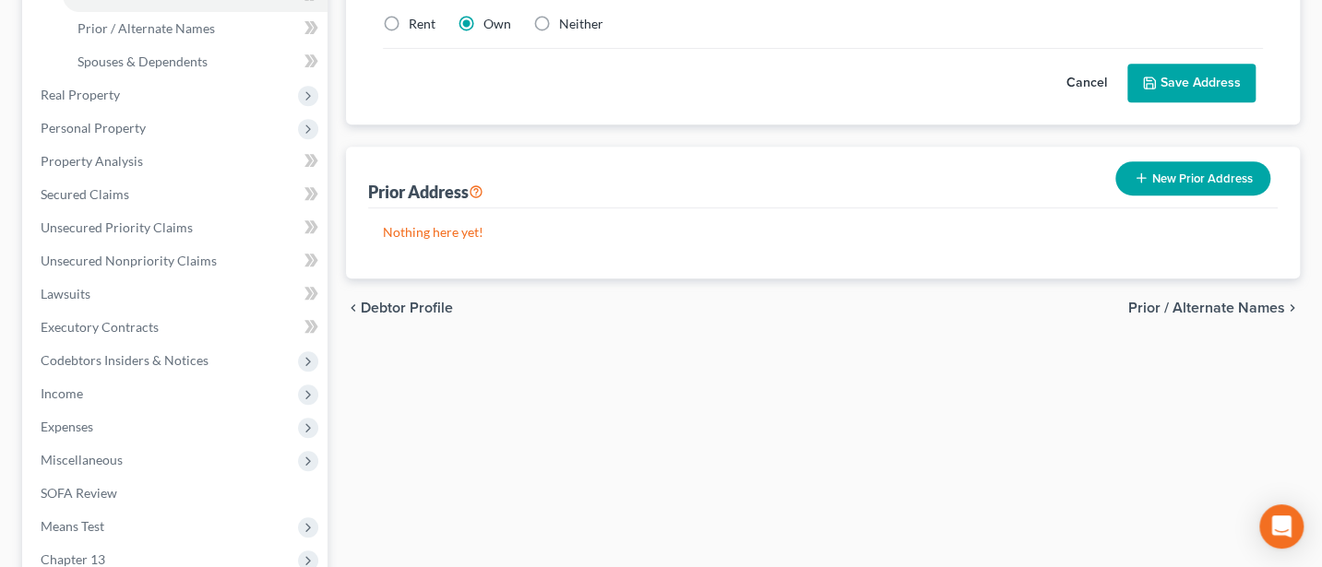
scroll to position [643, 0]
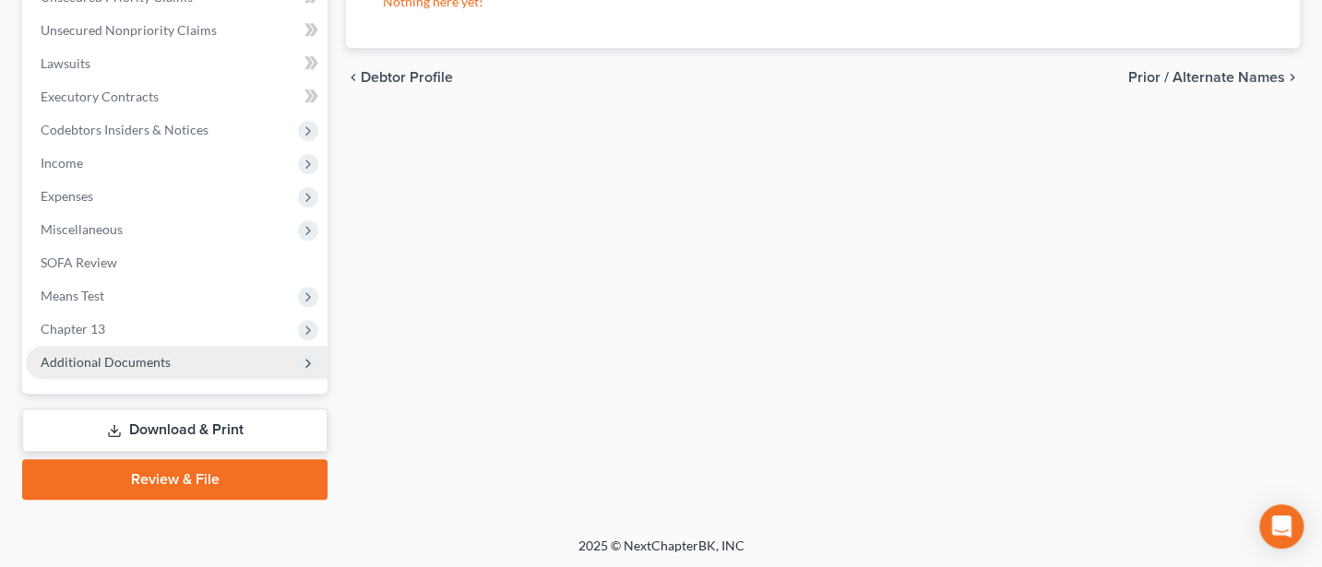
click at [101, 354] on span "Additional Documents" at bounding box center [106, 362] width 130 height 16
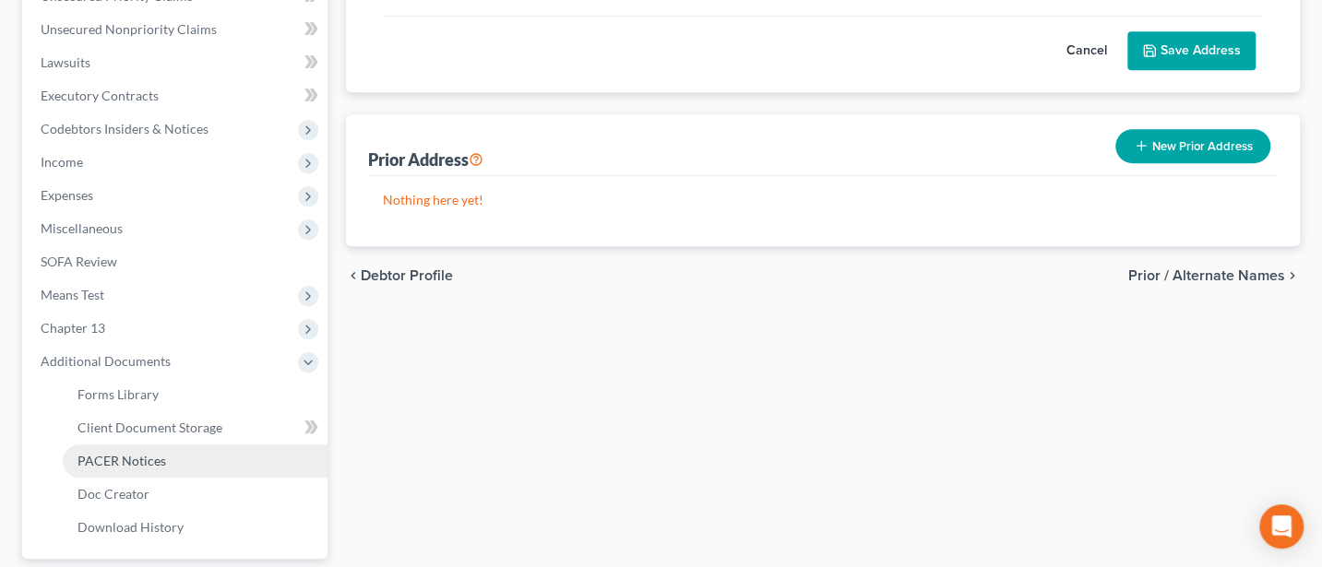
click at [136, 456] on span "PACER Notices" at bounding box center [121, 461] width 89 height 16
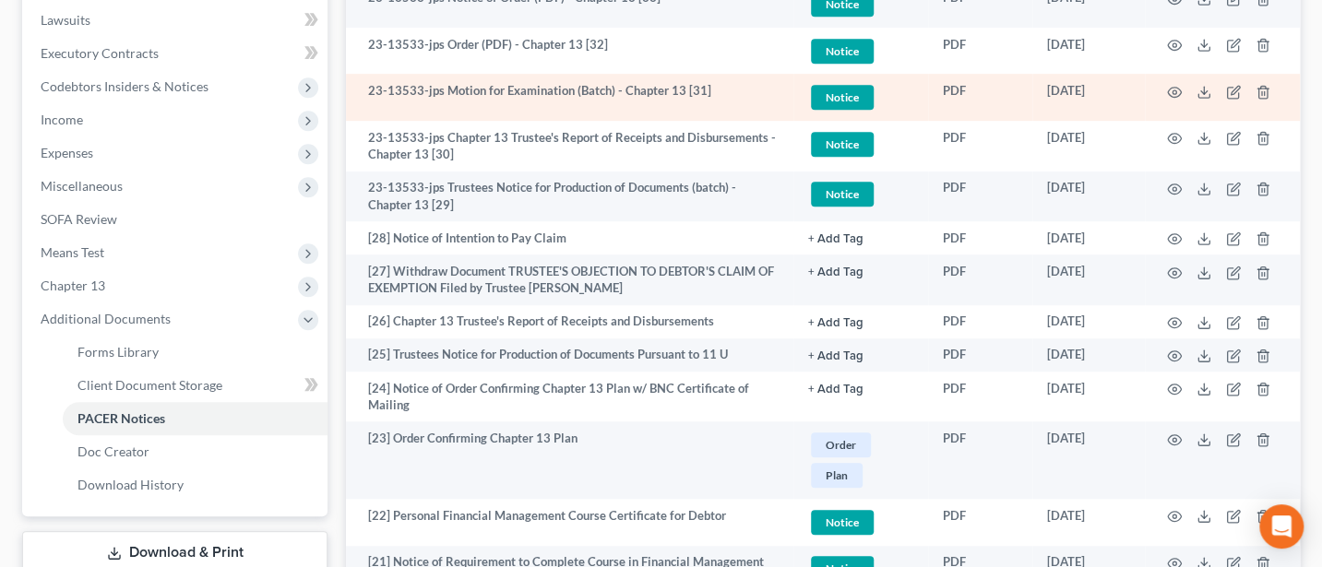
scroll to position [492, 0]
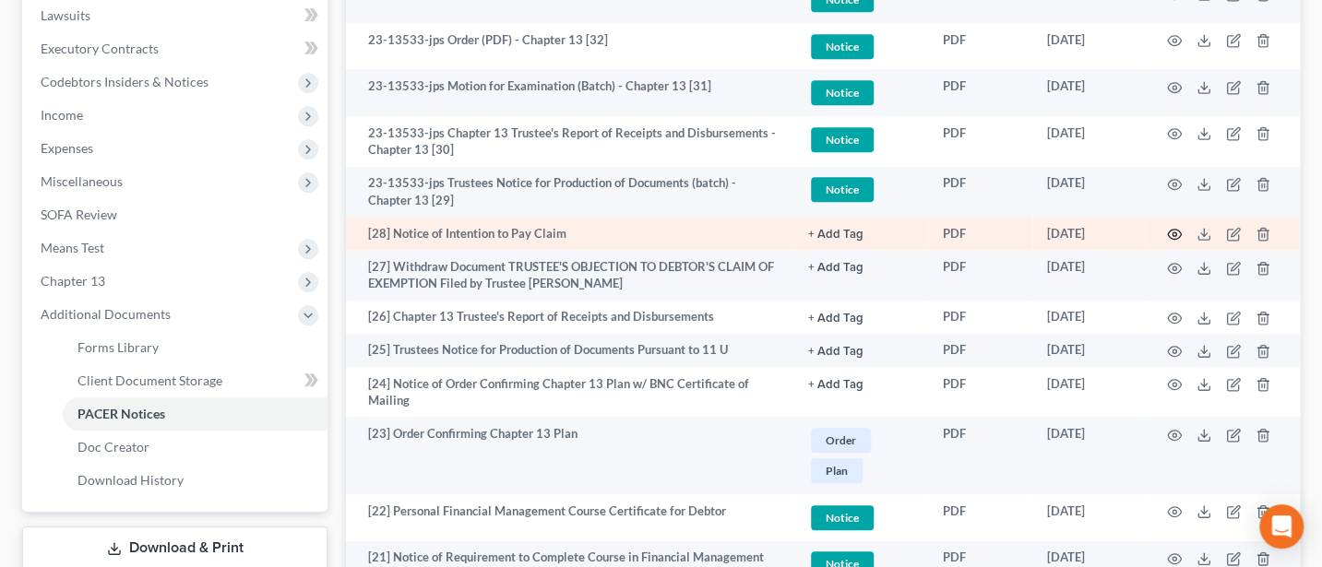
click at [1174, 232] on circle "button" at bounding box center [1175, 234] width 4 height 4
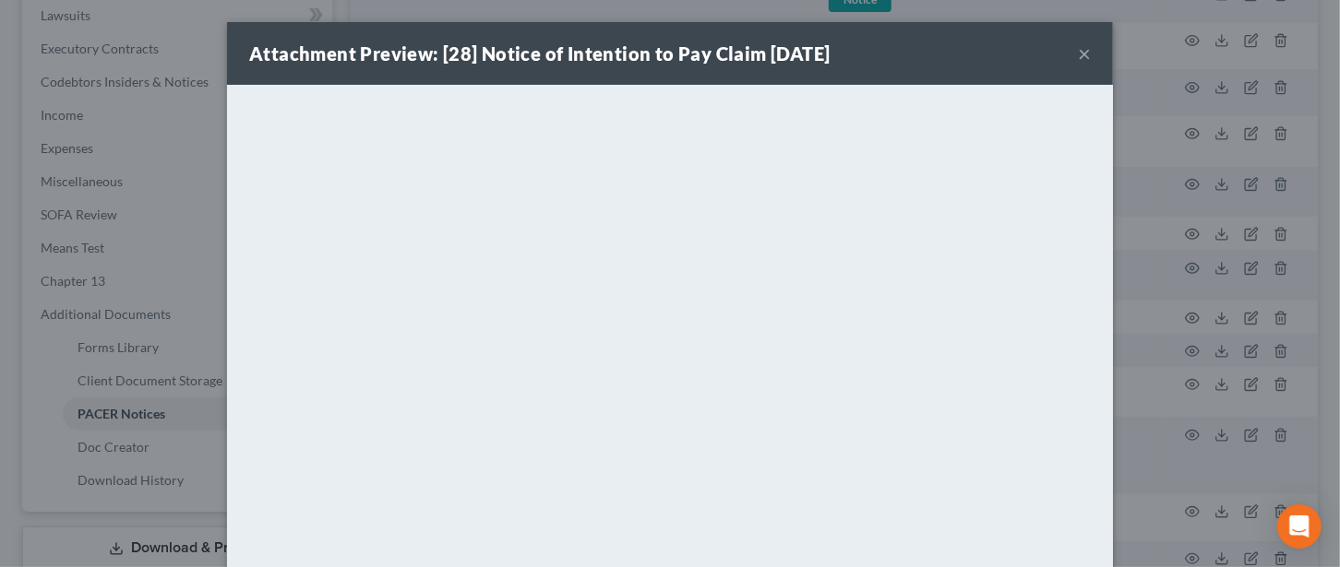
click at [1078, 47] on button "×" at bounding box center [1084, 53] width 13 height 22
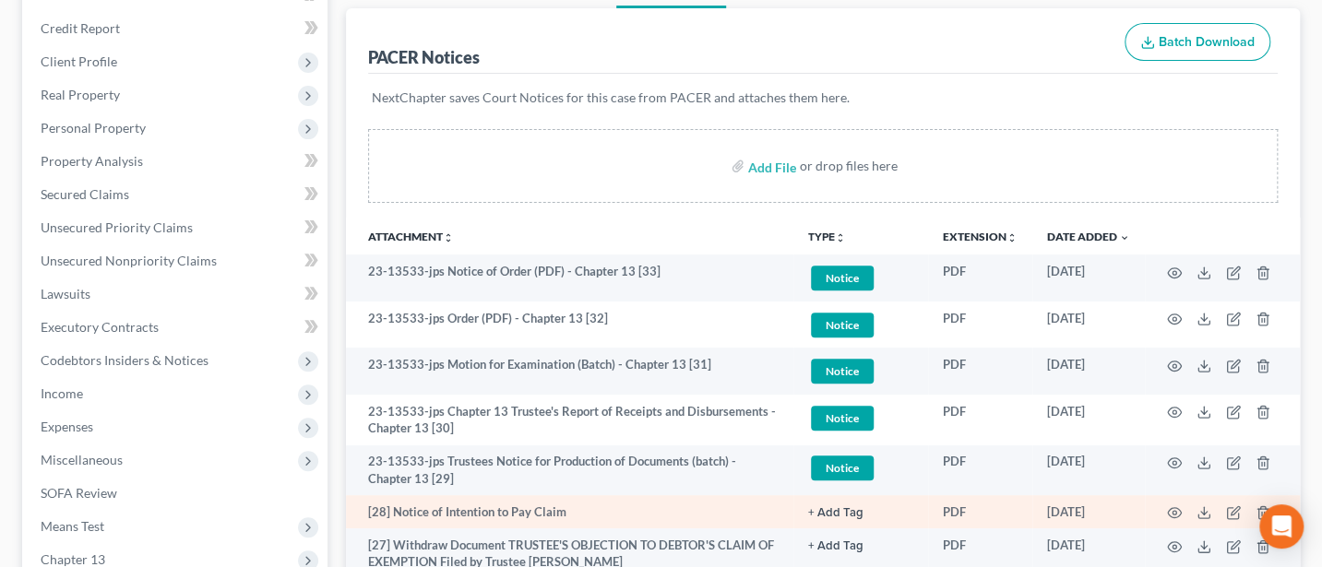
scroll to position [245, 0]
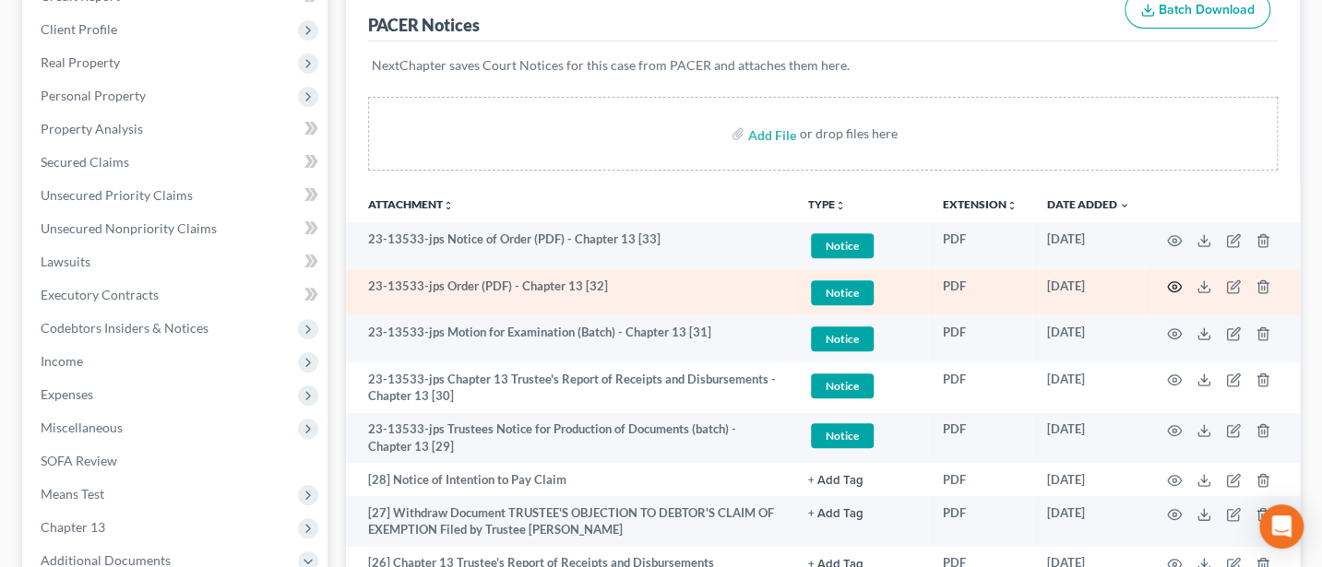
click at [1178, 286] on icon "button" at bounding box center [1174, 287] width 15 height 15
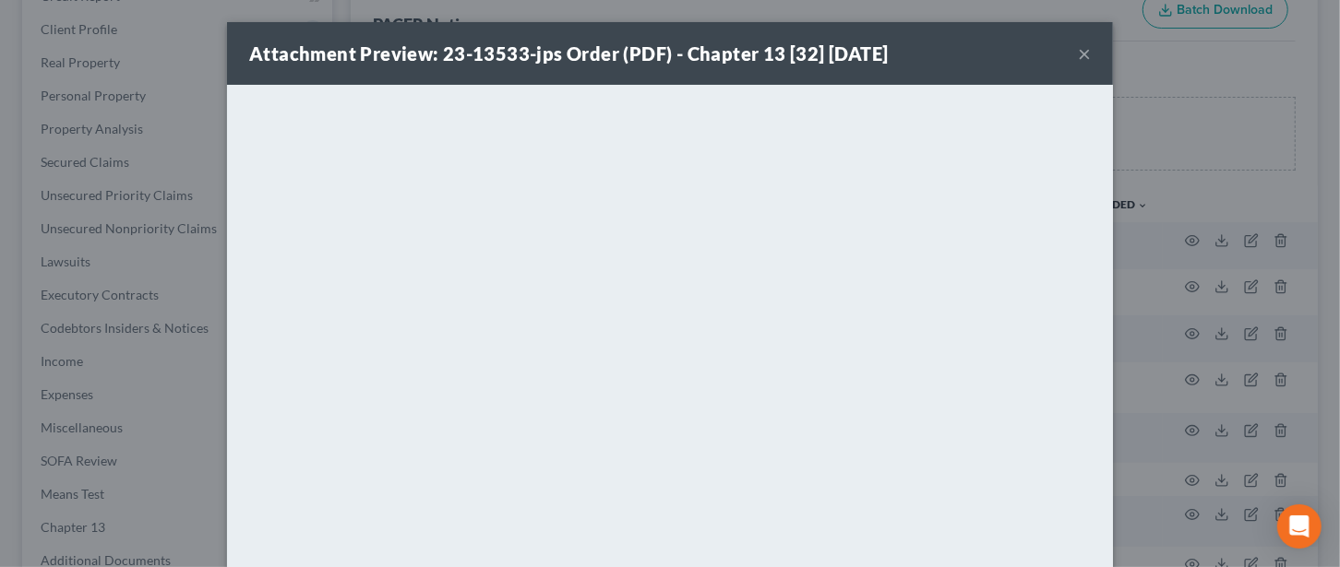
click at [1078, 50] on button "×" at bounding box center [1084, 53] width 13 height 22
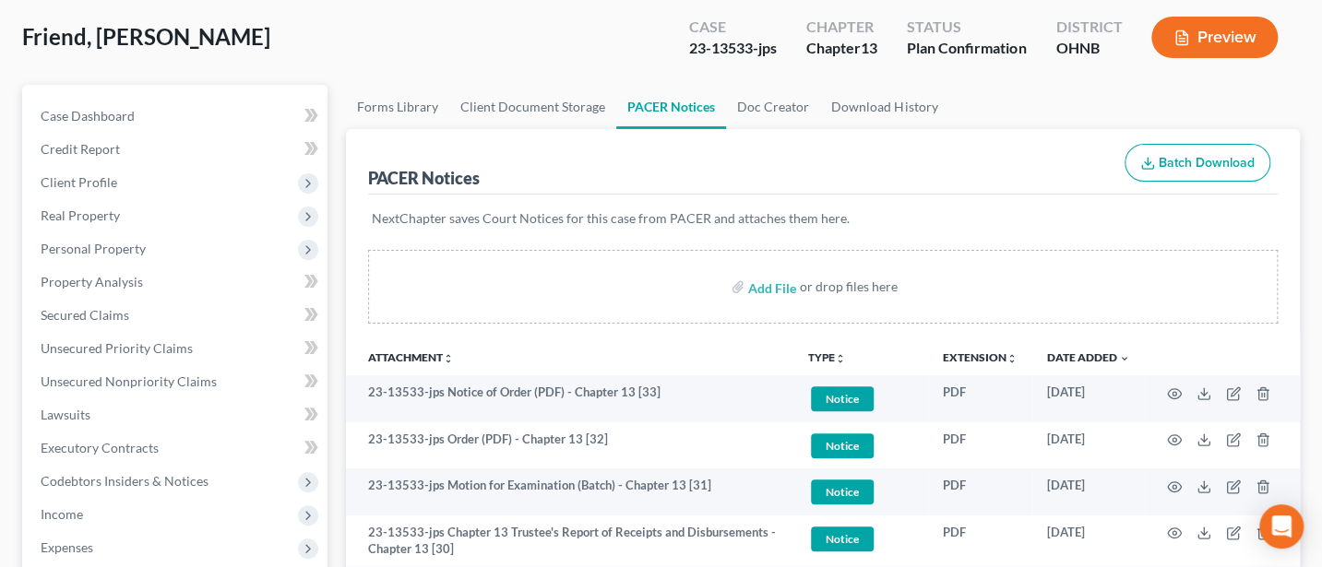
scroll to position [0, 0]
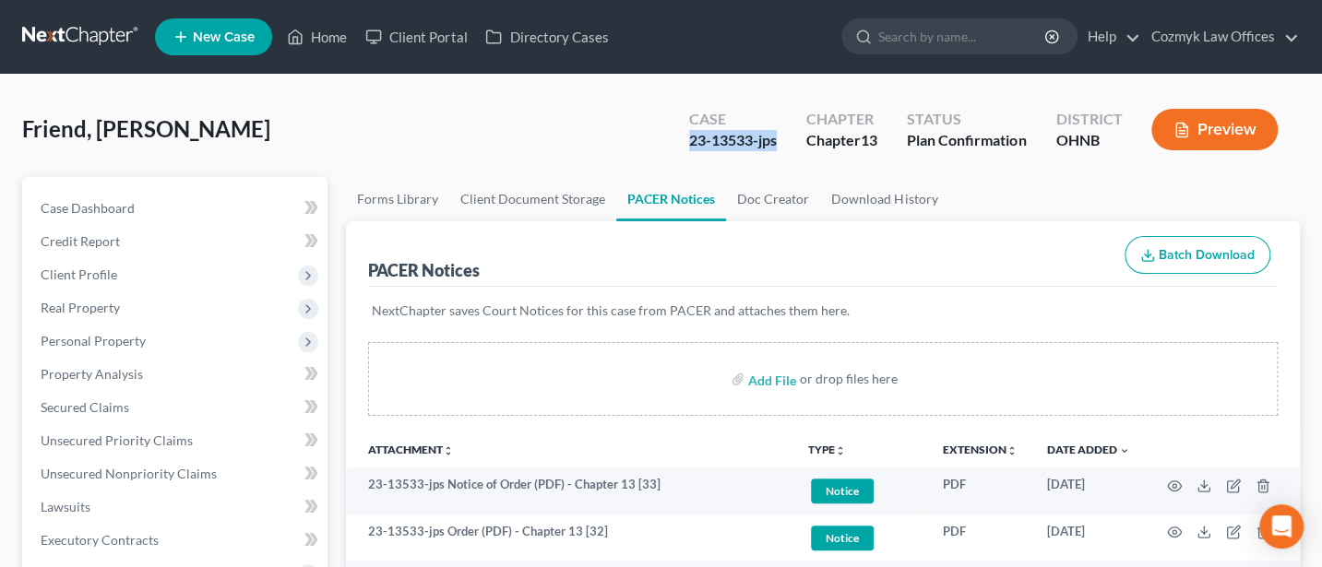
drag, startPoint x: 685, startPoint y: 140, endPoint x: 770, endPoint y: 142, distance: 85.8
click at [770, 142] on div "23-13533-jps" at bounding box center [733, 140] width 88 height 21
copy div "23-13533-jps"
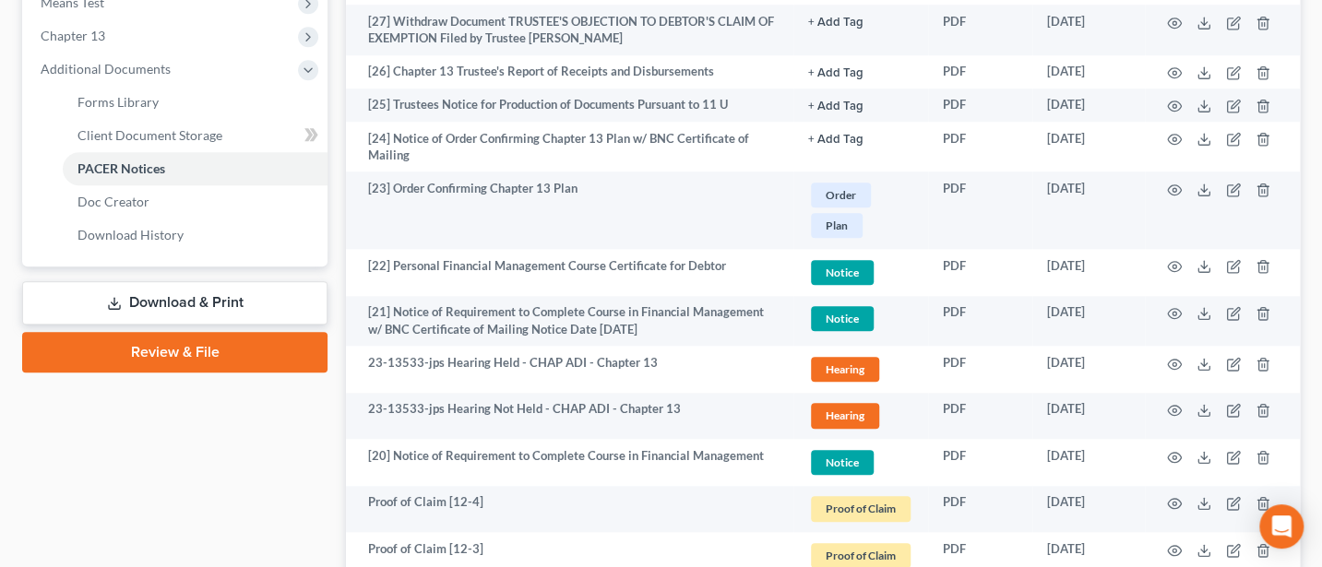
scroll to position [738, 0]
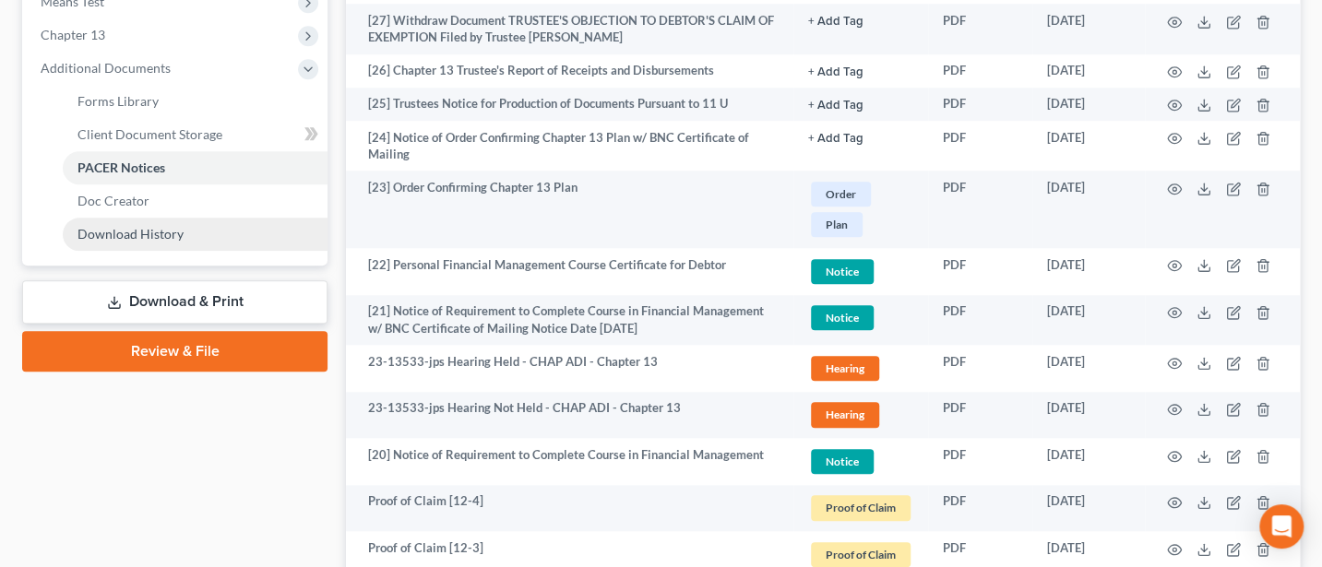
click at [122, 242] on link "Download History" at bounding box center [195, 234] width 265 height 33
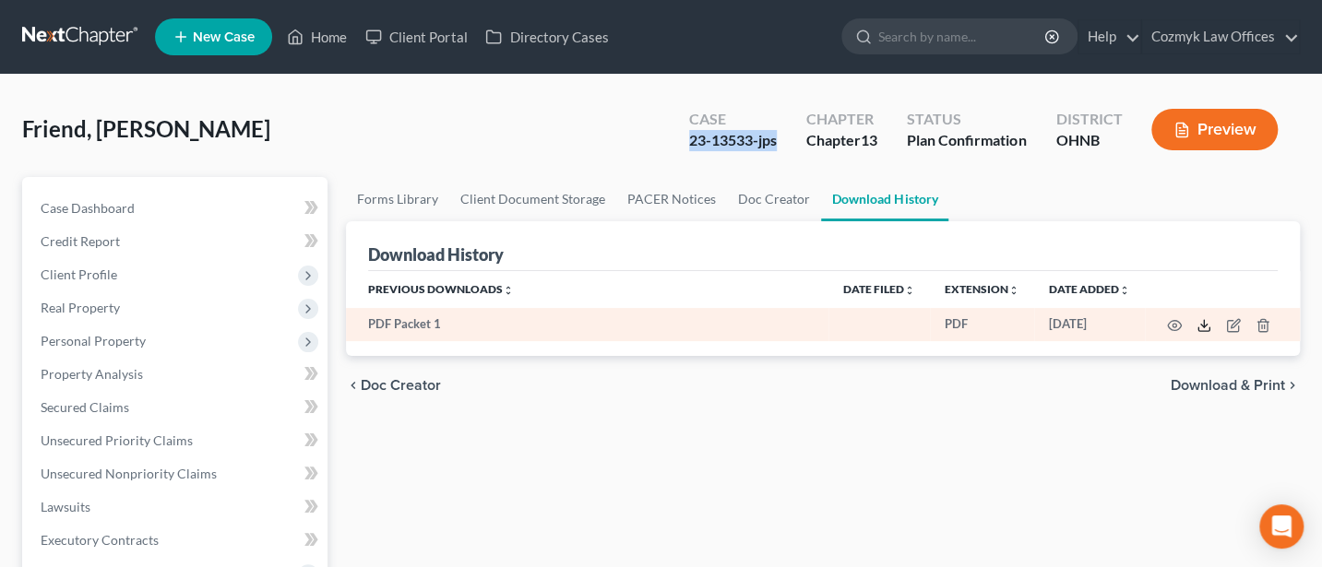
click at [1206, 320] on icon at bounding box center [1204, 325] width 15 height 15
